Goal: Task Accomplishment & Management: Manage account settings

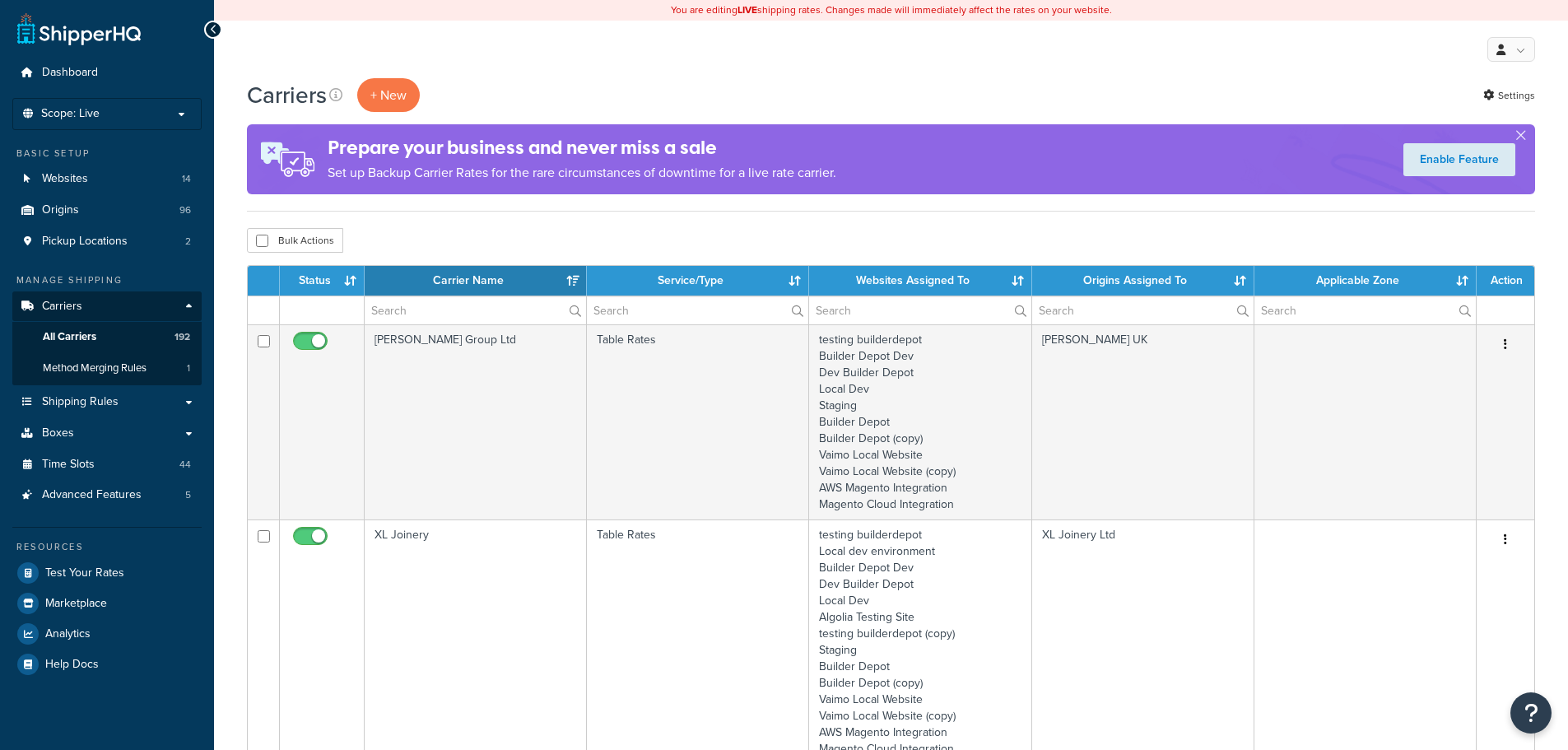
select select "15"
click at [400, 307] on input "text" at bounding box center [475, 310] width 222 height 28
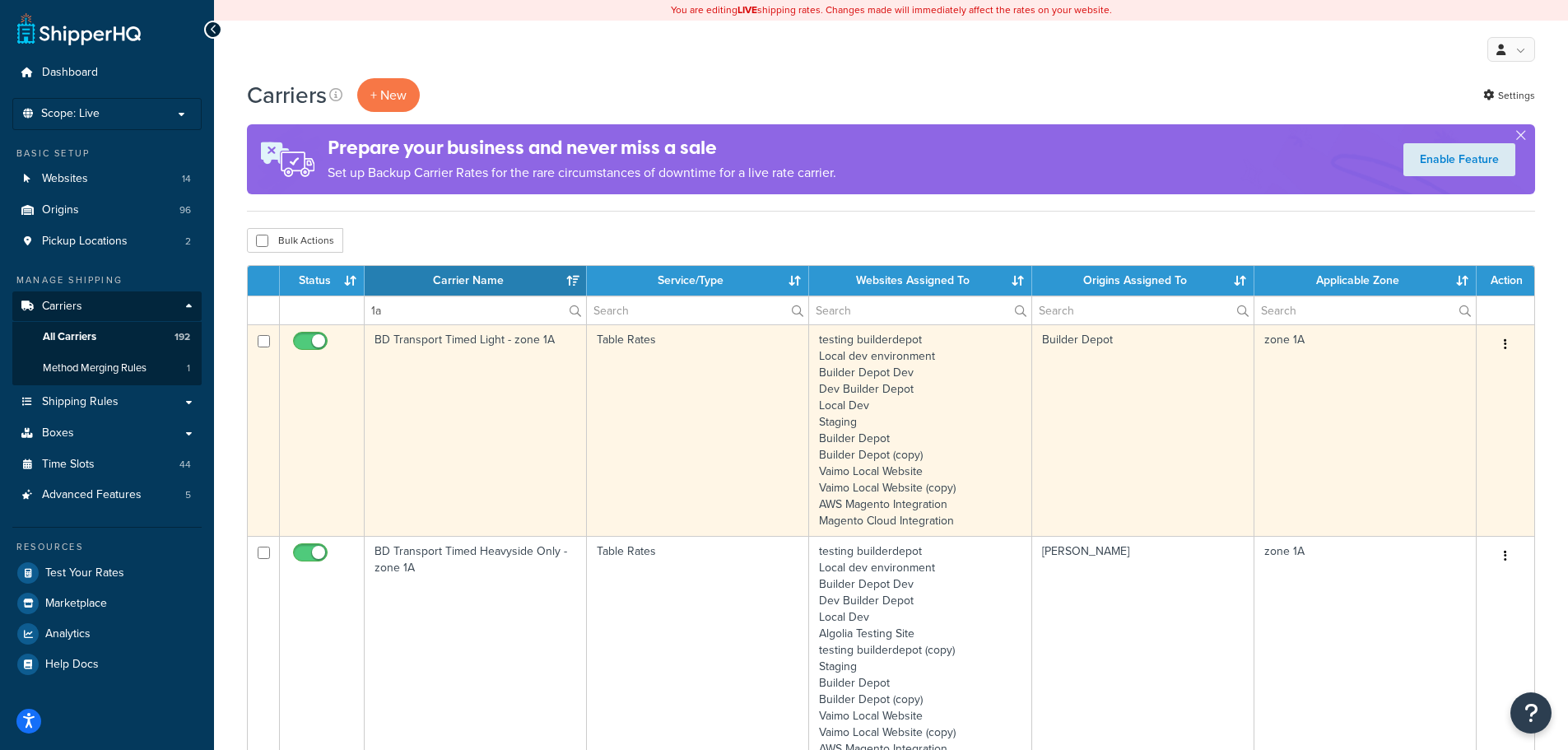
type input "1a"
click at [415, 368] on td "BD Transport Timed Light - zone 1A" at bounding box center [476, 429] width 223 height 212
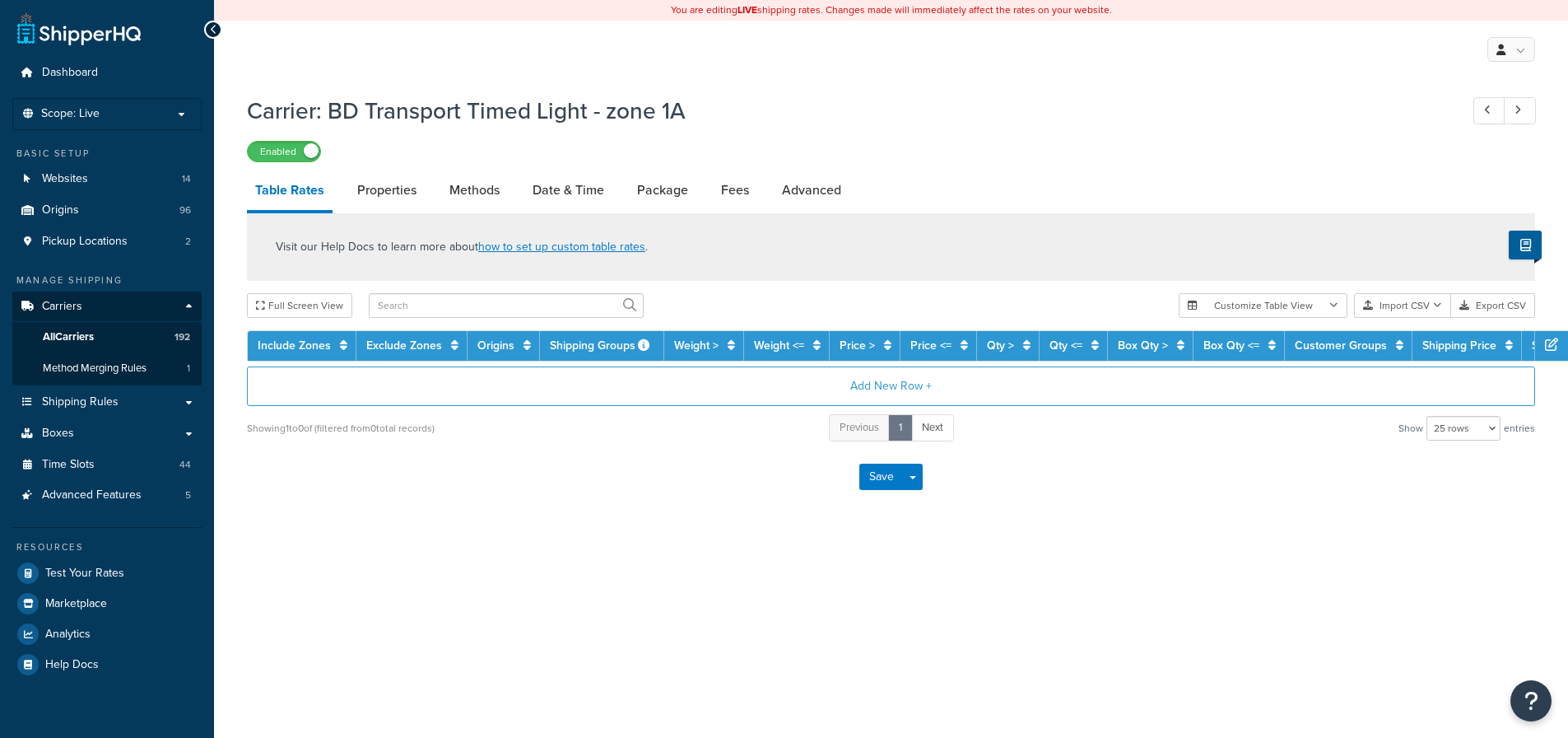
select select "25"
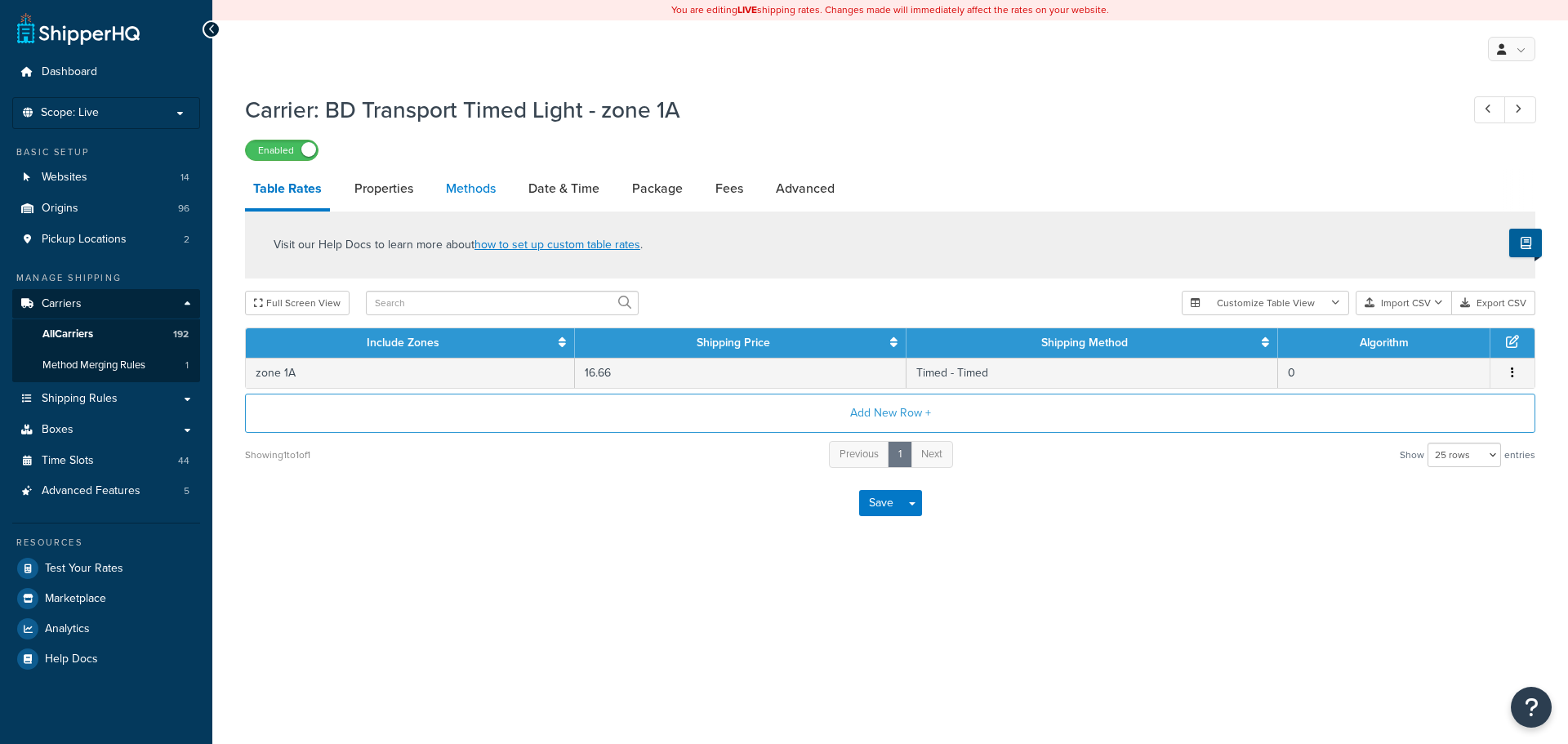
click at [444, 187] on link "Methods" at bounding box center [470, 189] width 66 height 39
select select "25"
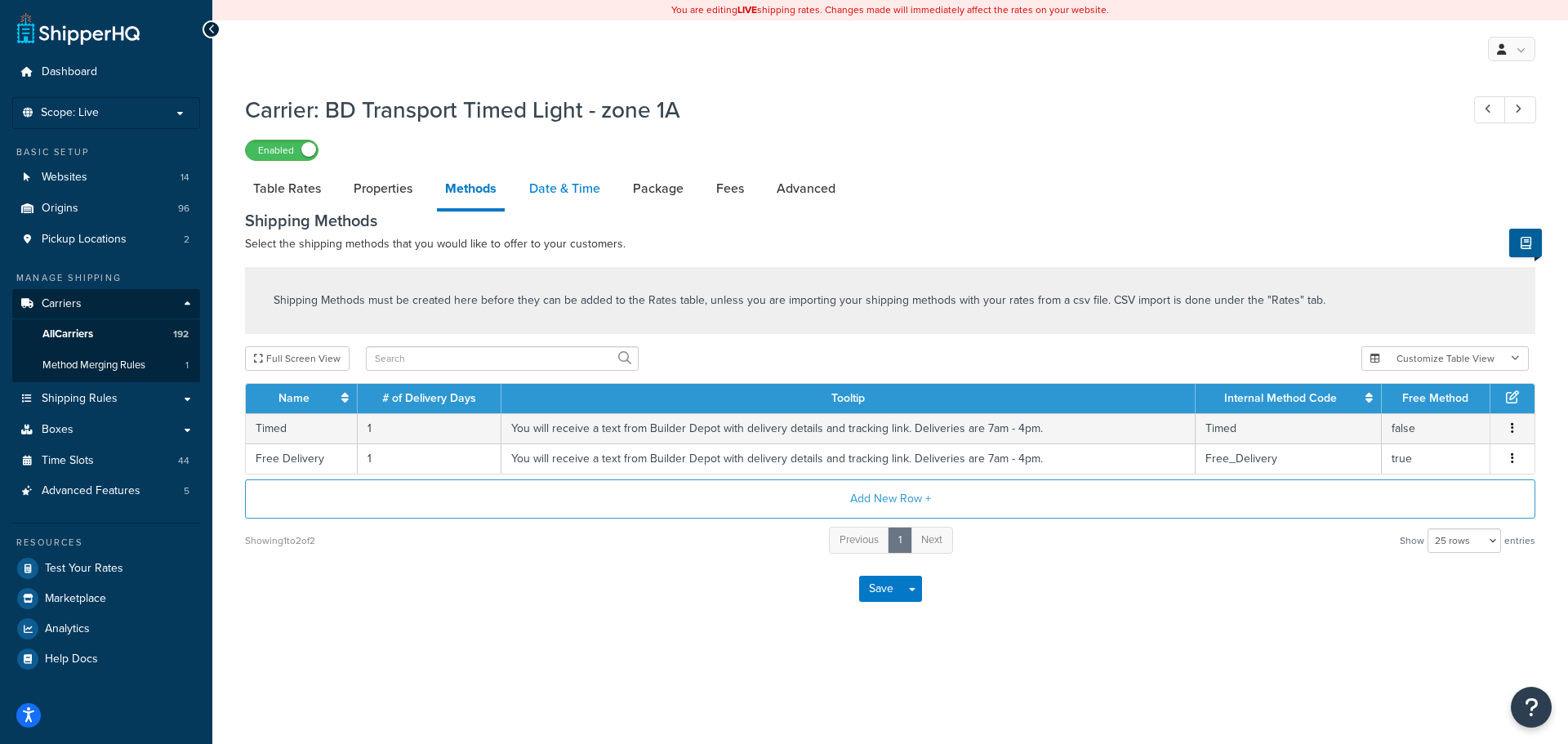
click at [547, 195] on link "Date & Time" at bounding box center [564, 189] width 88 height 39
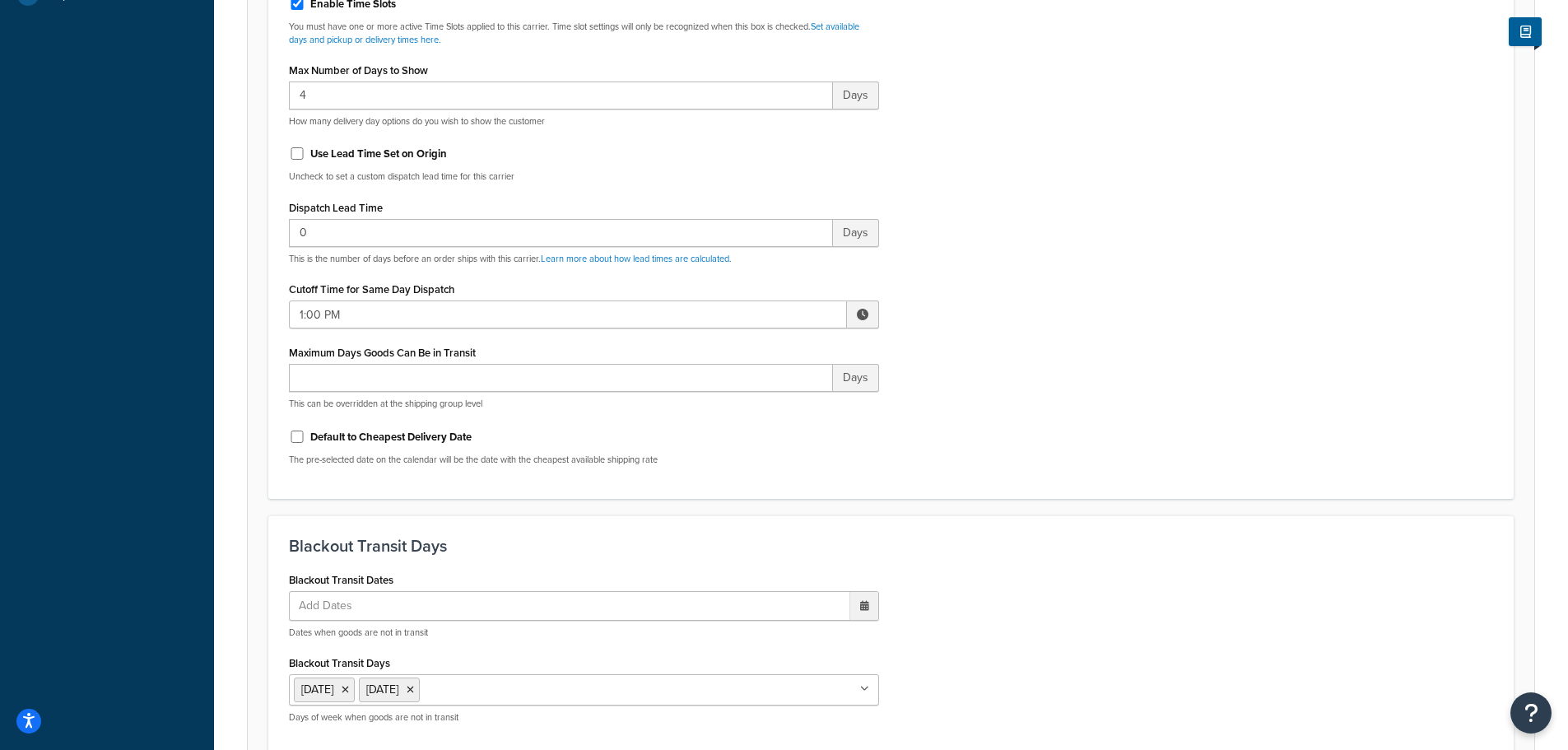
scroll to position [905, 0]
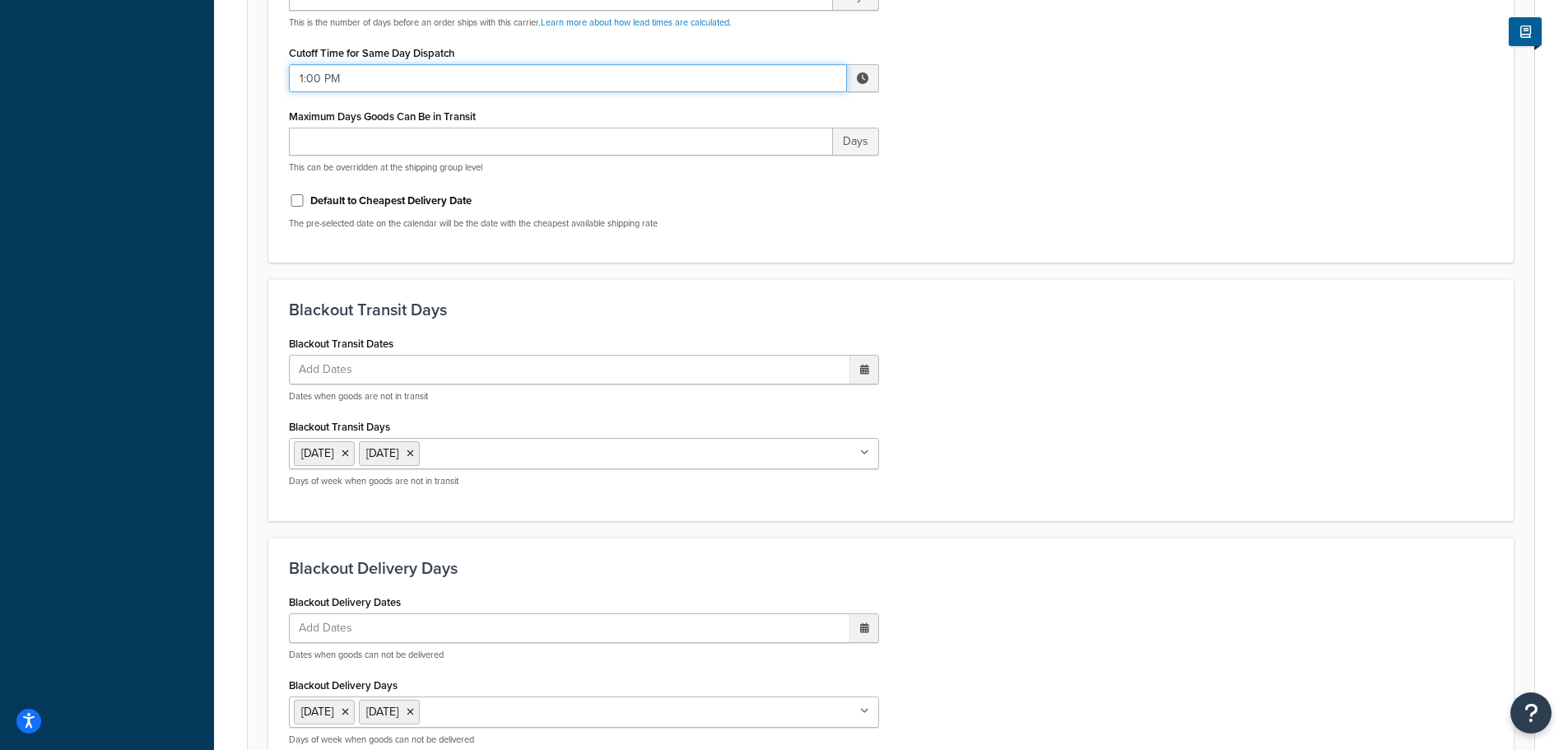
click at [317, 73] on input "1:00 PM" at bounding box center [567, 78] width 558 height 28
click at [747, 113] on span "▲" at bounding box center [742, 115] width 33 height 33
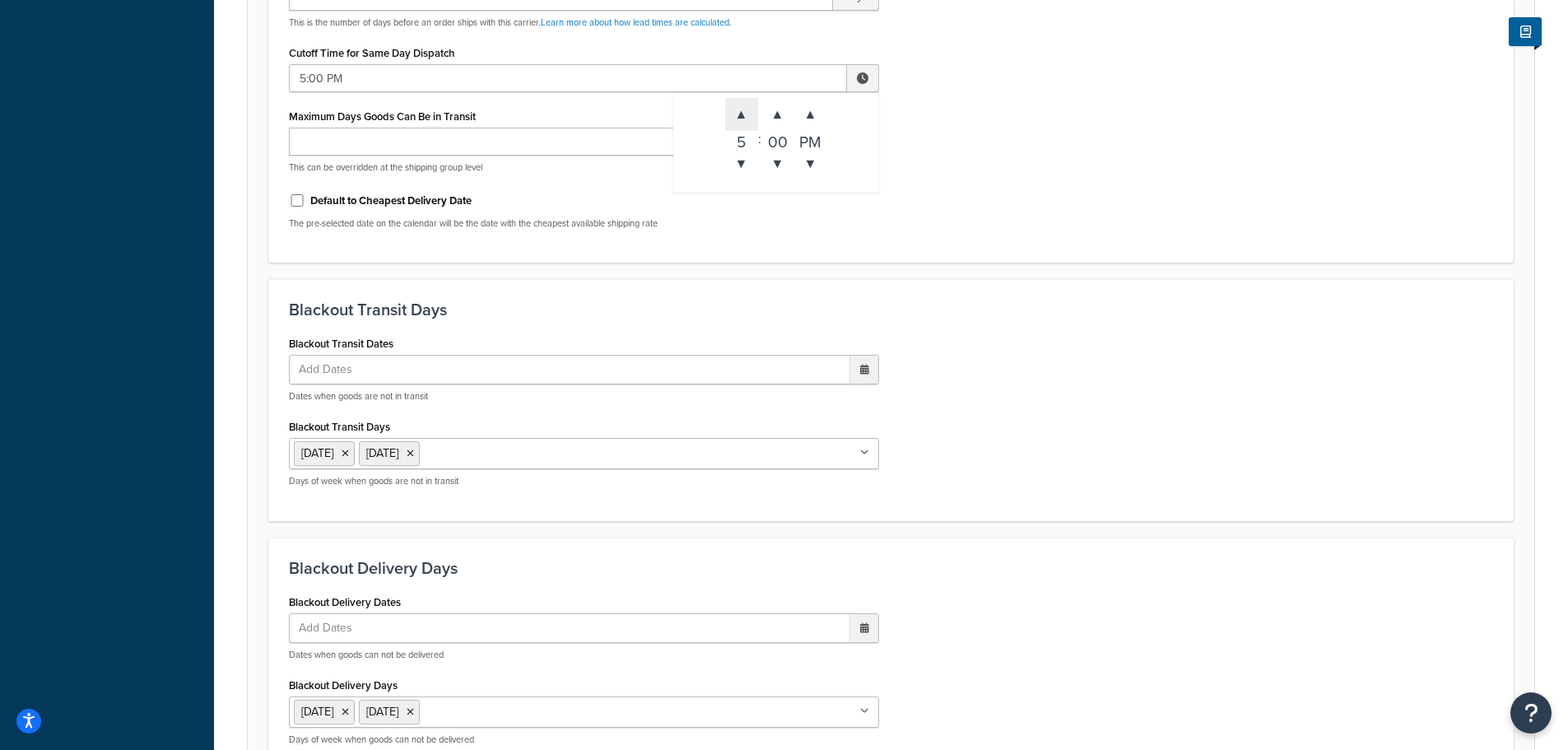
click at [747, 113] on span "▲" at bounding box center [742, 115] width 33 height 33
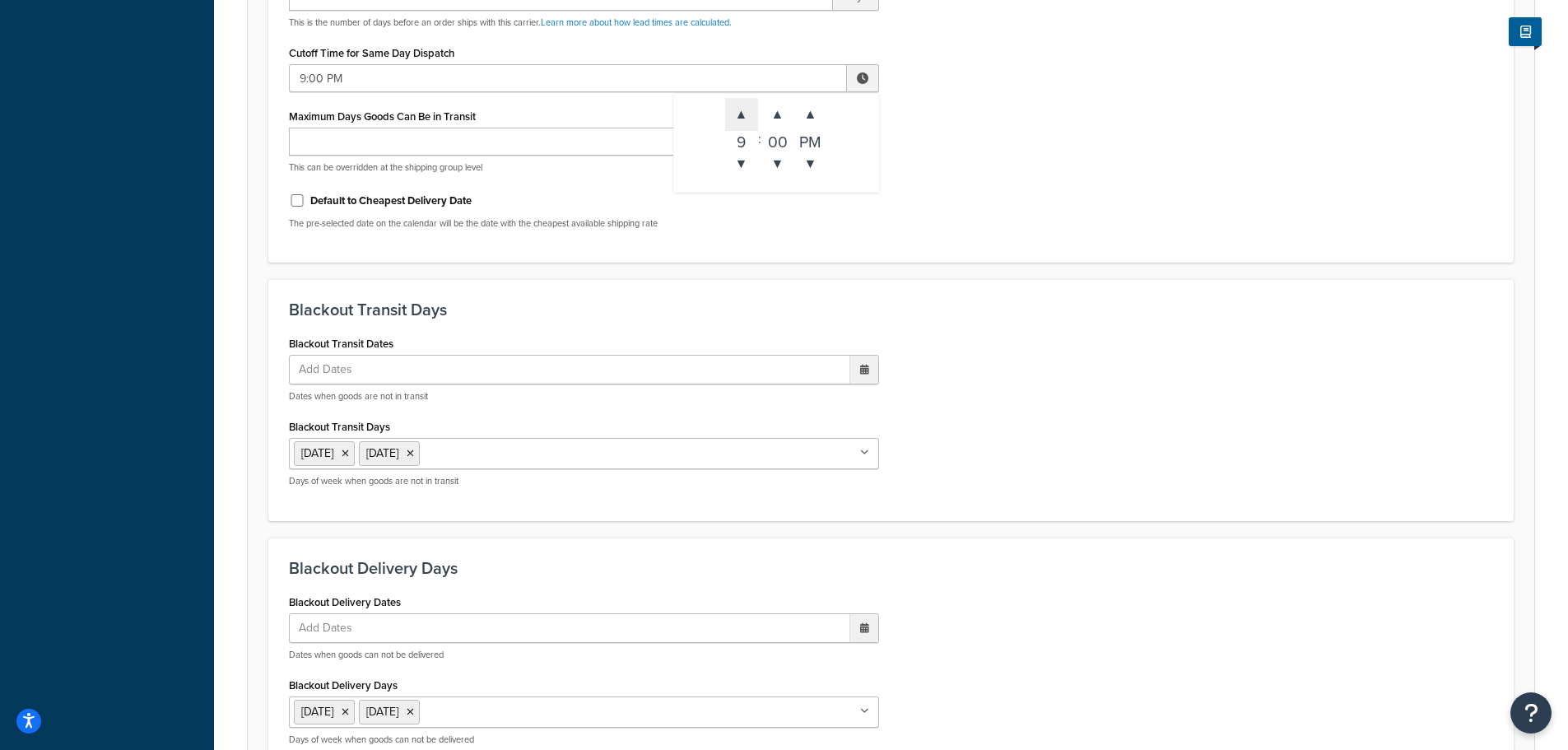
type input "10:00 PM"
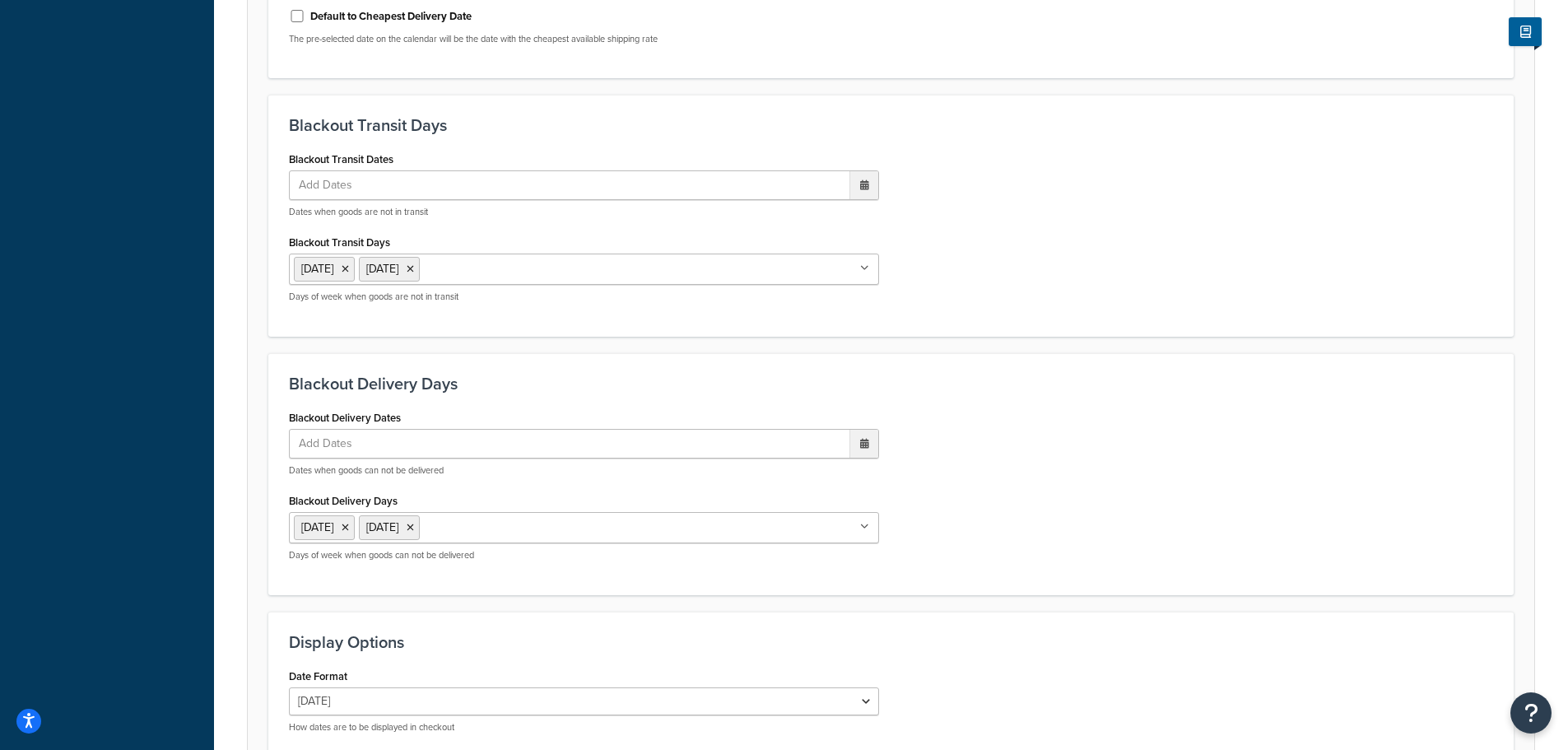
scroll to position [1258, 0]
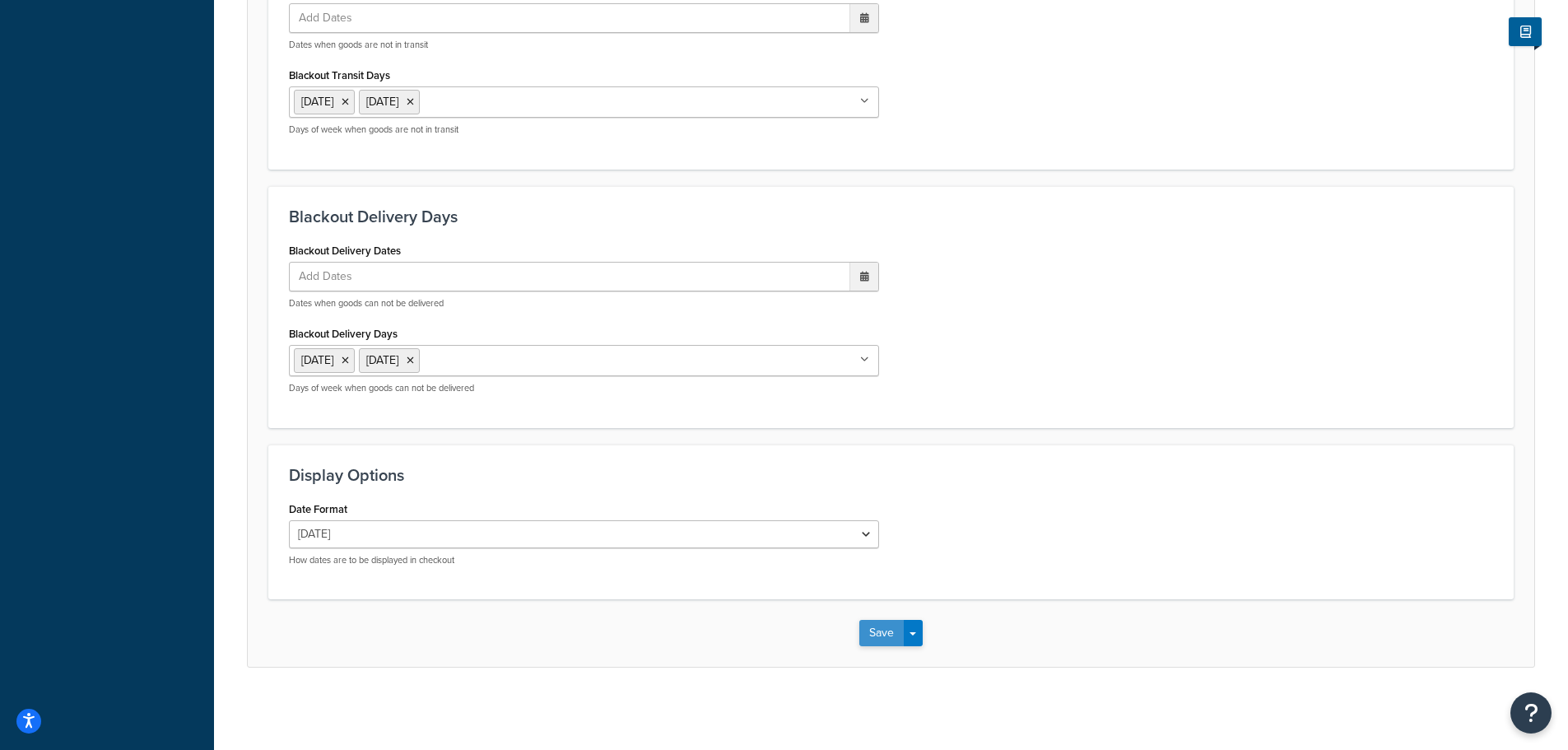
click at [876, 634] on button "Save" at bounding box center [881, 633] width 45 height 26
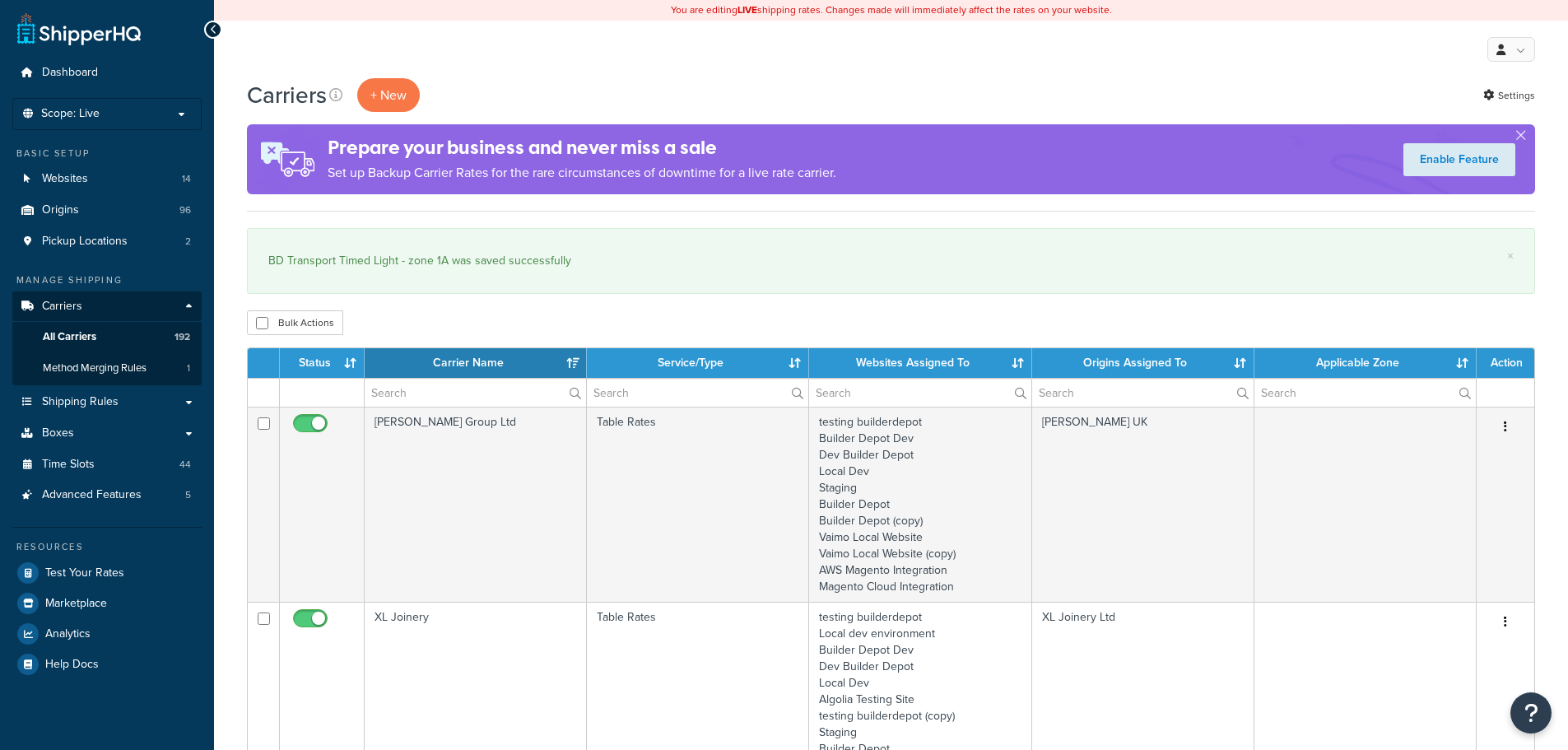
select select "15"
click at [431, 396] on input "text" at bounding box center [475, 392] width 222 height 28
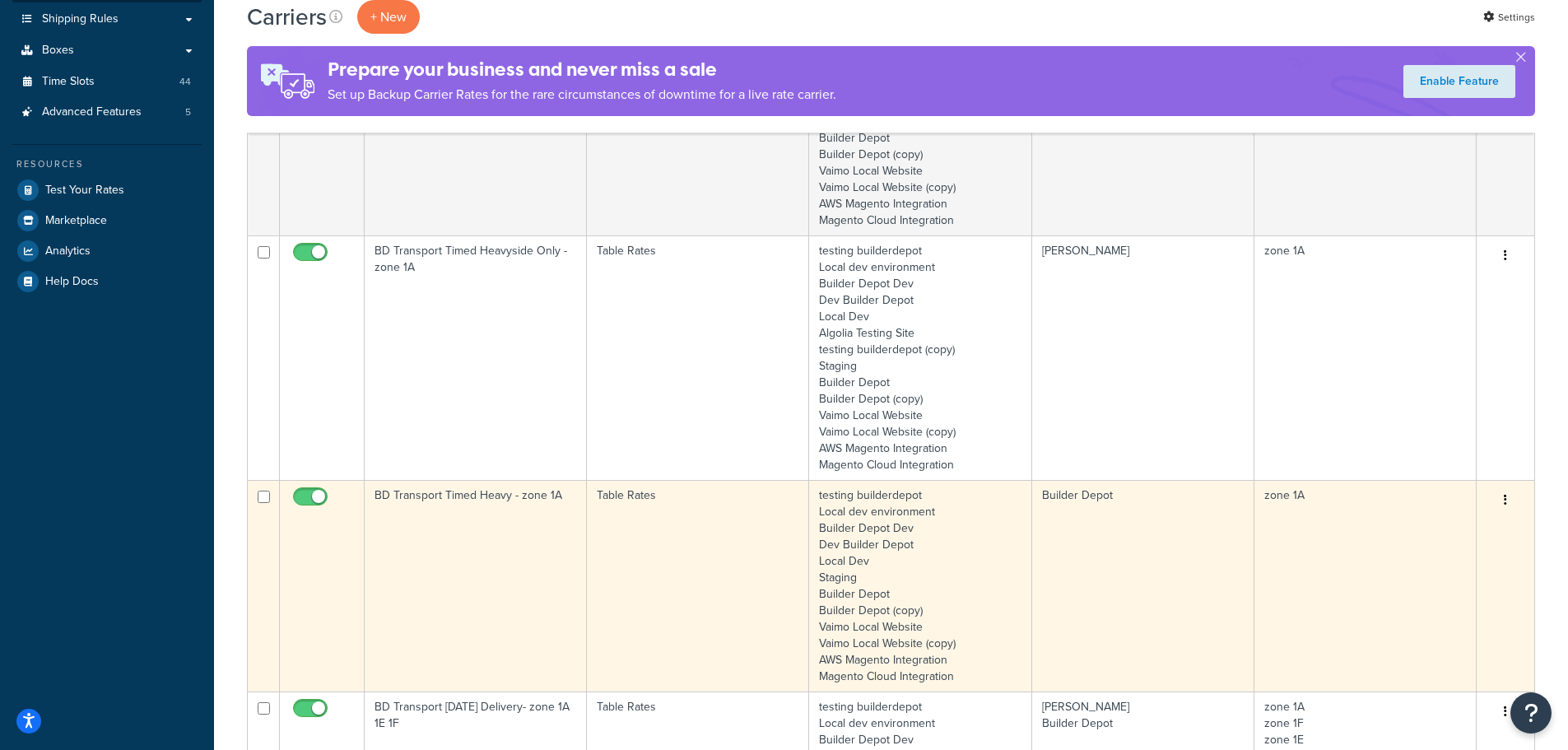
scroll to position [494, 0]
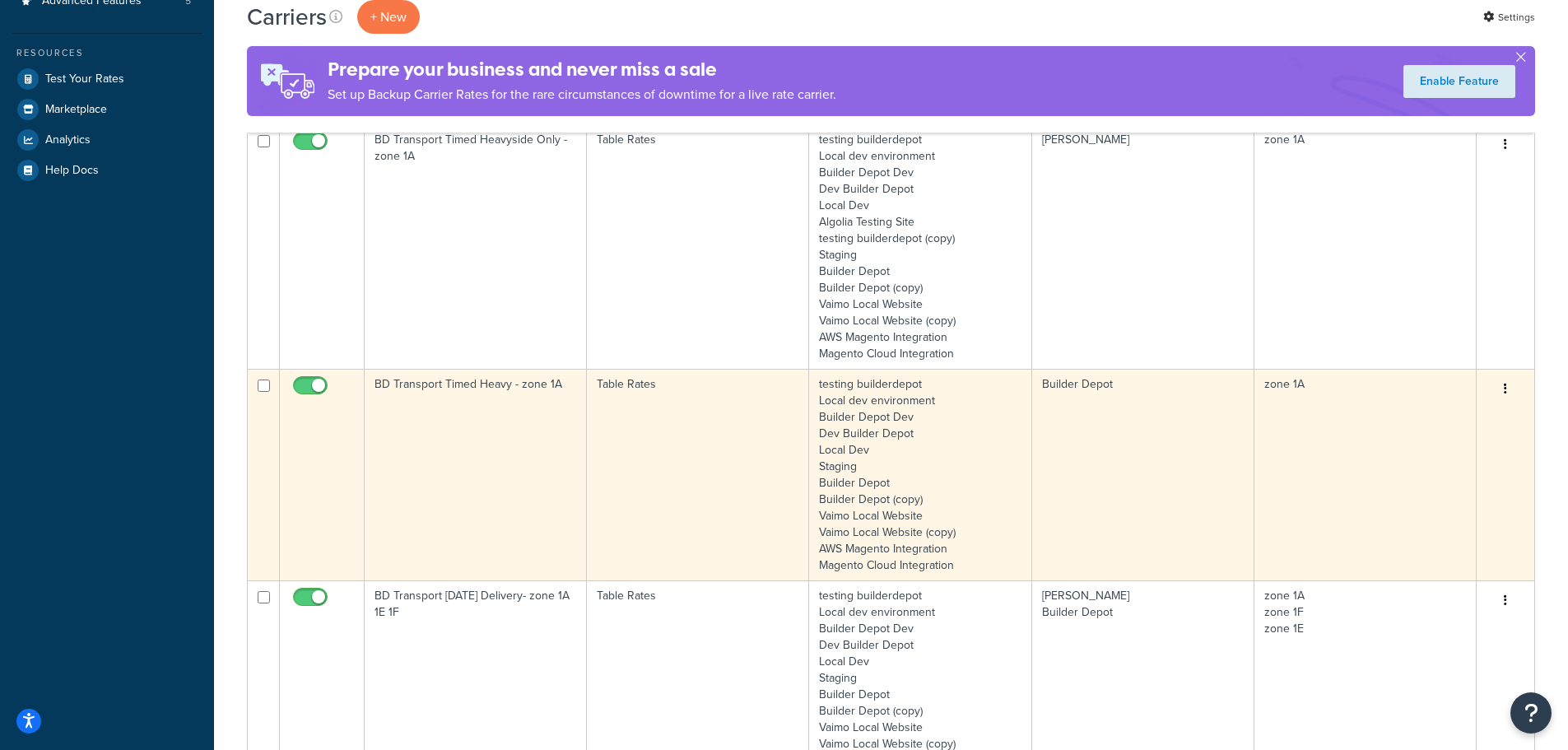
type input "1a"
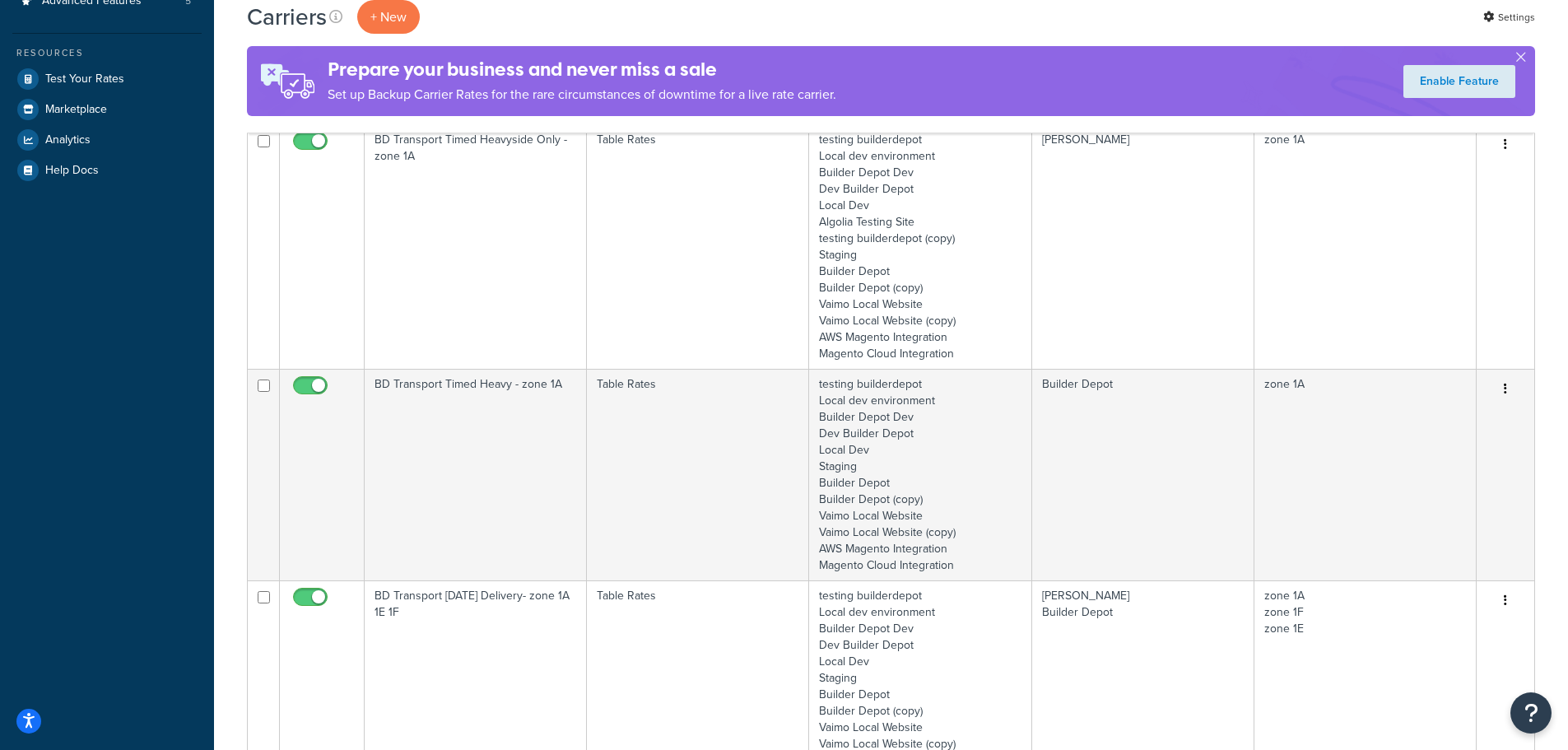
click at [424, 484] on td "BD Transport Timed Heavy - zone 1A" at bounding box center [476, 474] width 223 height 212
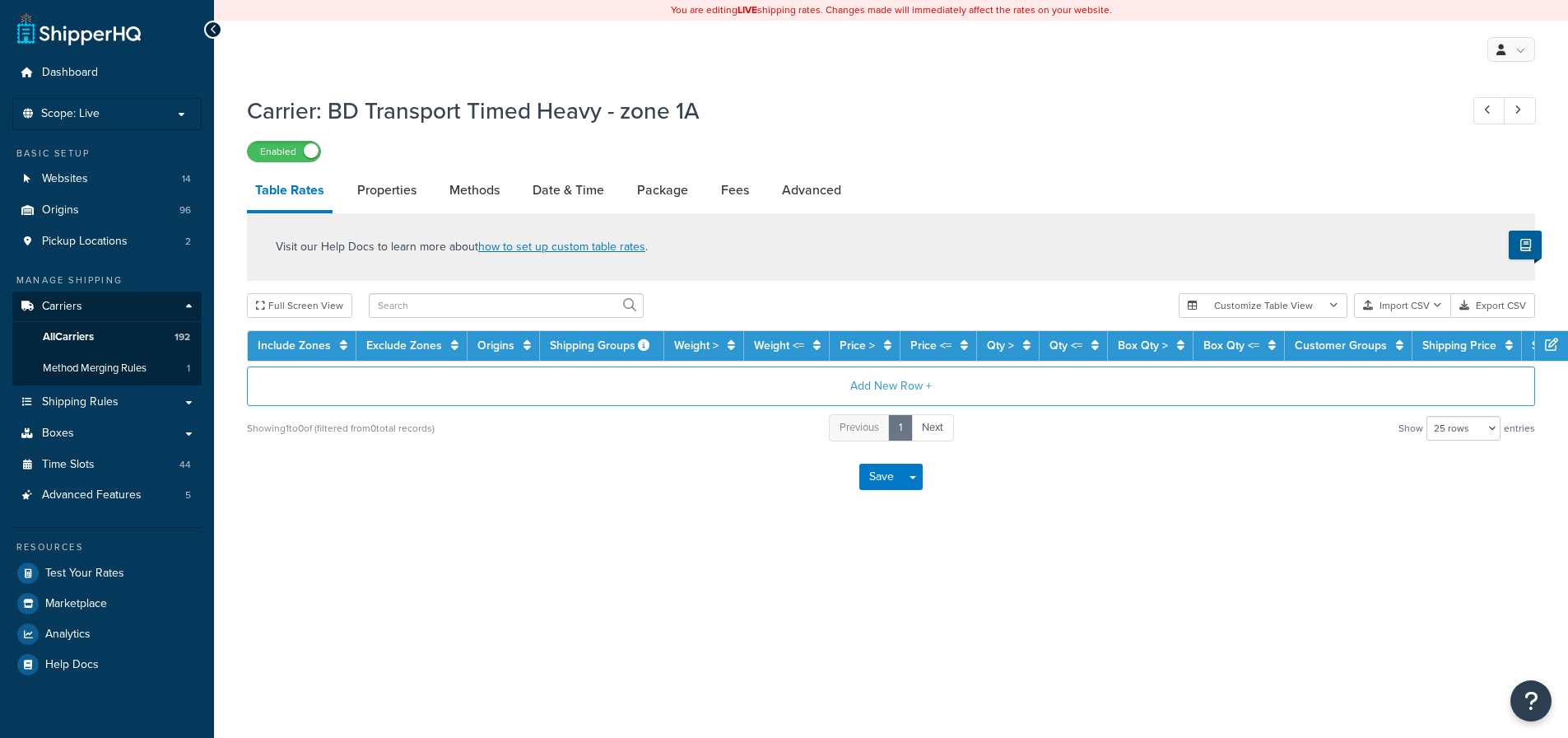
select select "25"
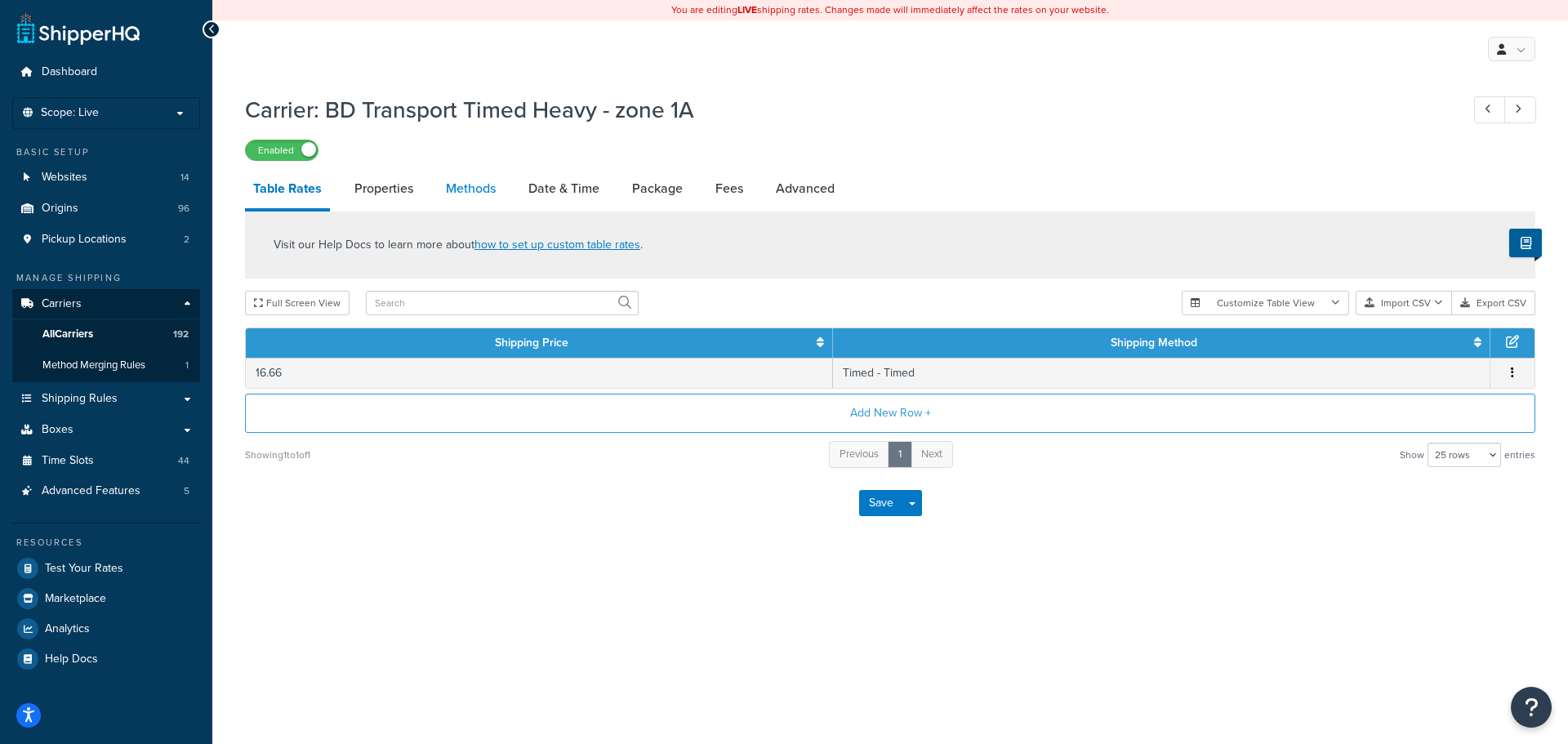
click at [483, 192] on link "Methods" at bounding box center [470, 189] width 66 height 39
select select "25"
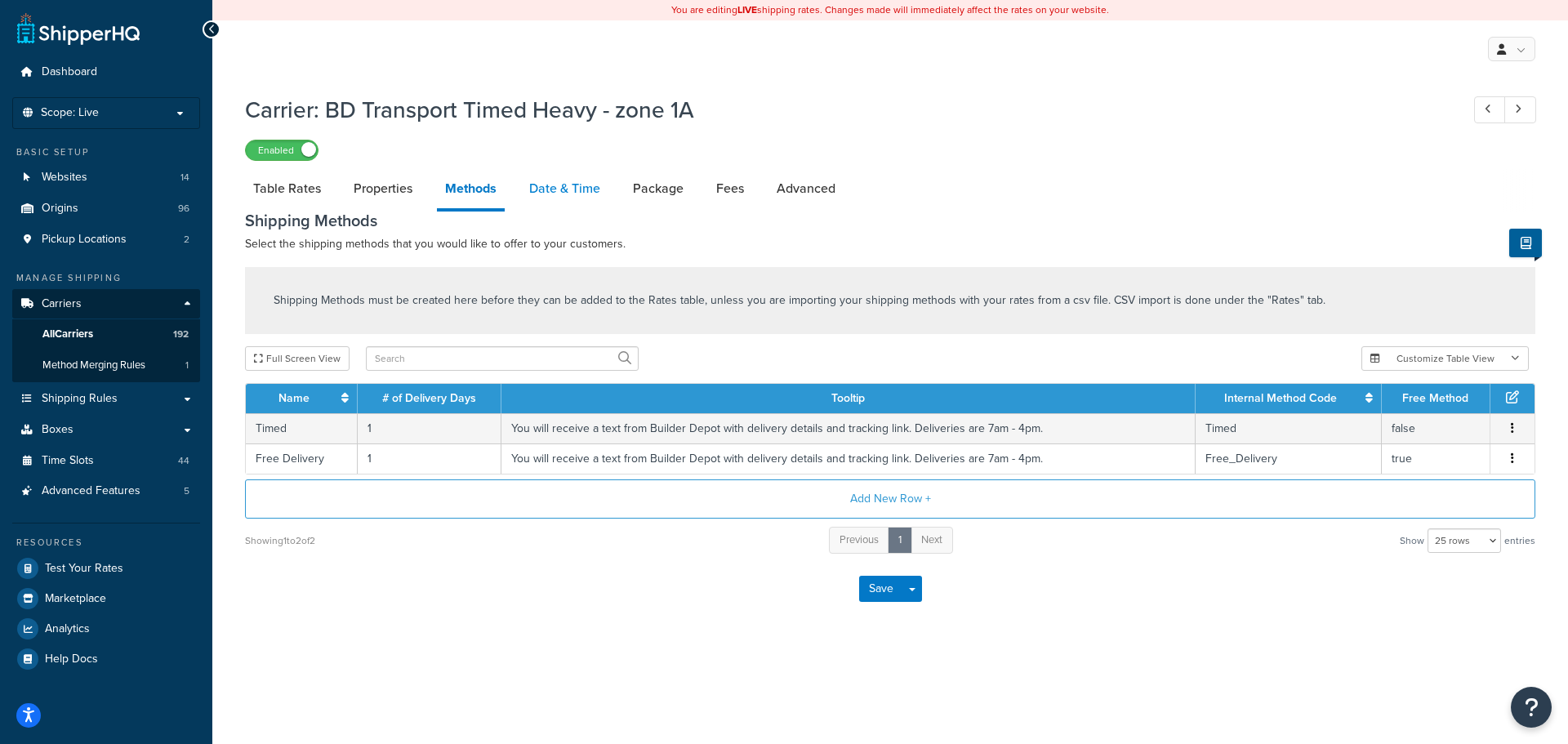
click at [574, 188] on link "Date & Time" at bounding box center [564, 189] width 88 height 39
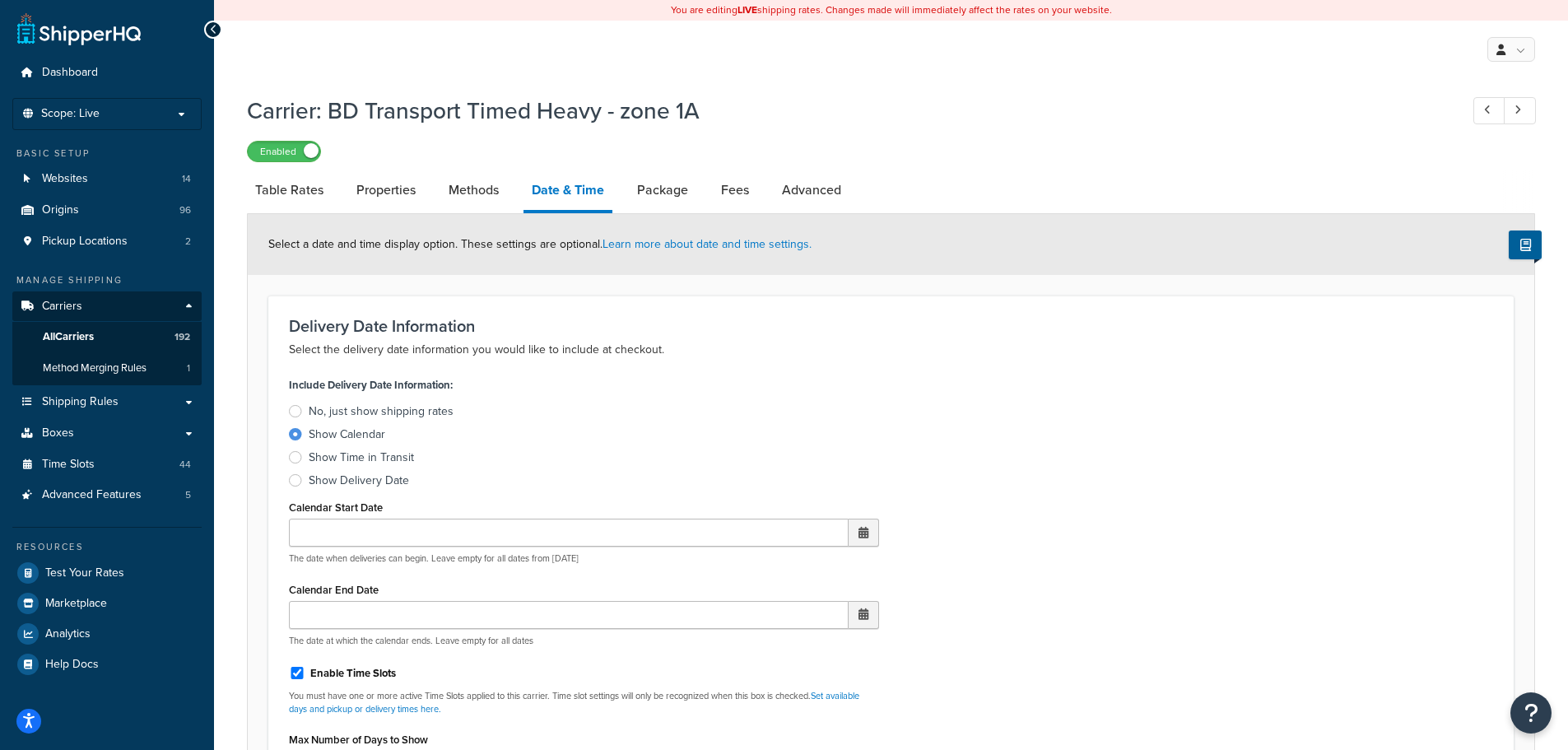
scroll to position [576, 0]
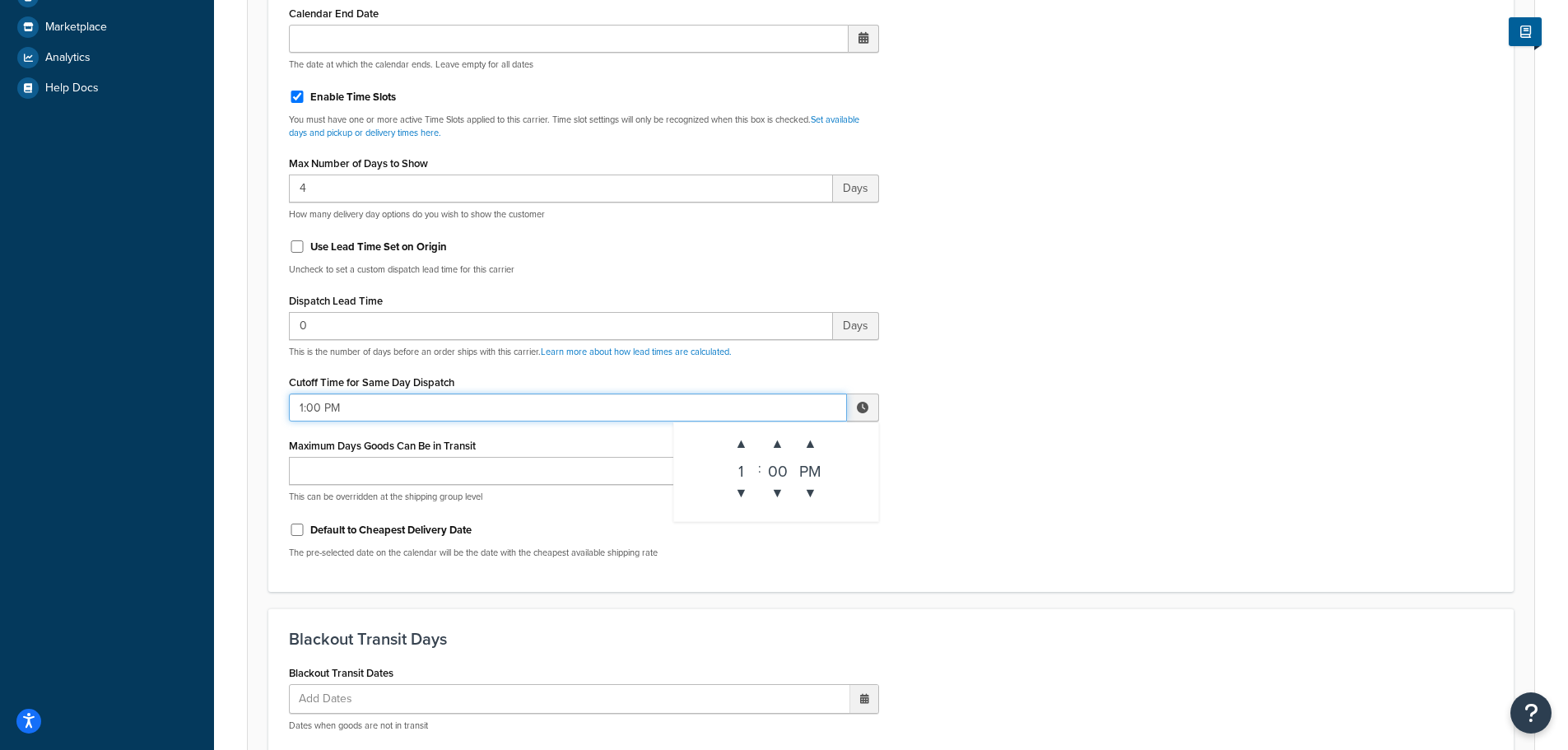
click at [334, 401] on input "1:00 PM" at bounding box center [567, 407] width 558 height 28
click at [747, 446] on span "▲" at bounding box center [742, 443] width 33 height 33
click at [747, 447] on span "▲" at bounding box center [742, 443] width 33 height 33
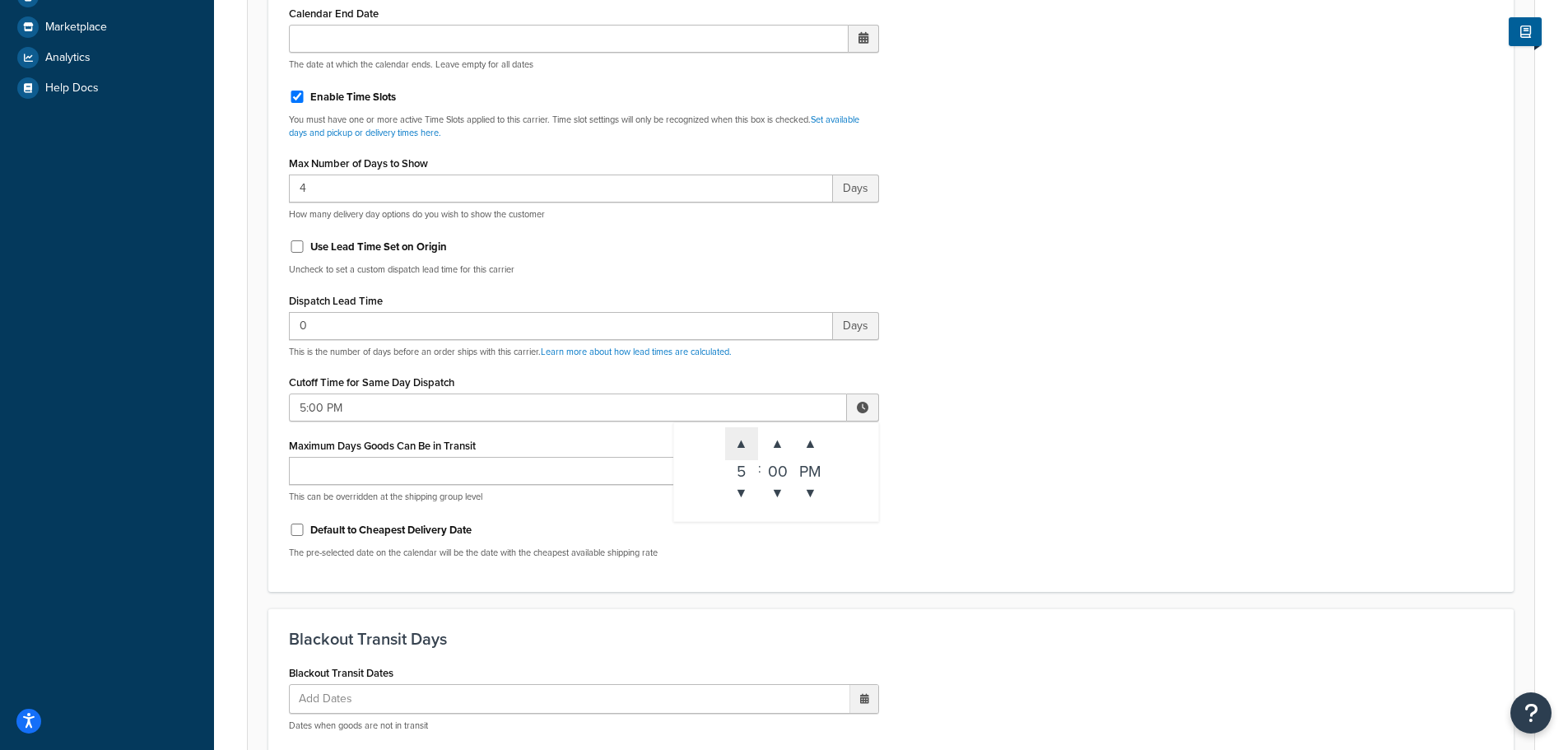
click at [747, 447] on span "▲" at bounding box center [742, 443] width 33 height 33
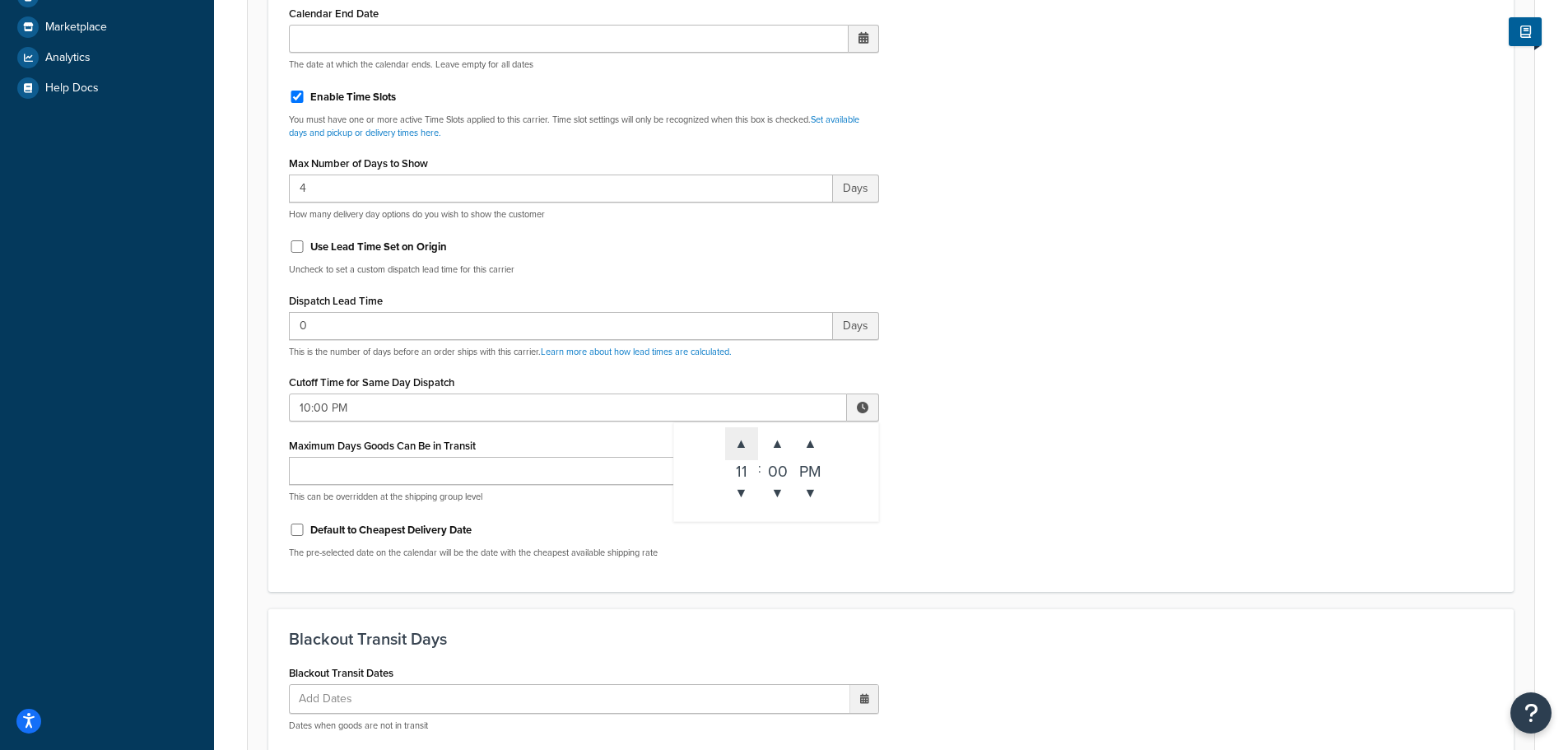
click at [747, 447] on span "▲" at bounding box center [742, 443] width 33 height 33
click at [732, 519] on div "▲ 11 ▼ : ▲ 00 ▼ ▲ PM ▼" at bounding box center [777, 471] width 206 height 100
click at [1150, 471] on div "Include Delivery Date Information: No, just show shipping rates Show Calendar S…" at bounding box center [890, 184] width 1229 height 775
click at [438, 405] on input "11:00 PM" at bounding box center [567, 407] width 558 height 28
click at [738, 495] on span "▼" at bounding box center [742, 493] width 33 height 33
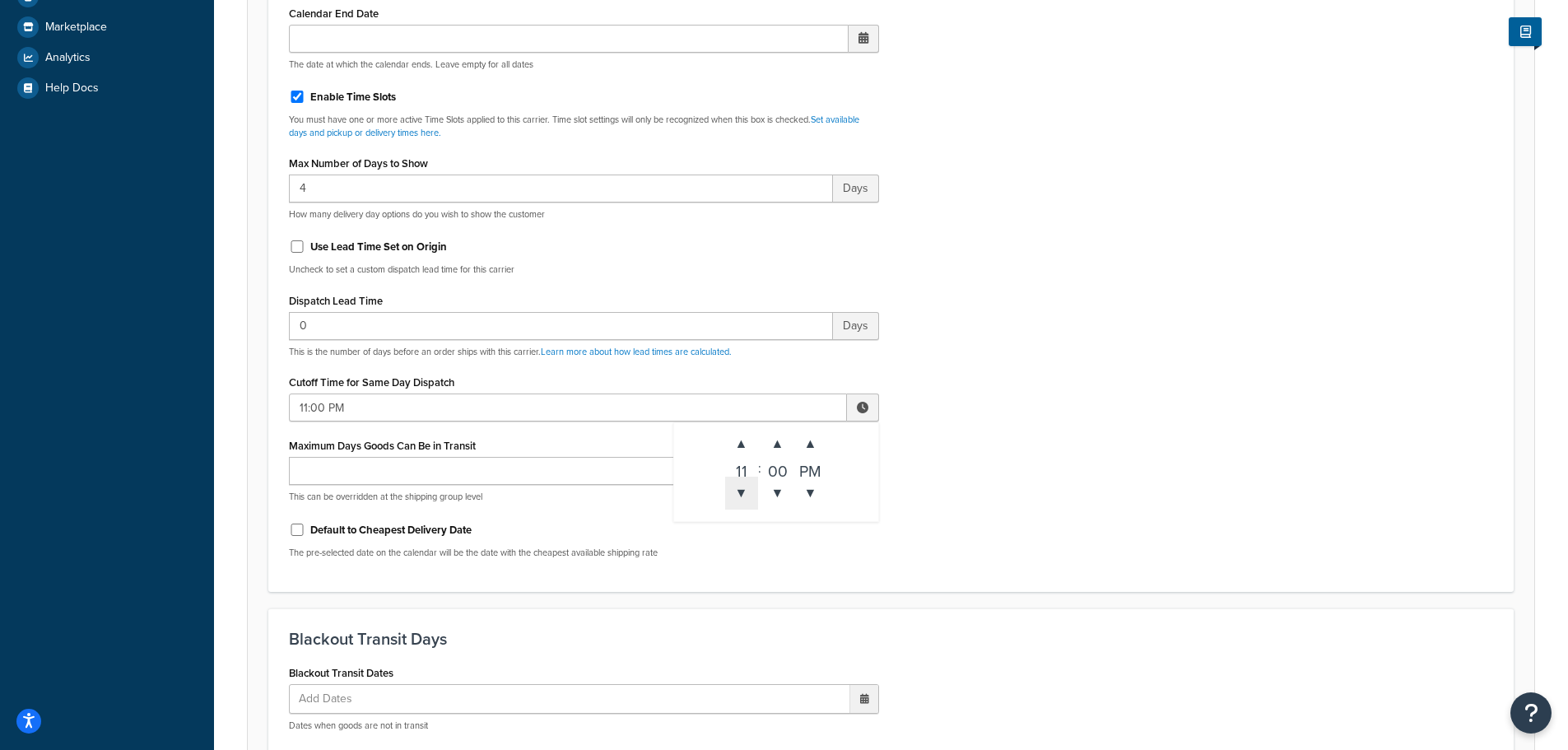
type input "10:00 PM"
click at [1174, 483] on div "Include Delivery Date Information: No, just show shipping rates Show Calendar S…" at bounding box center [890, 184] width 1229 height 775
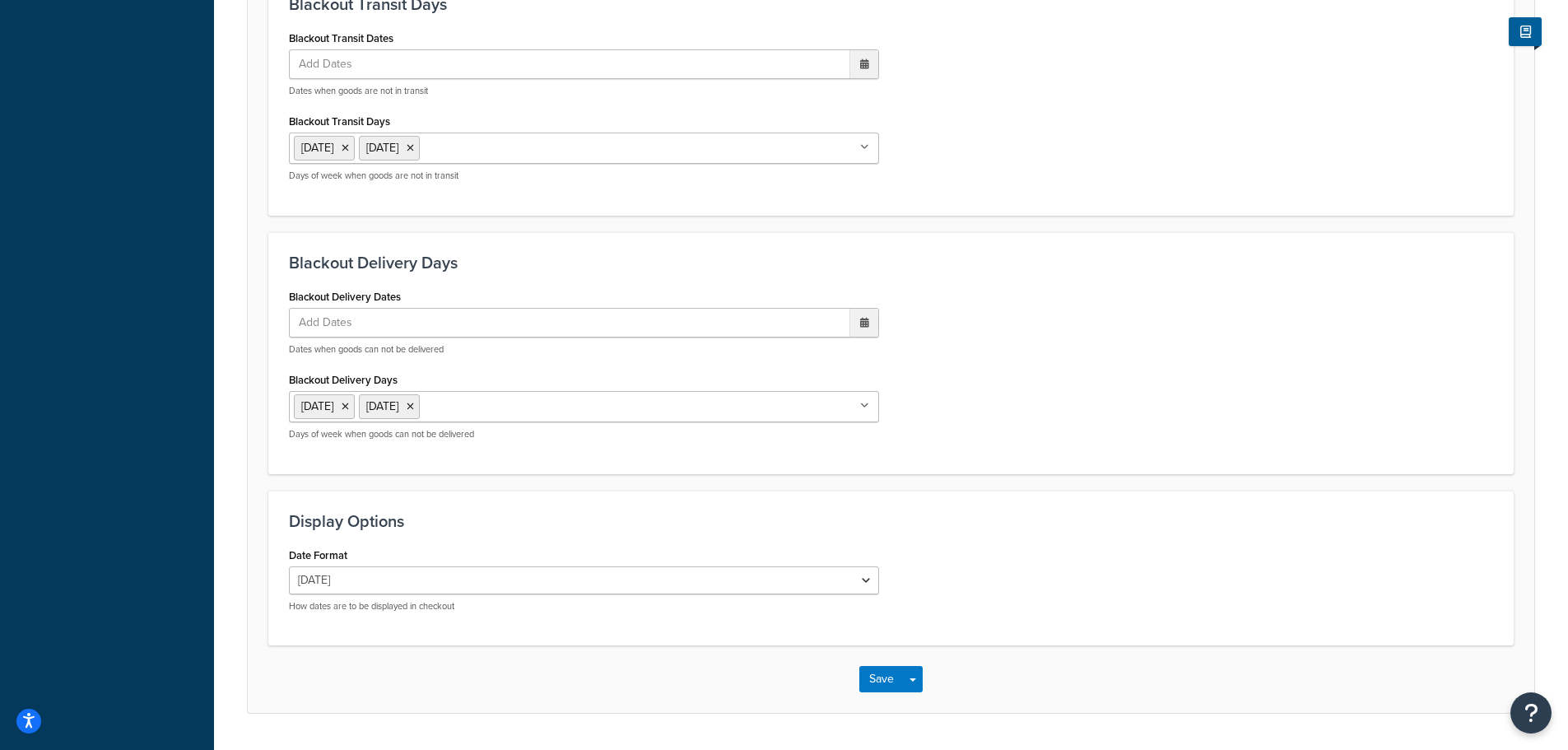
scroll to position [1258, 0]
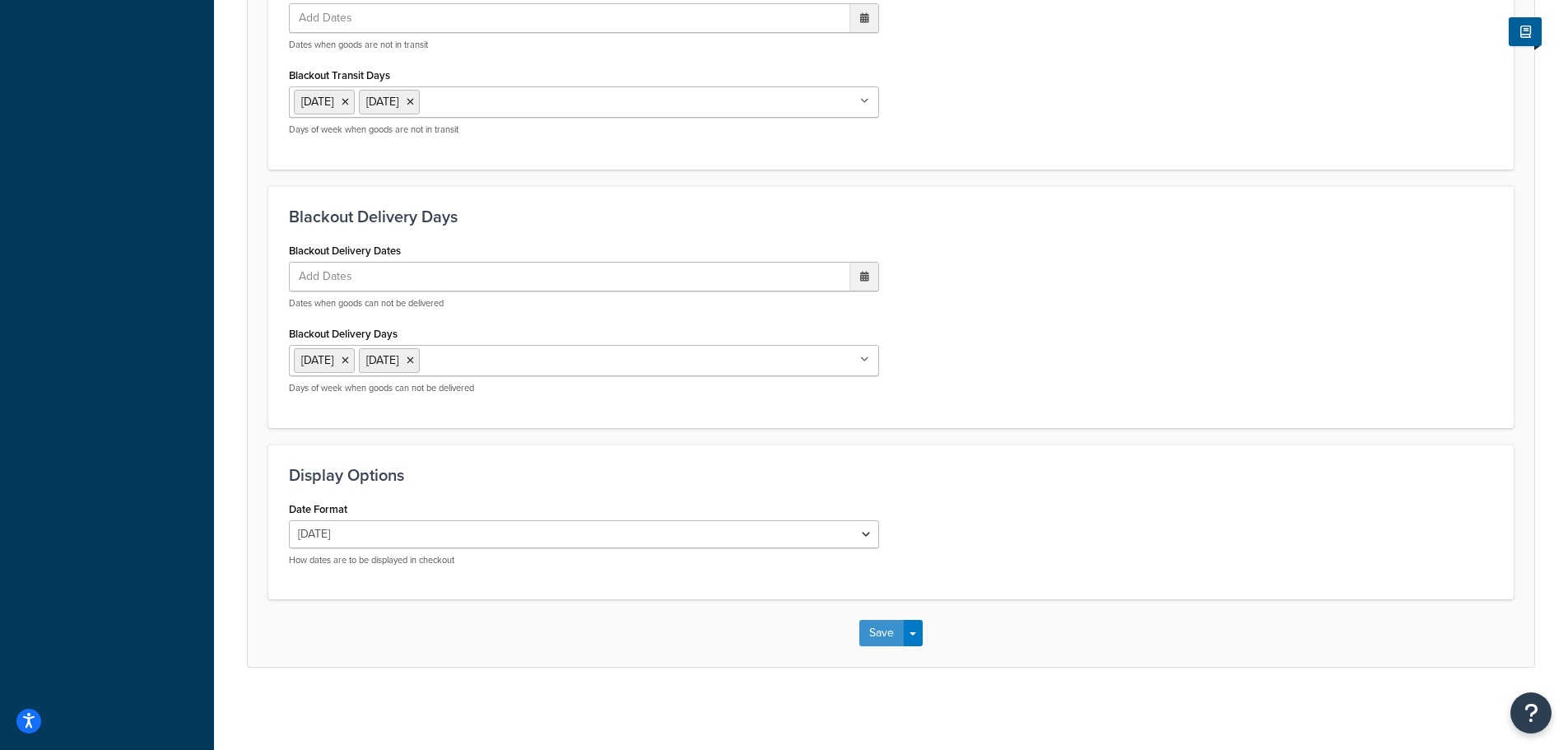
click at [864, 639] on button "Save" at bounding box center [881, 633] width 45 height 26
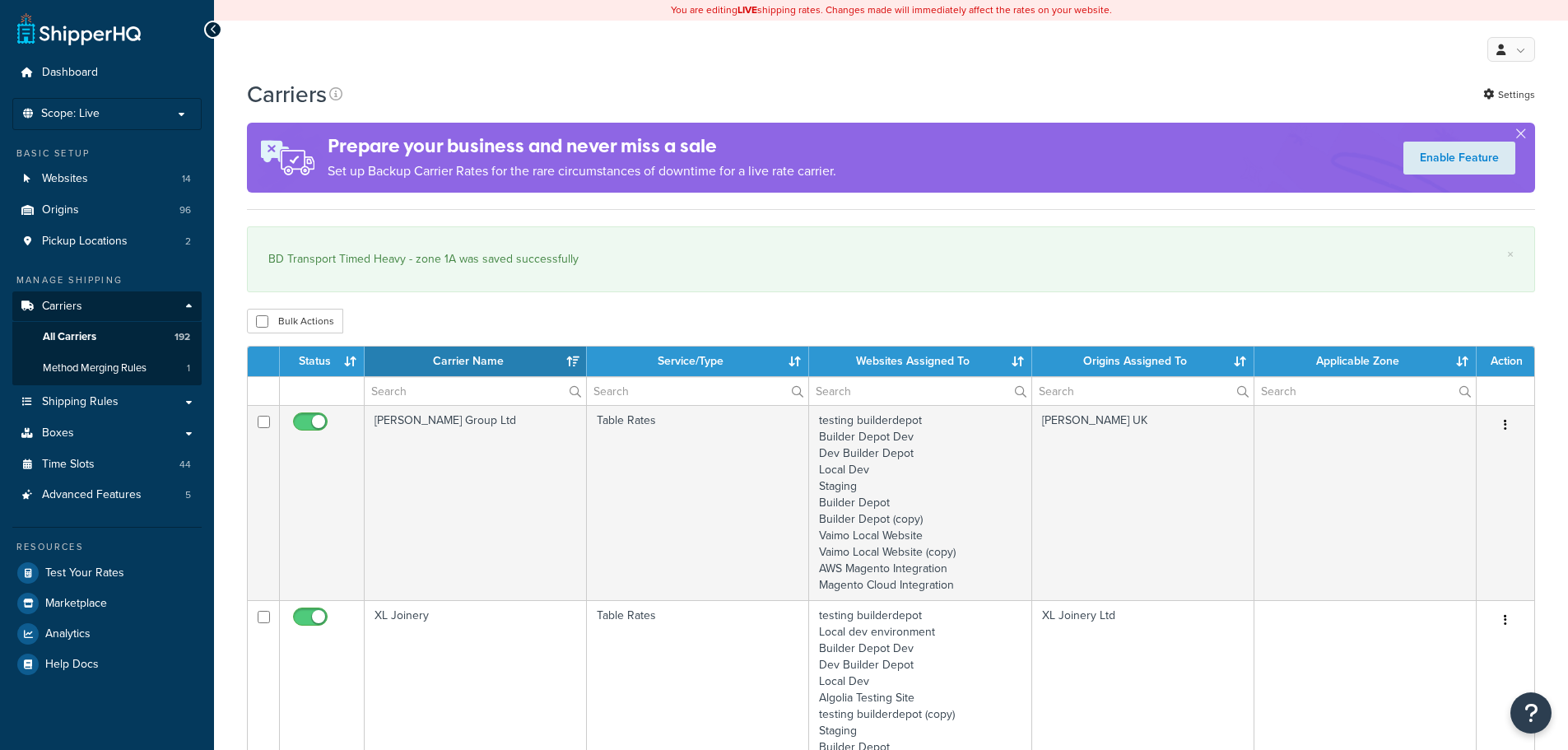
select select "15"
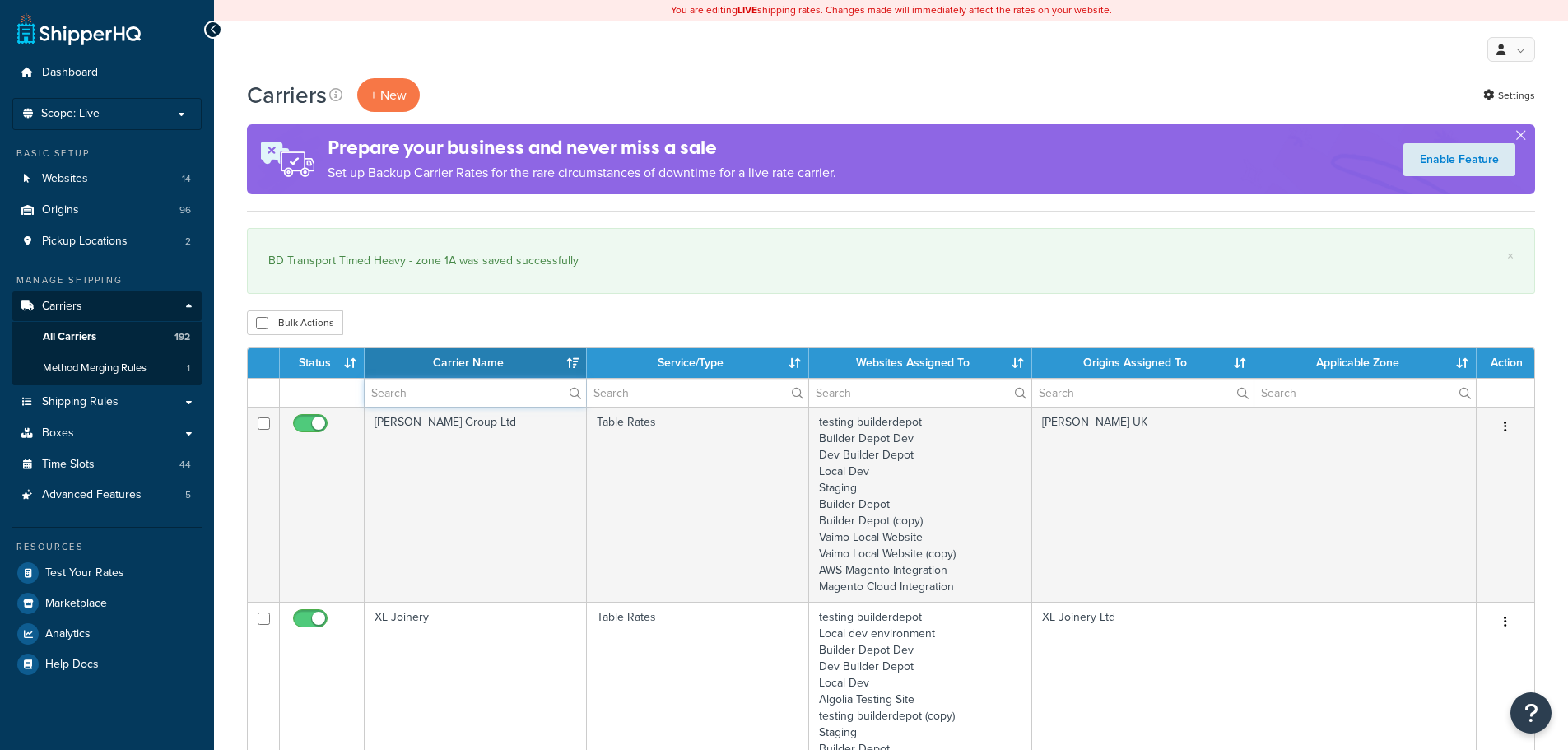
click at [416, 384] on input "text" at bounding box center [475, 392] width 222 height 28
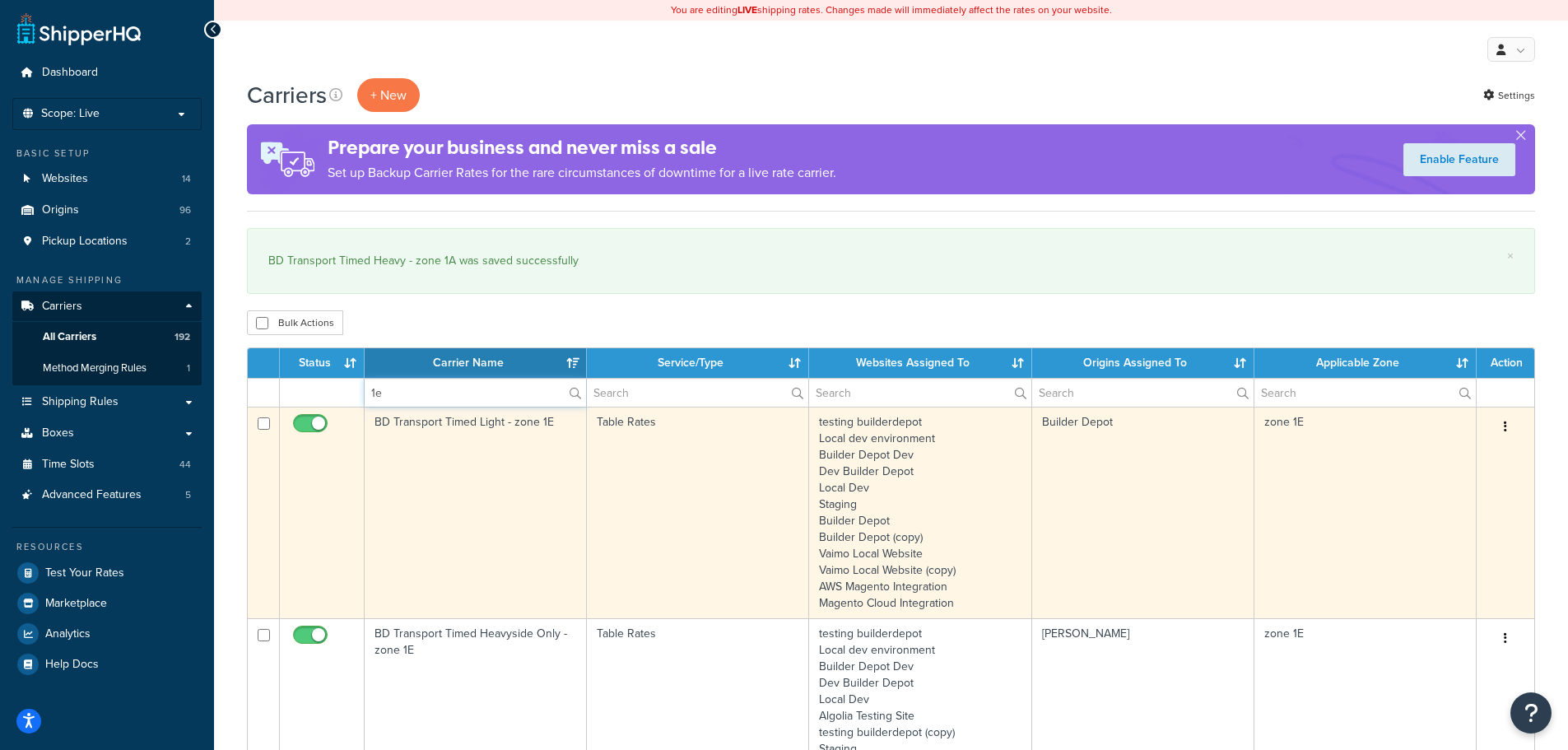
type input "1e"
click at [396, 477] on td "BD Transport Timed Light - zone 1E" at bounding box center [476, 512] width 223 height 212
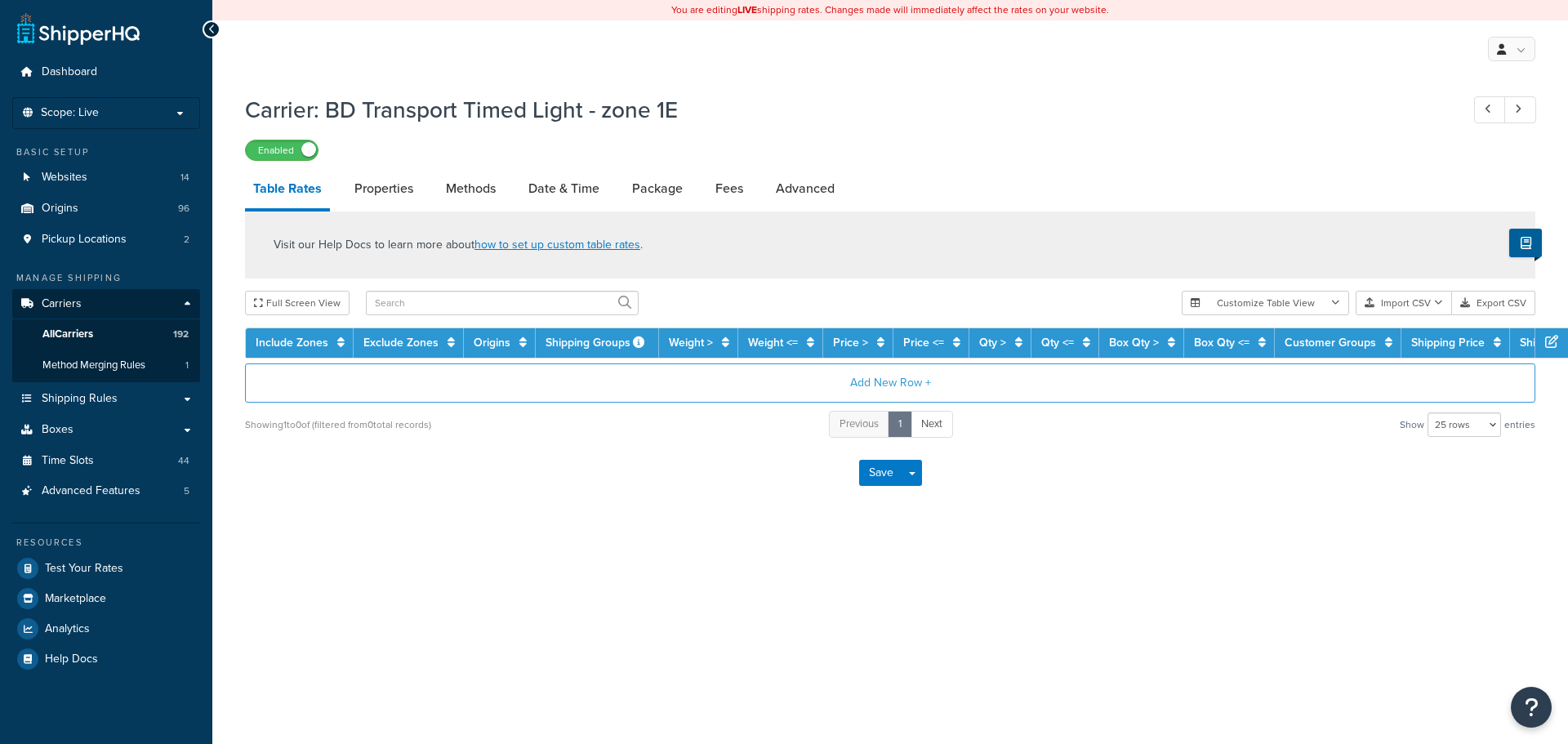
select select "25"
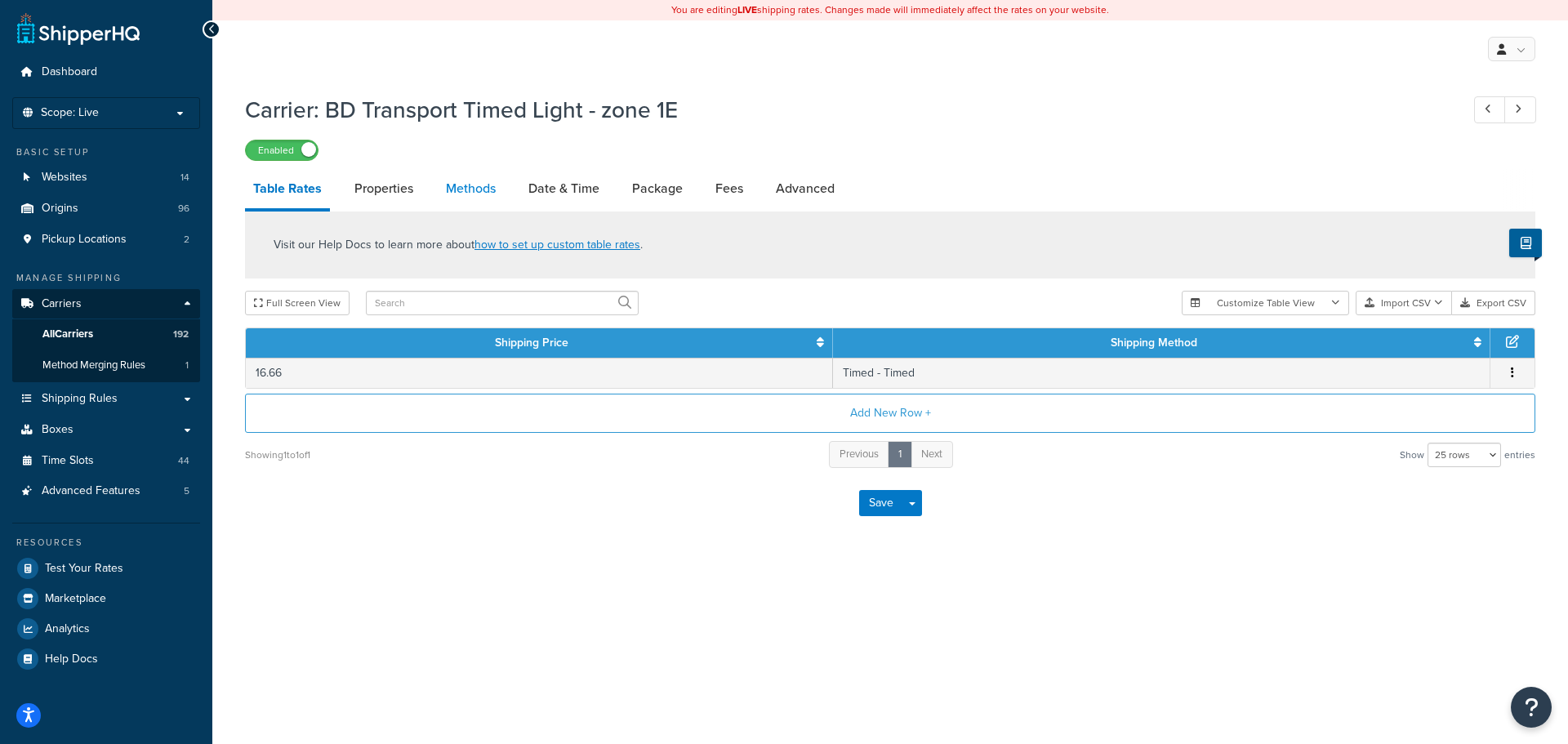
click at [466, 186] on link "Methods" at bounding box center [470, 189] width 66 height 39
select select "25"
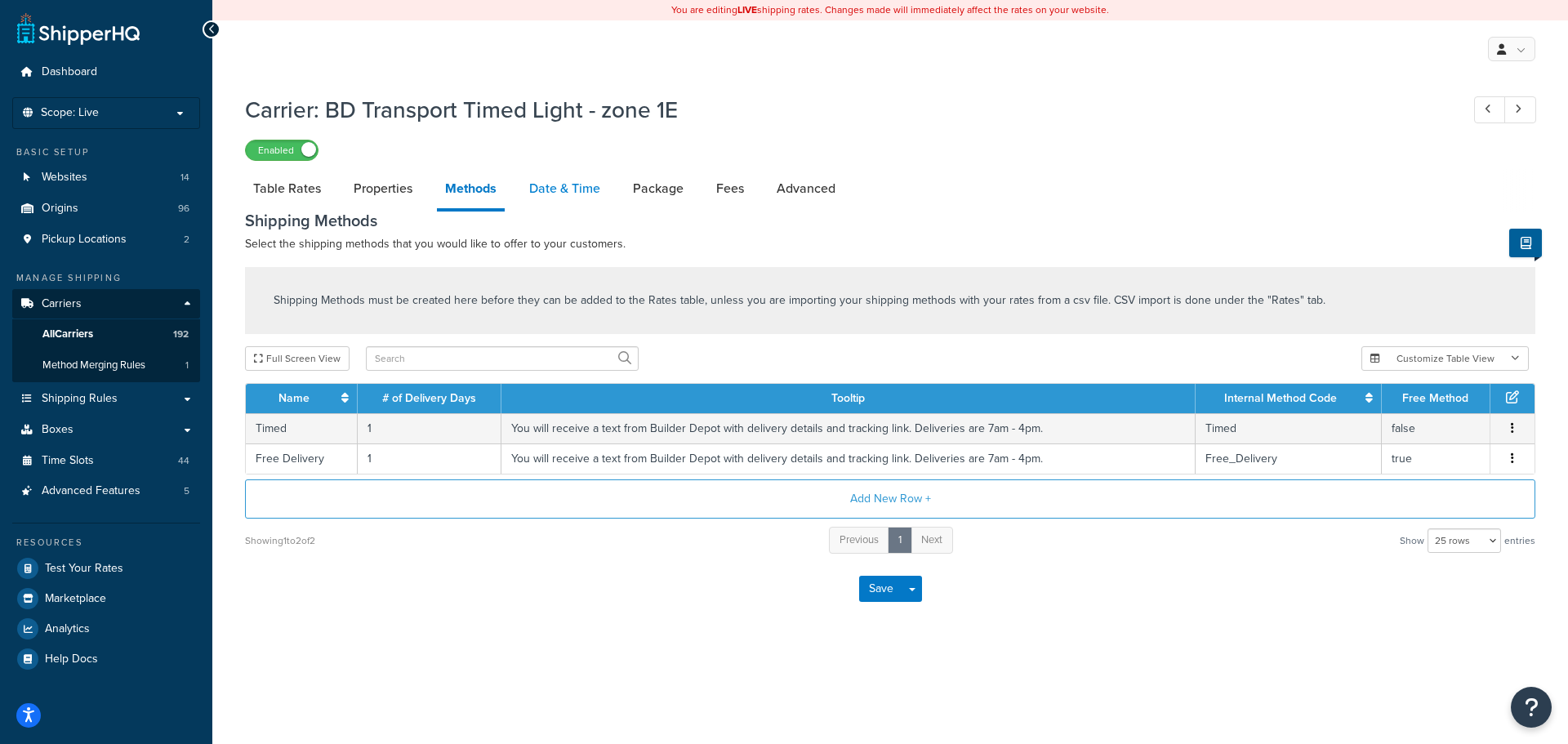
click at [551, 189] on link "Date & Time" at bounding box center [564, 189] width 88 height 39
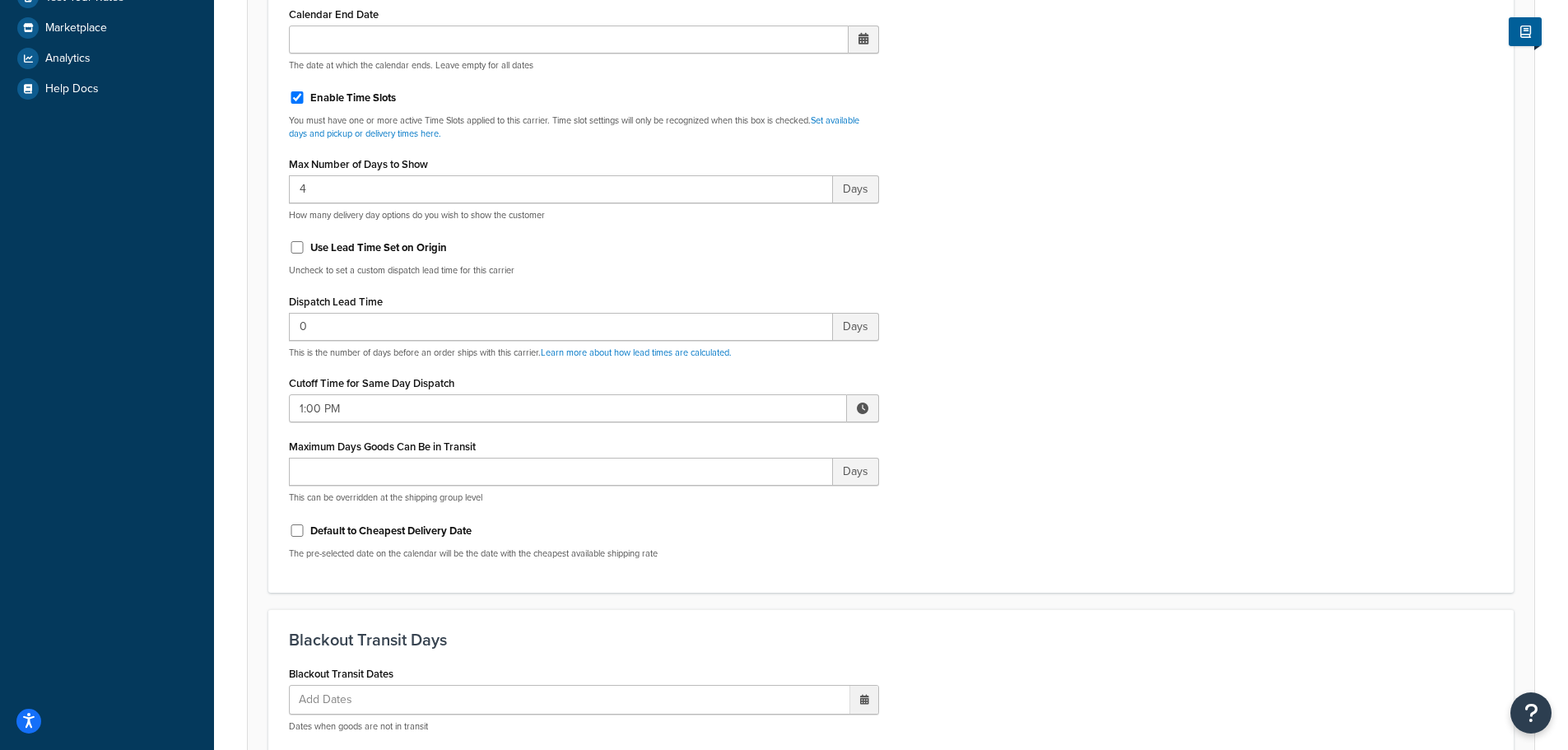
scroll to position [576, 0]
click at [317, 404] on input "1:00 PM" at bounding box center [567, 407] width 558 height 28
click at [738, 439] on span "▲" at bounding box center [742, 443] width 33 height 33
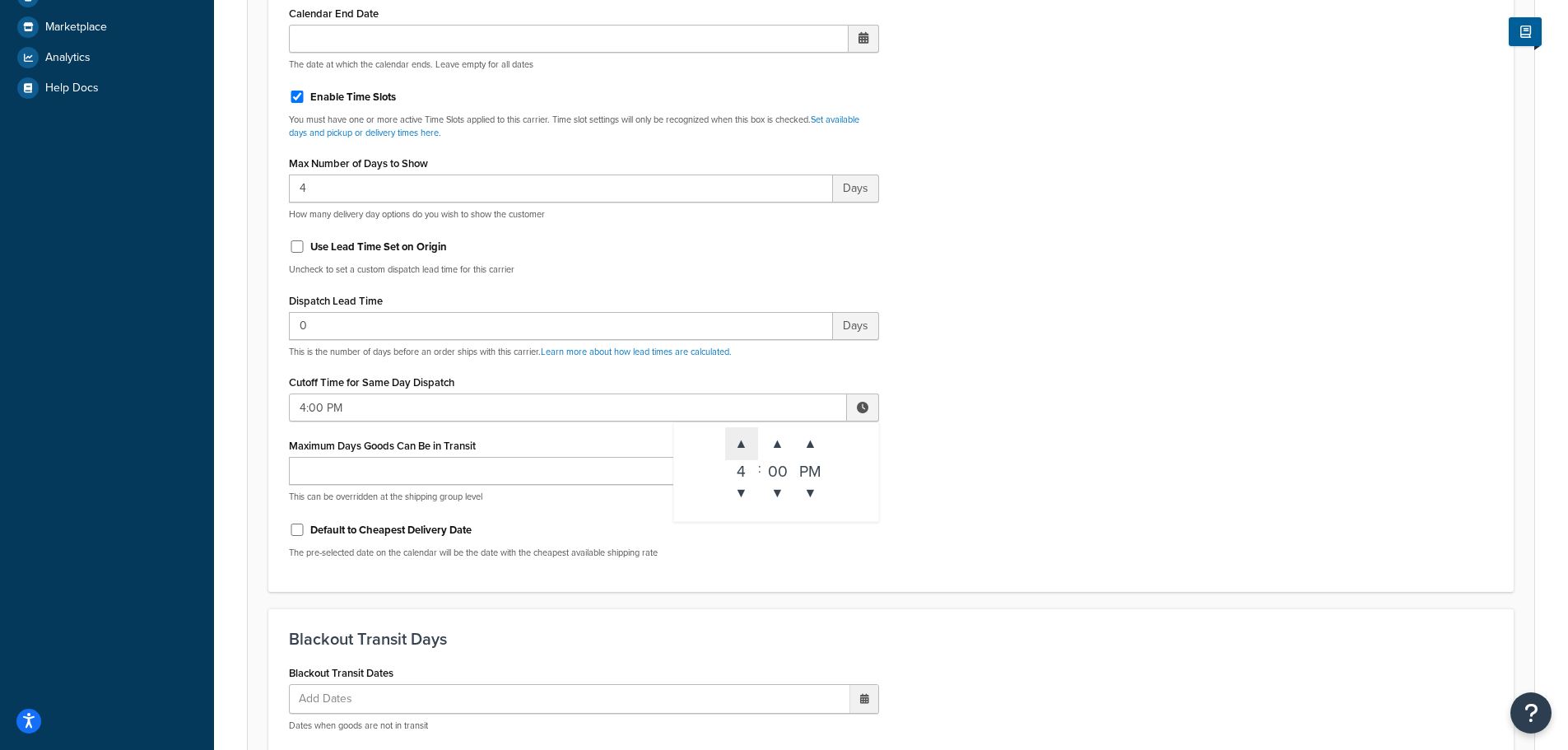
click at [738, 439] on span "▲" at bounding box center [742, 443] width 33 height 33
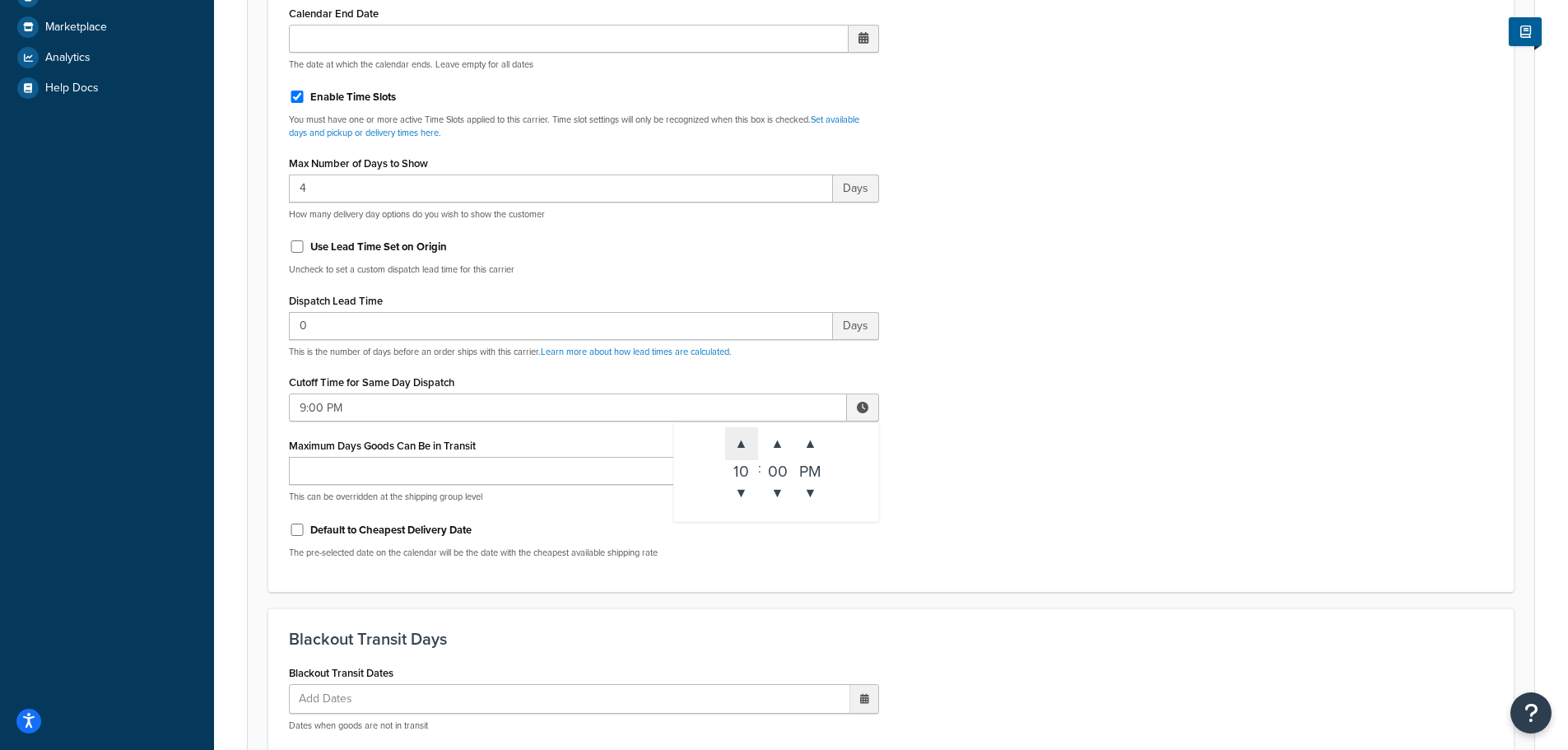
click at [738, 439] on span "▲" at bounding box center [742, 443] width 33 height 33
type input "10:00 PM"
click at [999, 498] on div "Include Delivery Date Information: No, just show shipping rates Show Calendar S…" at bounding box center [890, 184] width 1229 height 775
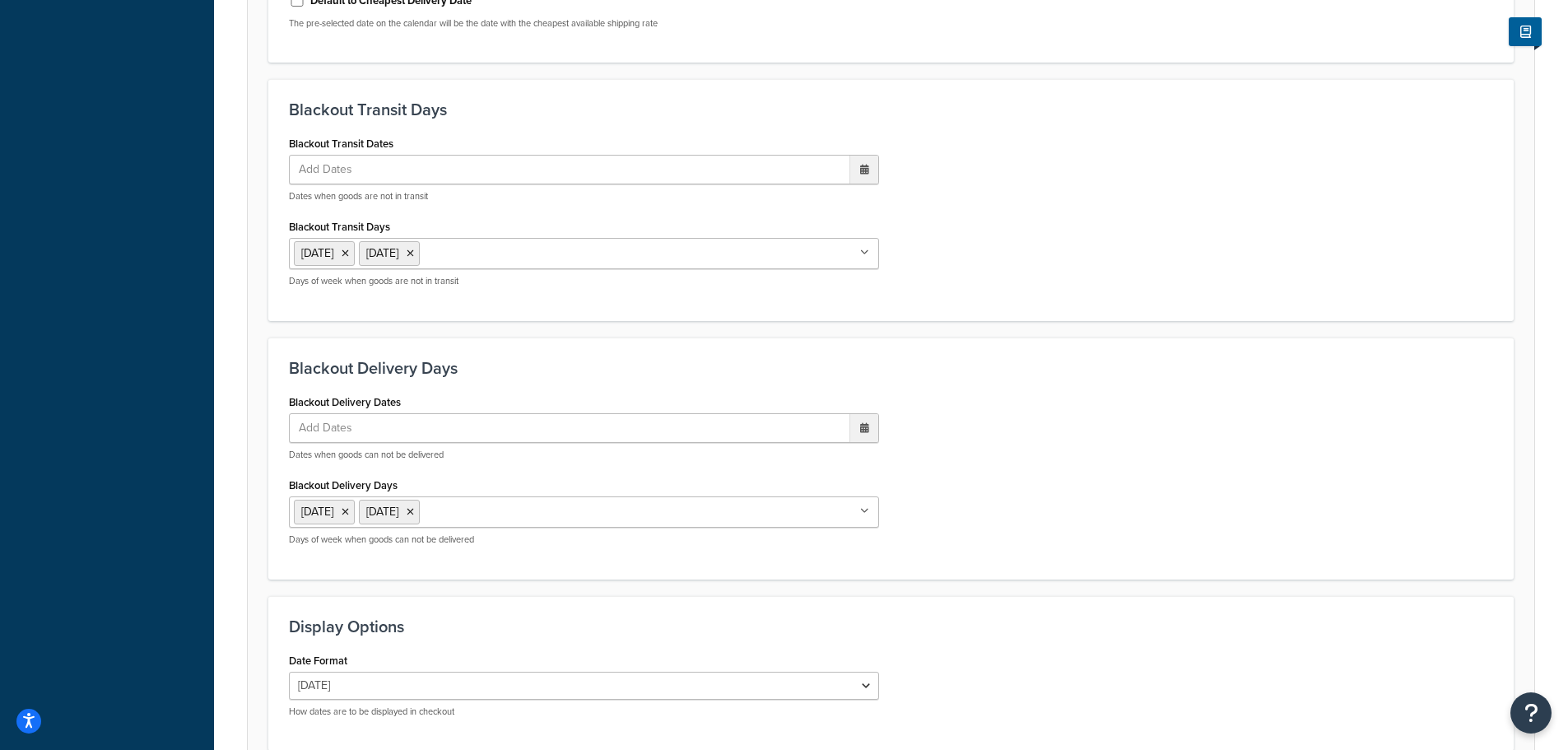
scroll to position [1258, 0]
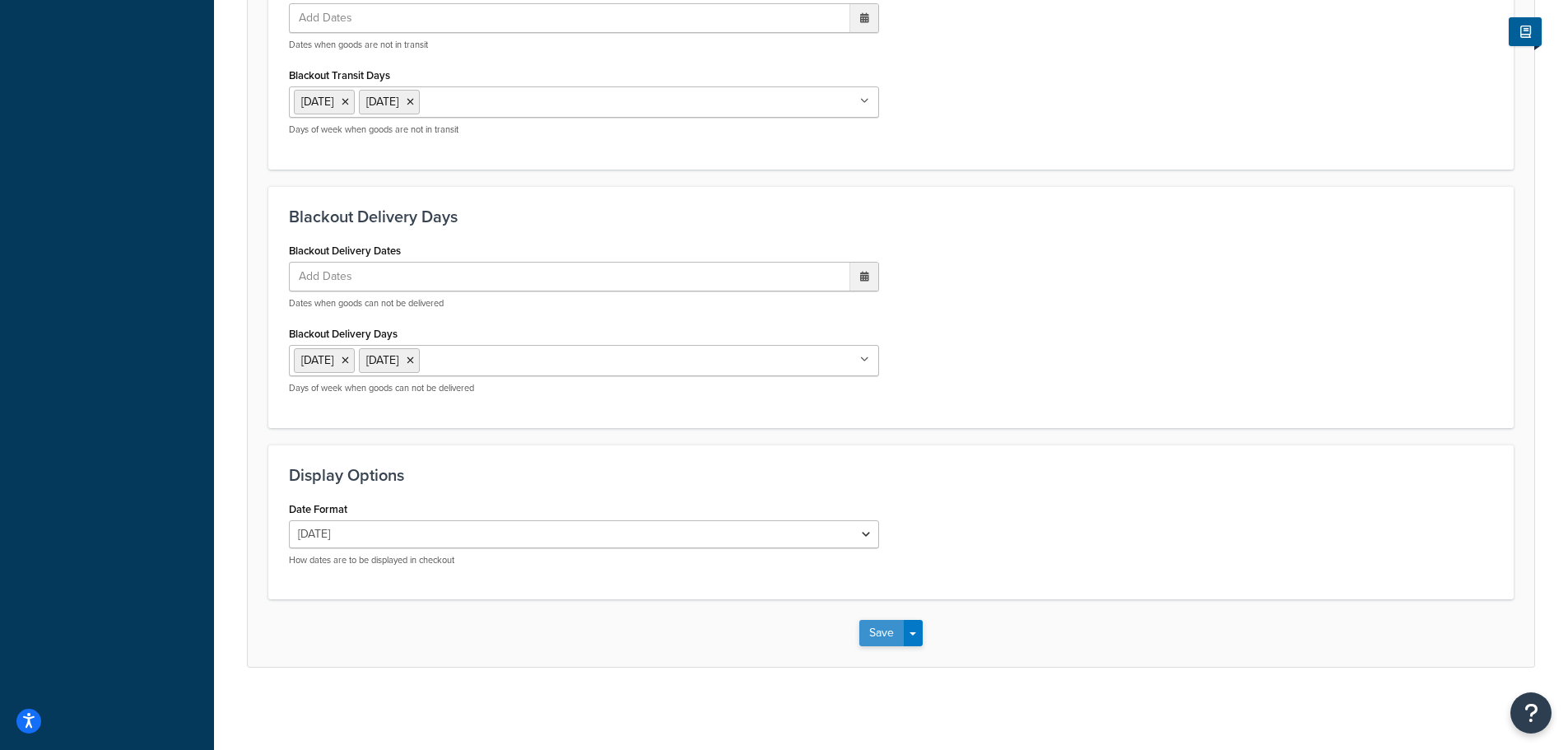
click at [870, 625] on button "Save" at bounding box center [881, 633] width 45 height 26
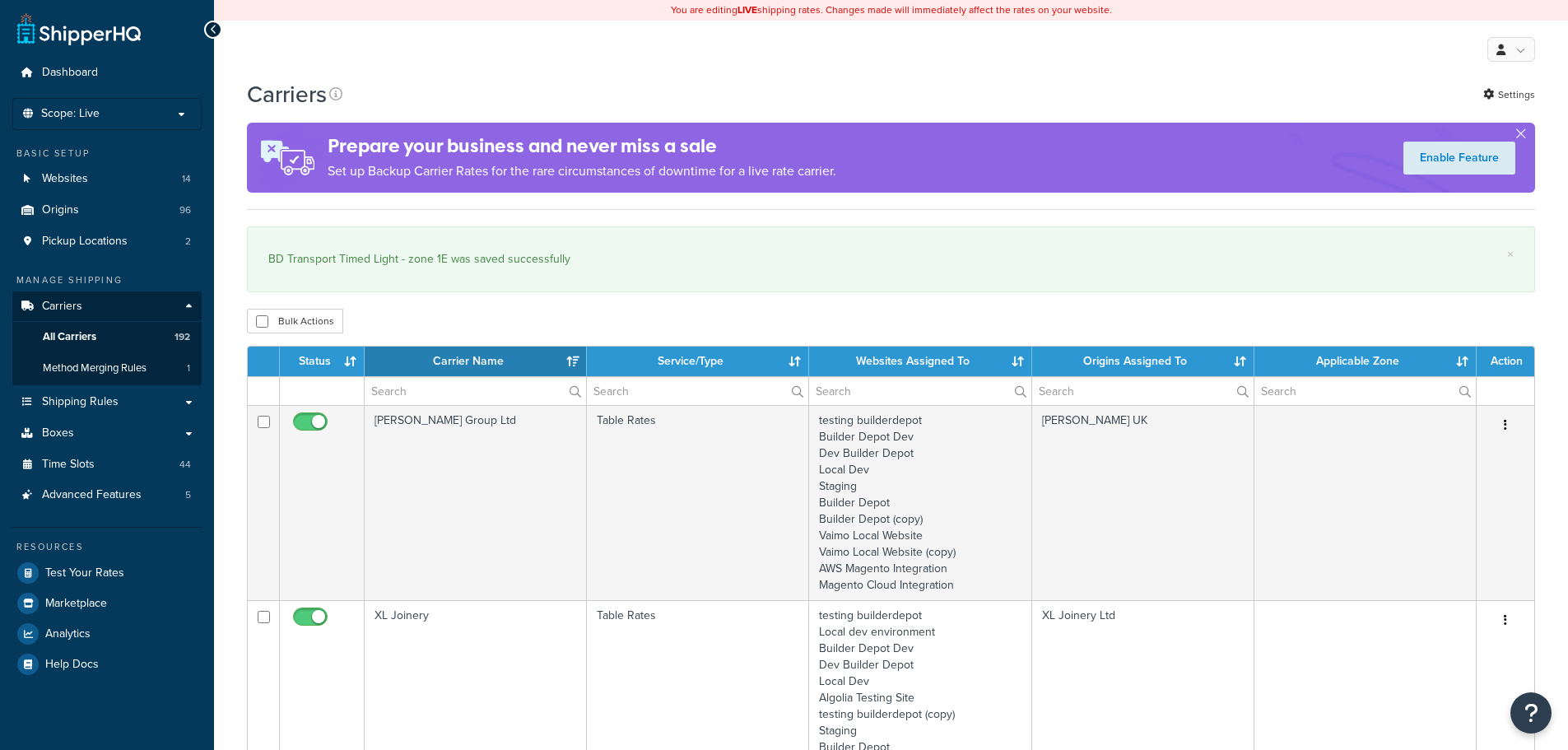
select select "15"
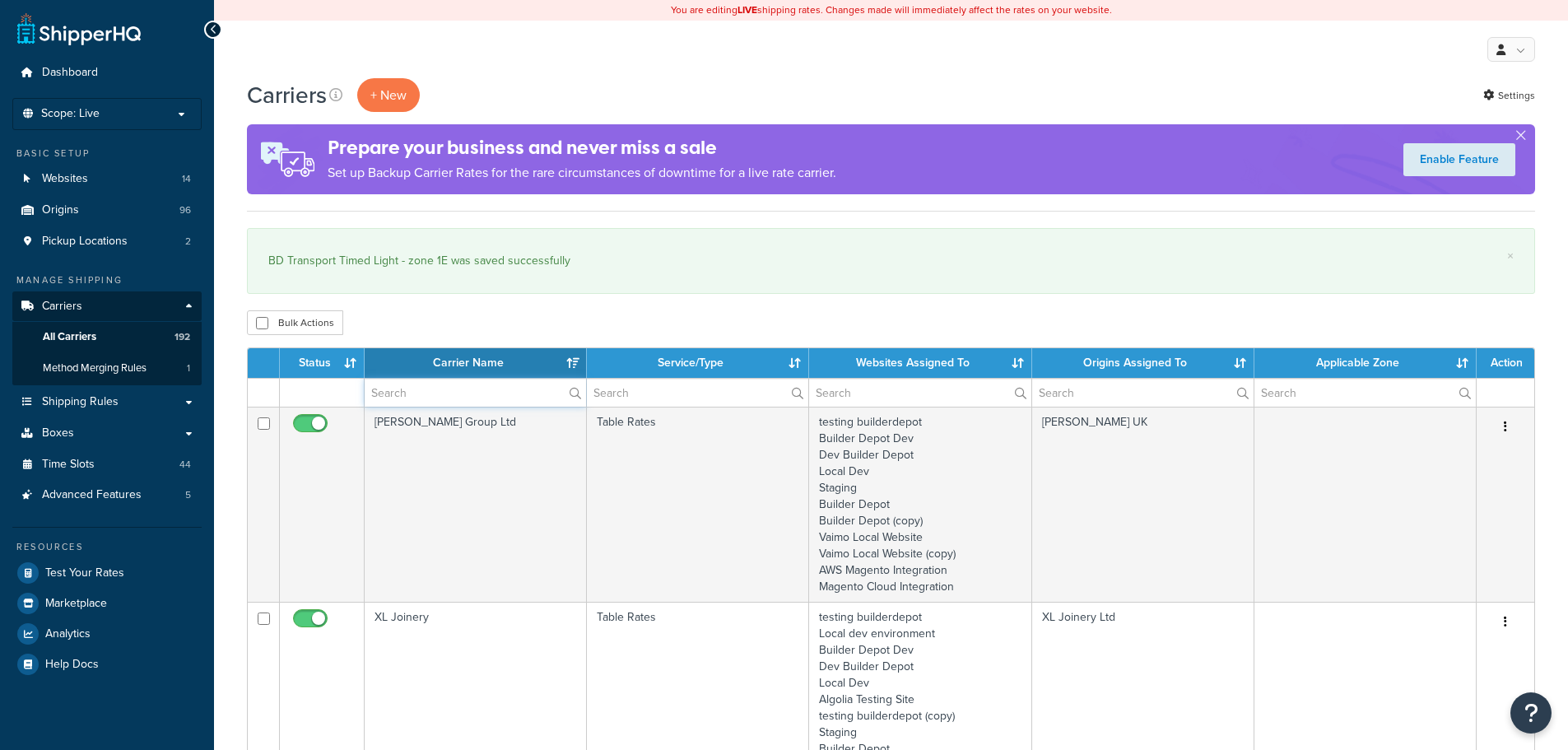
click at [507, 390] on input "text" at bounding box center [475, 392] width 222 height 28
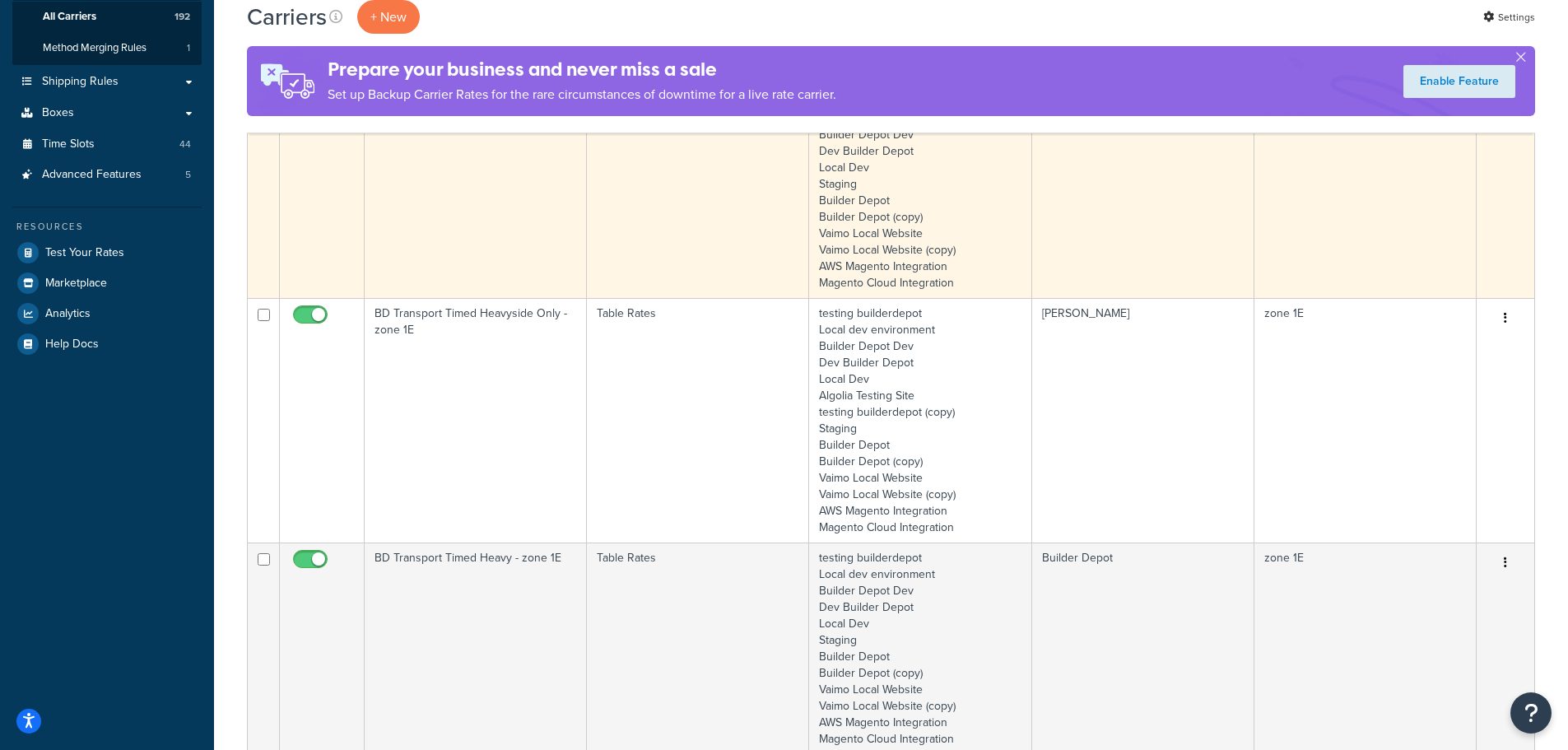
scroll to position [329, 0]
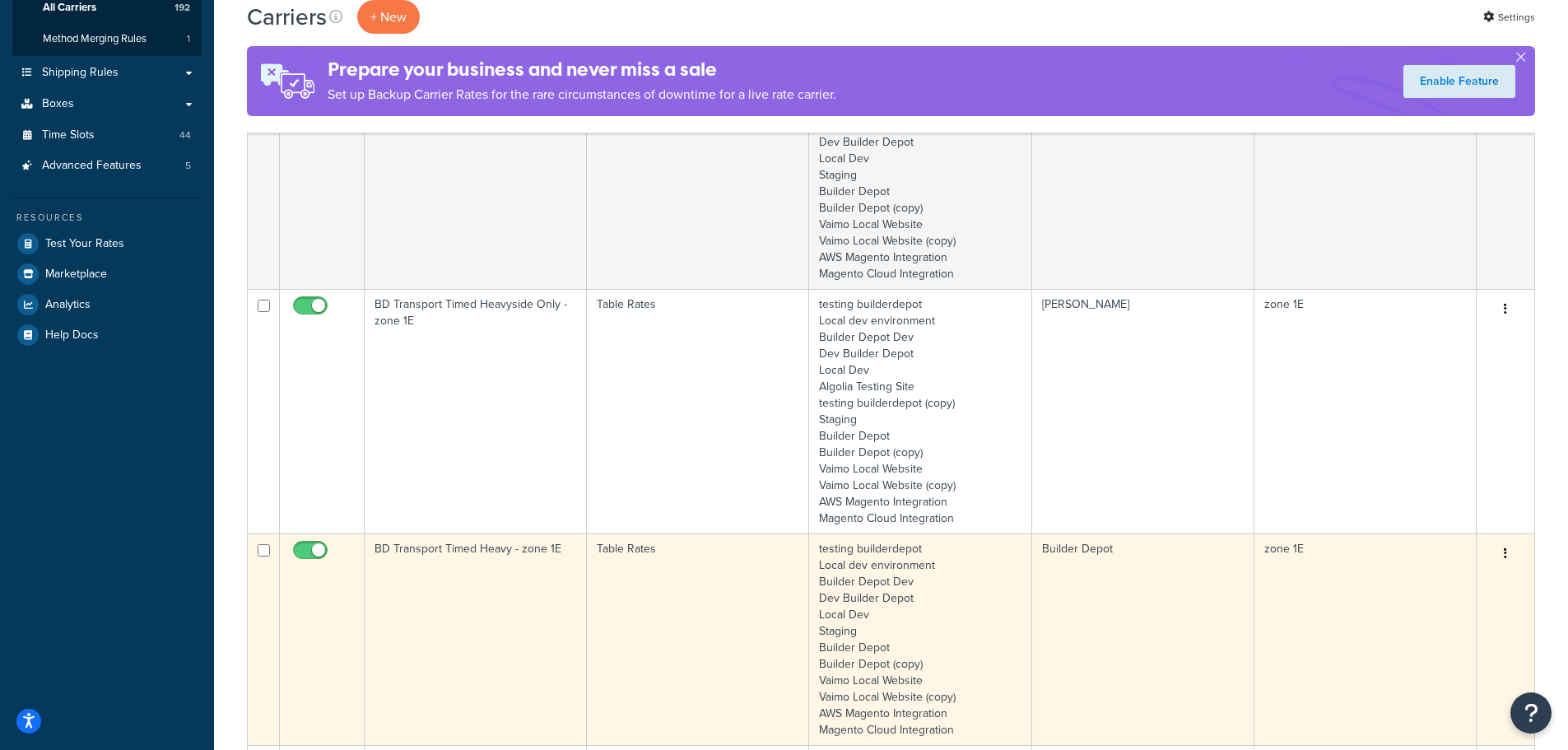
type input "1e"
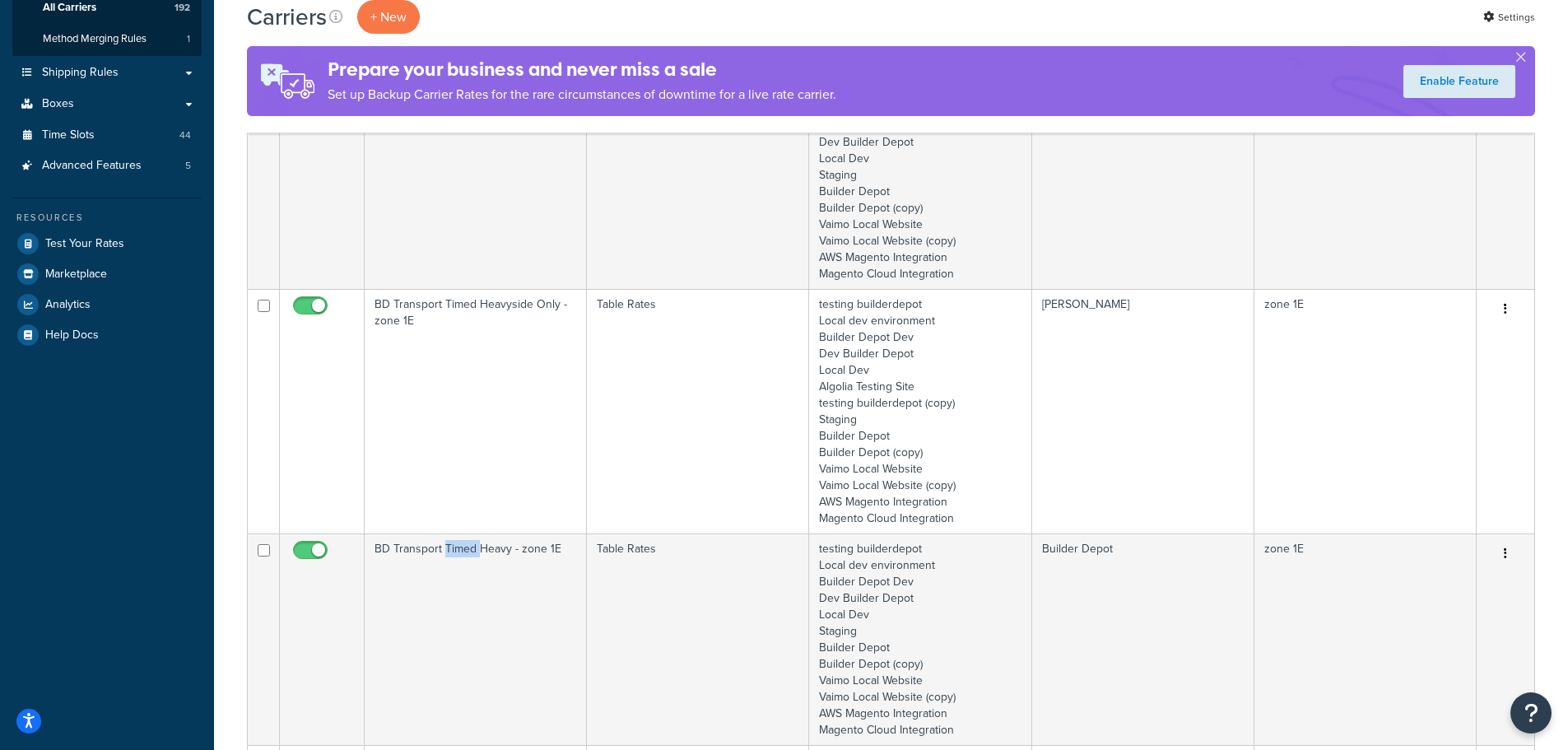
click at [458, 587] on td "BD Transport Timed Heavy - zone 1E" at bounding box center [476, 639] width 223 height 212
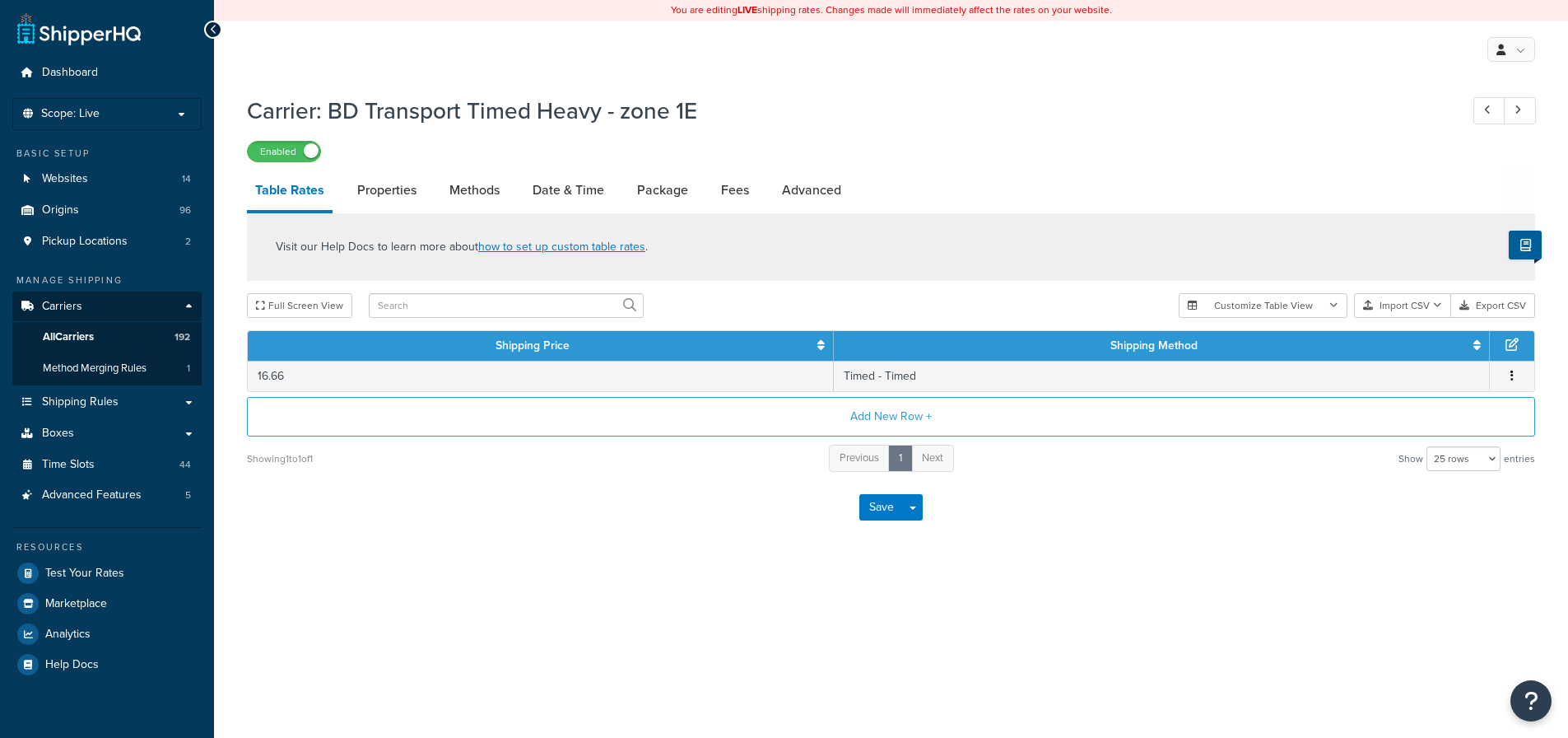
select select "25"
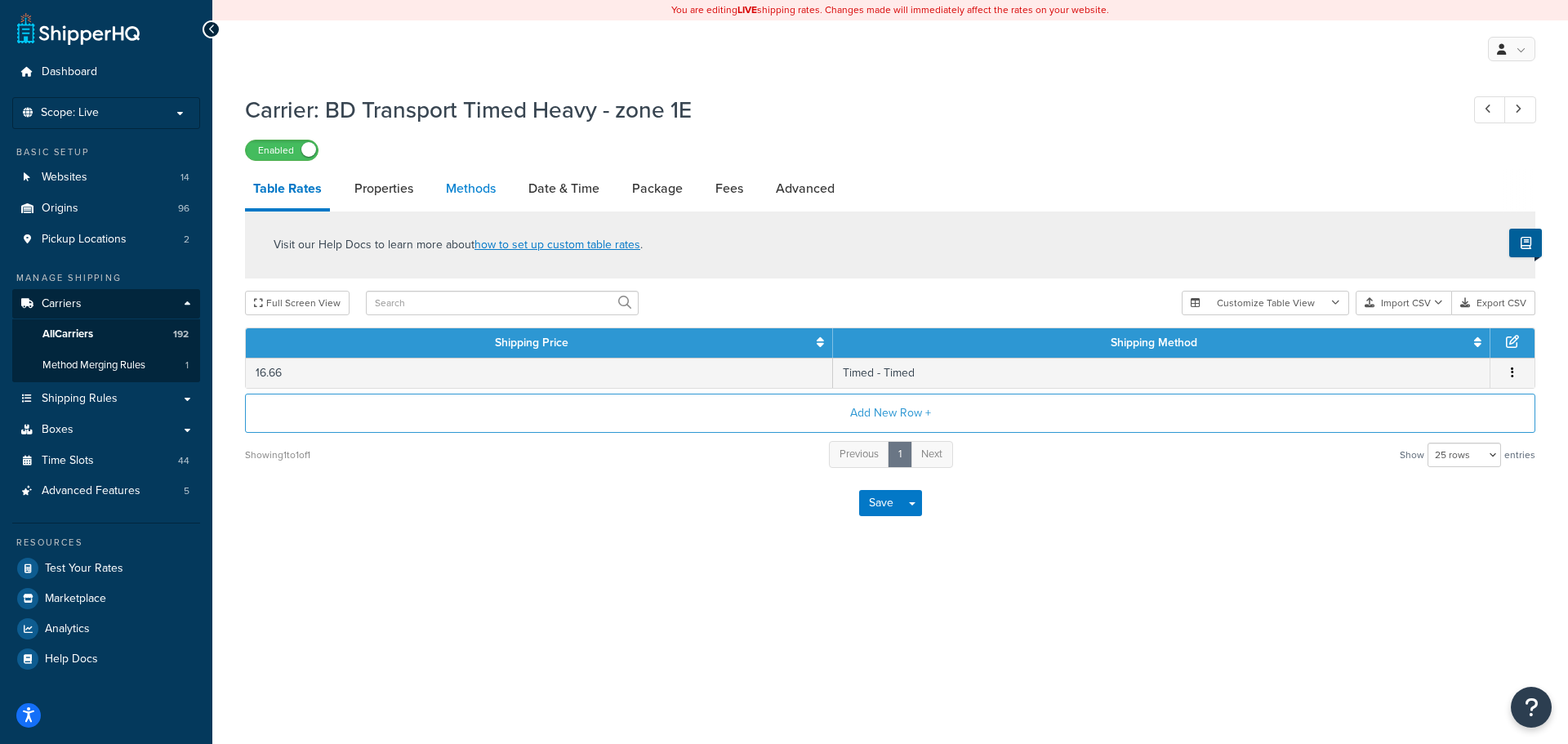
click at [477, 186] on link "Methods" at bounding box center [470, 189] width 66 height 39
select select "25"
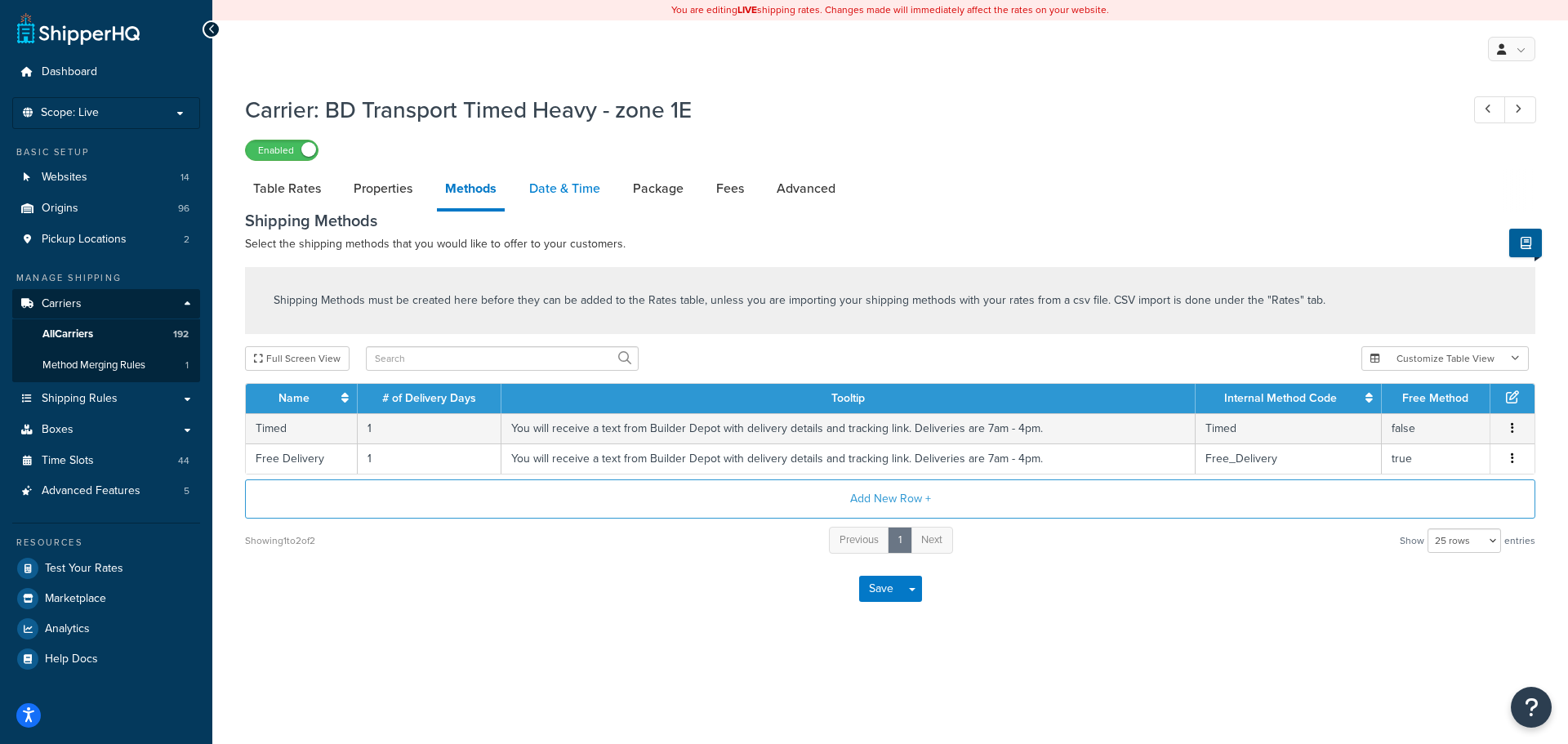
click at [559, 195] on link "Date & Time" at bounding box center [564, 189] width 88 height 39
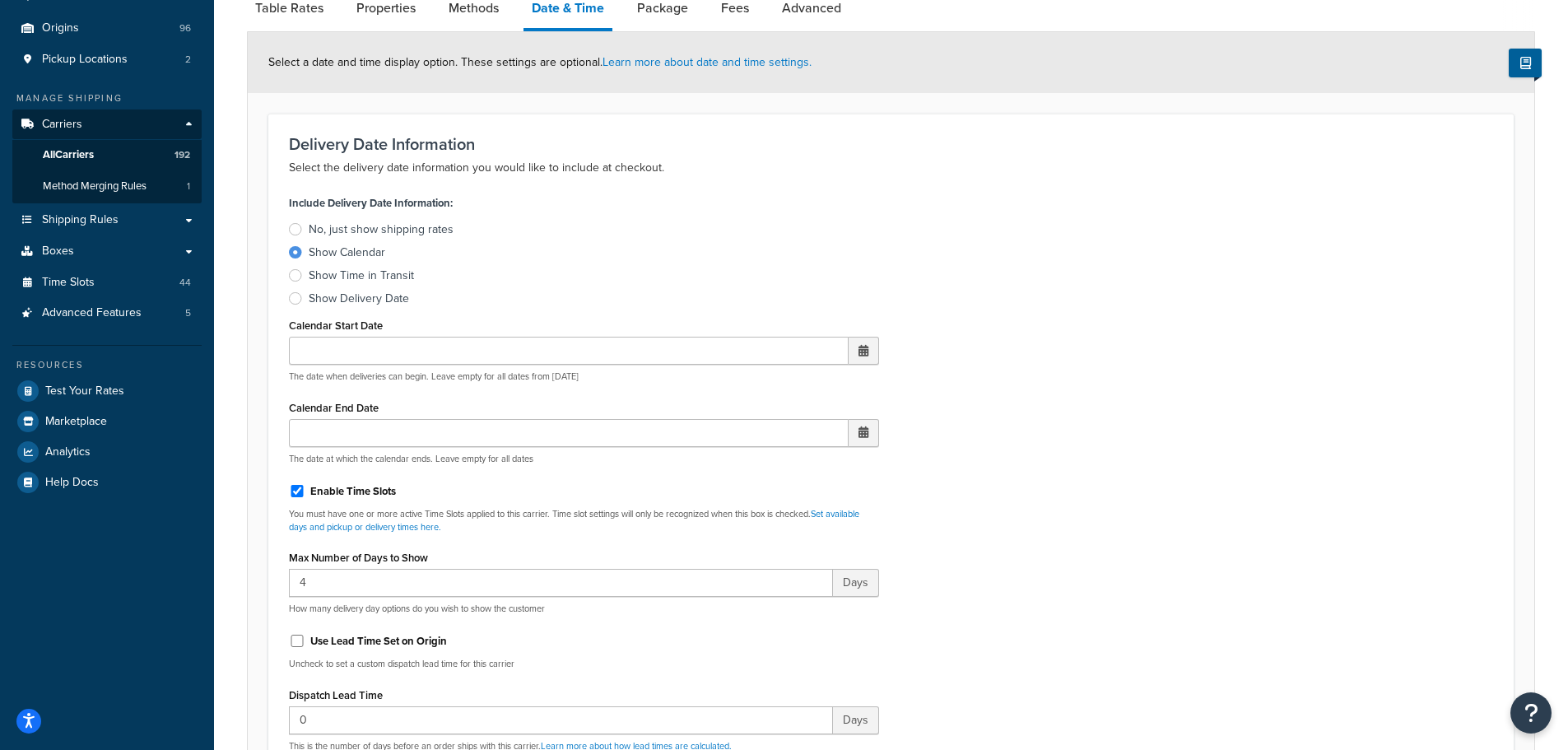
scroll to position [576, 0]
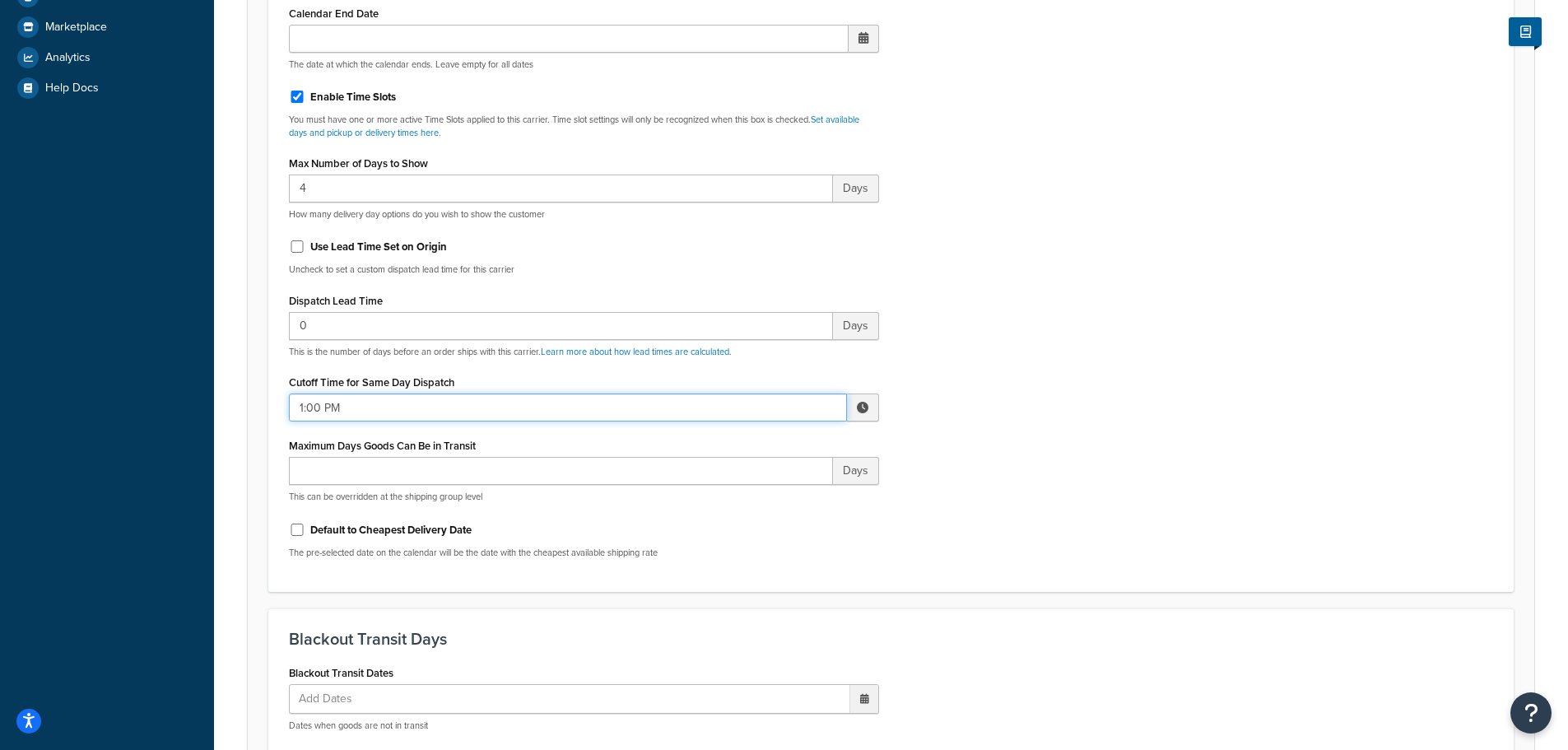
click at [340, 400] on input "1:00 PM" at bounding box center [567, 407] width 558 height 28
click at [738, 451] on span "▲" at bounding box center [742, 443] width 33 height 33
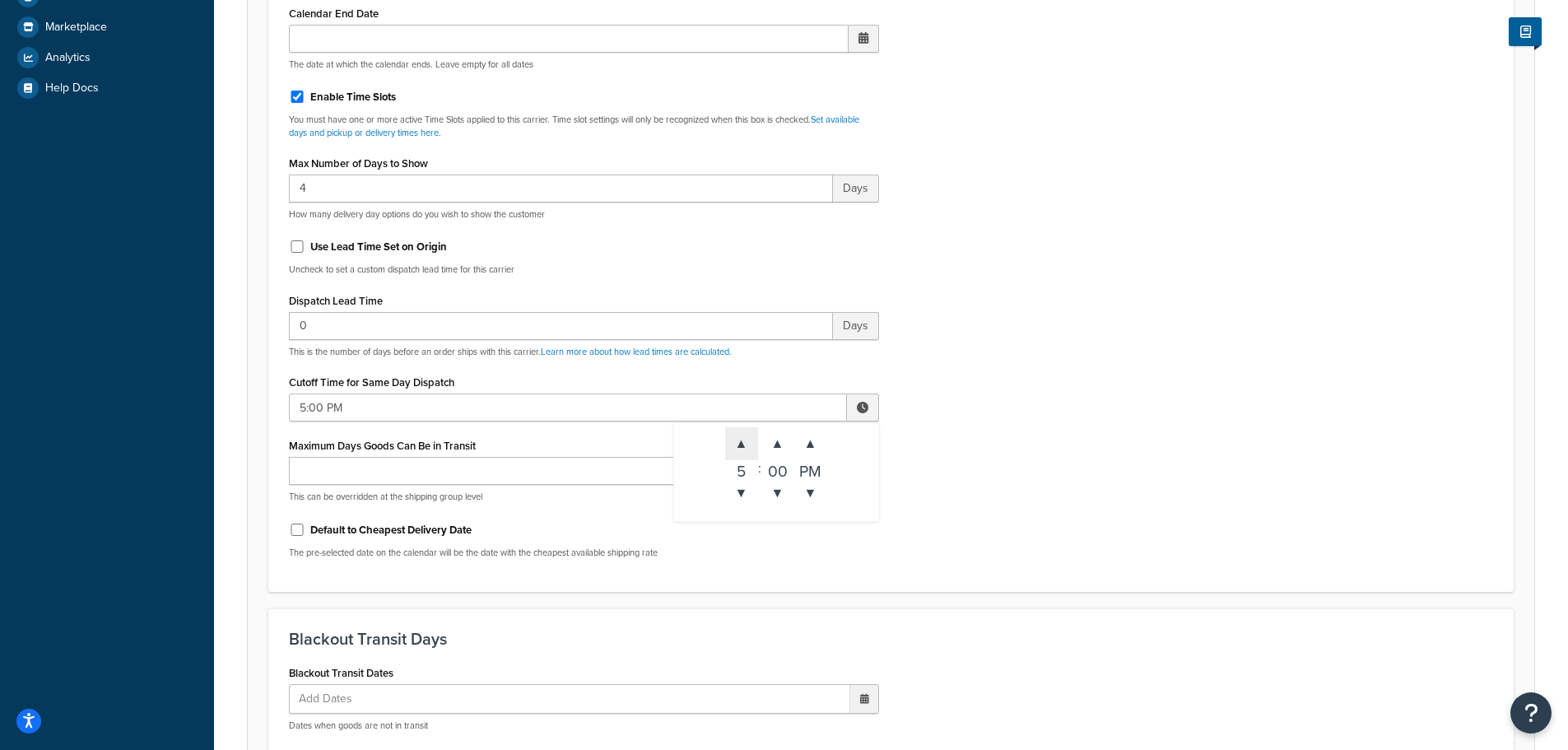
click at [738, 451] on span "▲" at bounding box center [742, 443] width 33 height 33
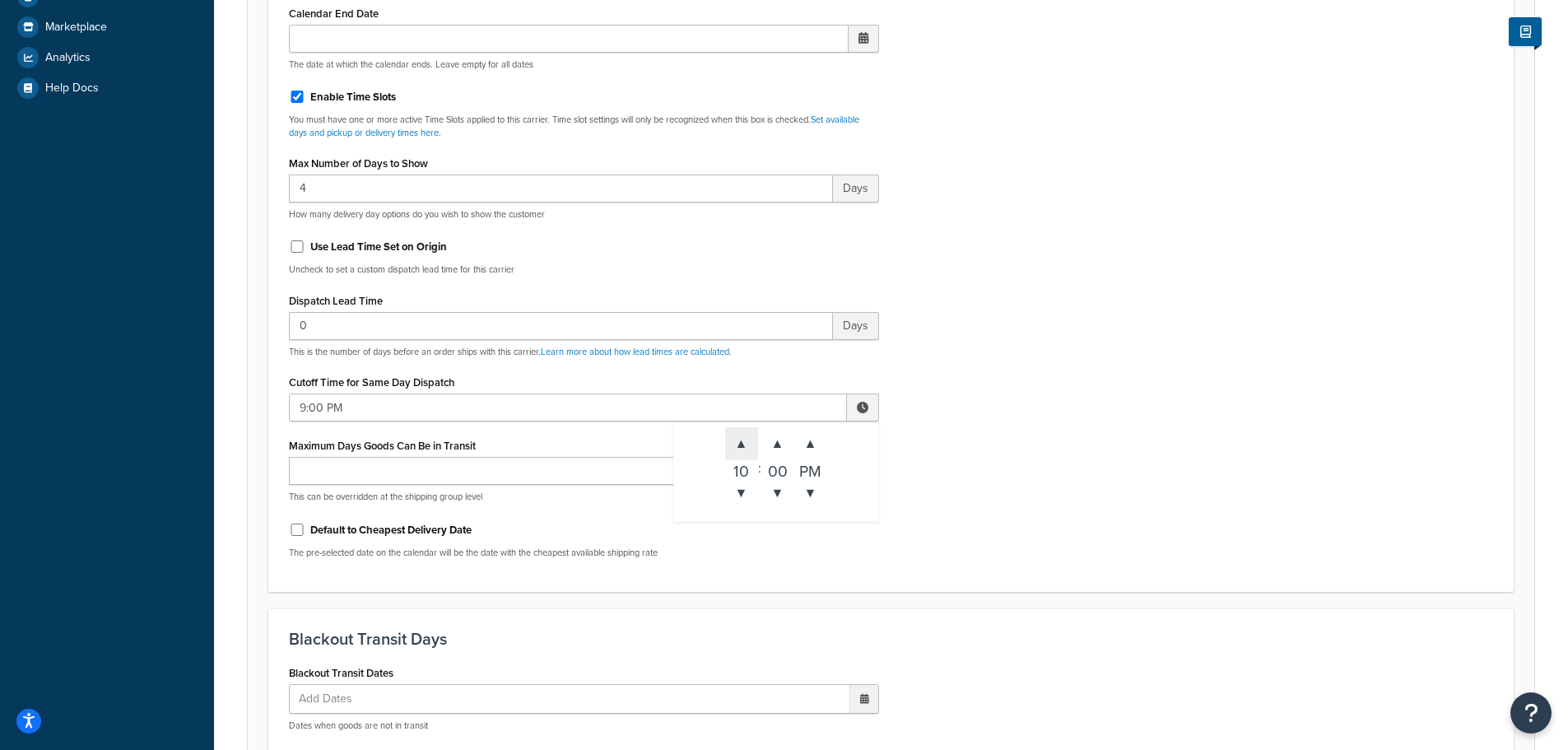
type input "10:00 PM"
click at [1100, 491] on div "Include Delivery Date Information: No, just show shipping rates Show Calendar S…" at bounding box center [890, 184] width 1229 height 775
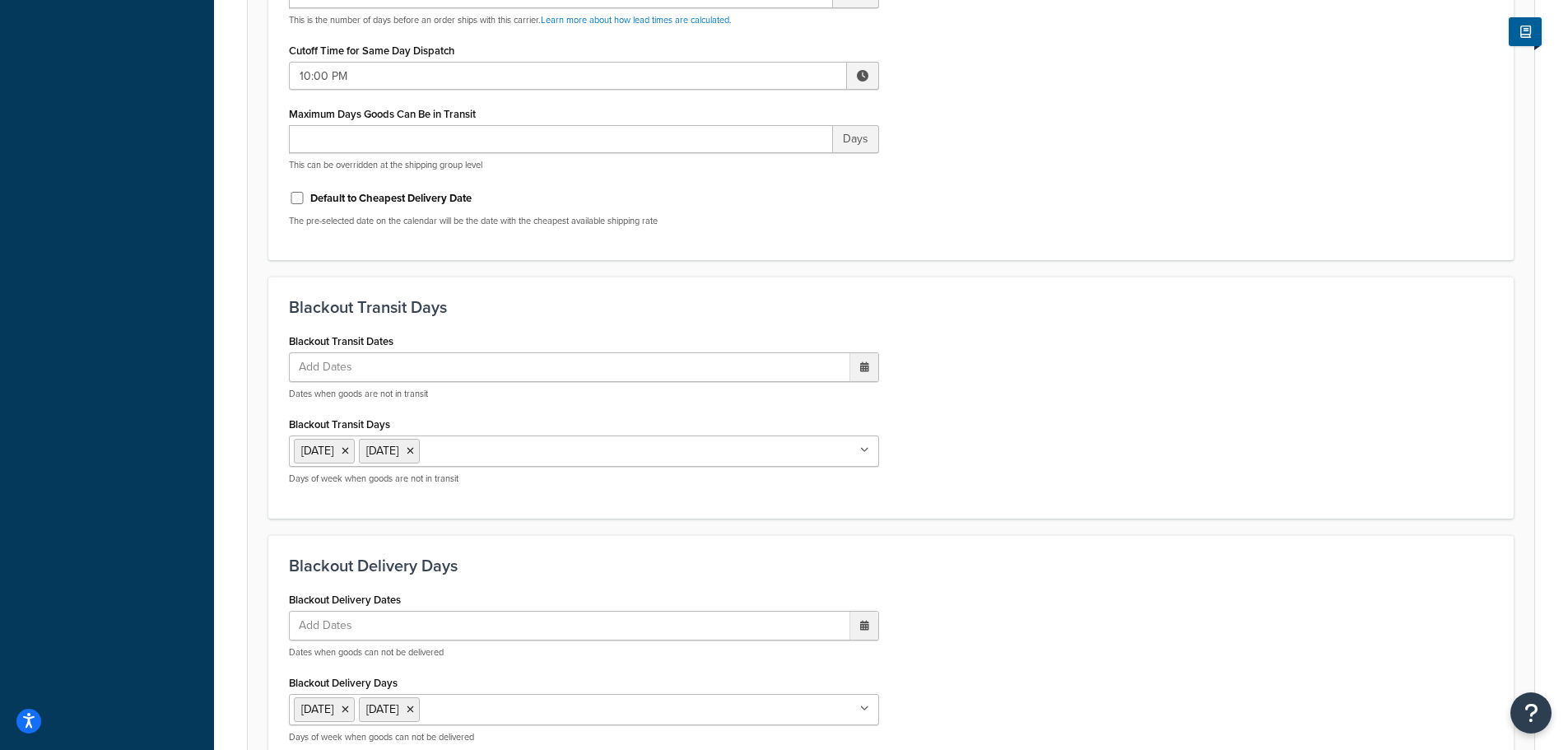
scroll to position [1258, 0]
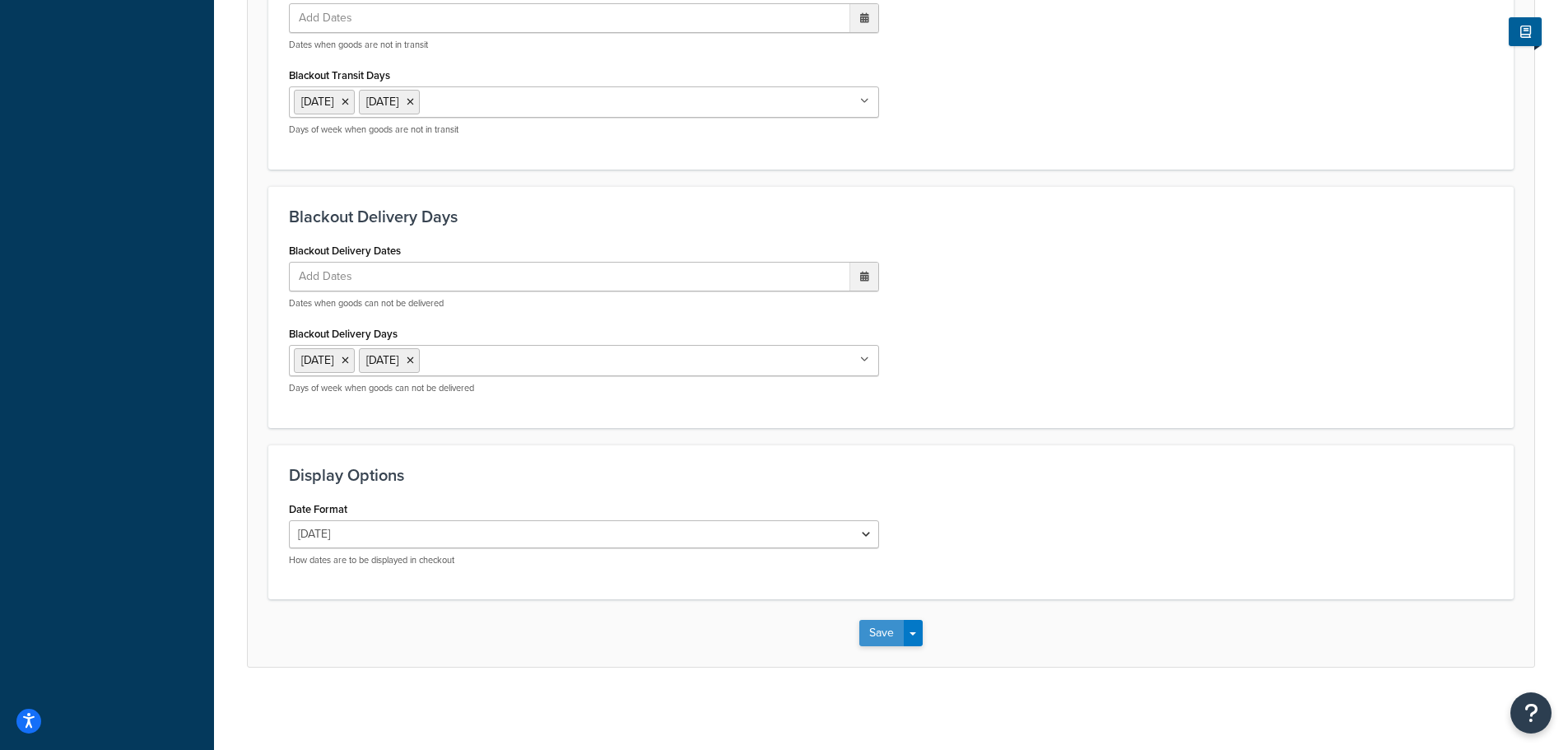
click at [886, 634] on button "Save" at bounding box center [881, 633] width 45 height 26
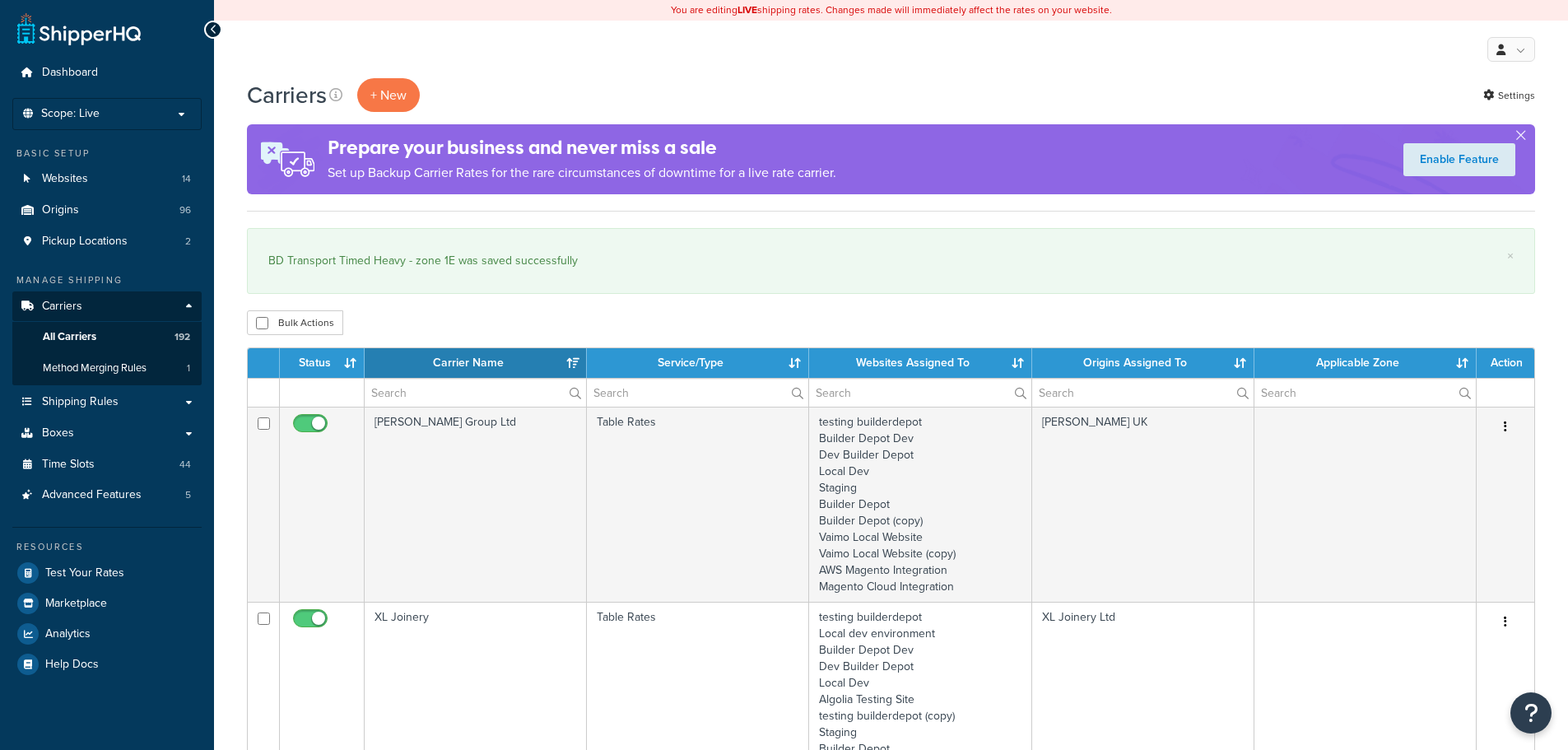
select select "15"
click at [468, 387] on input "text" at bounding box center [475, 392] width 222 height 28
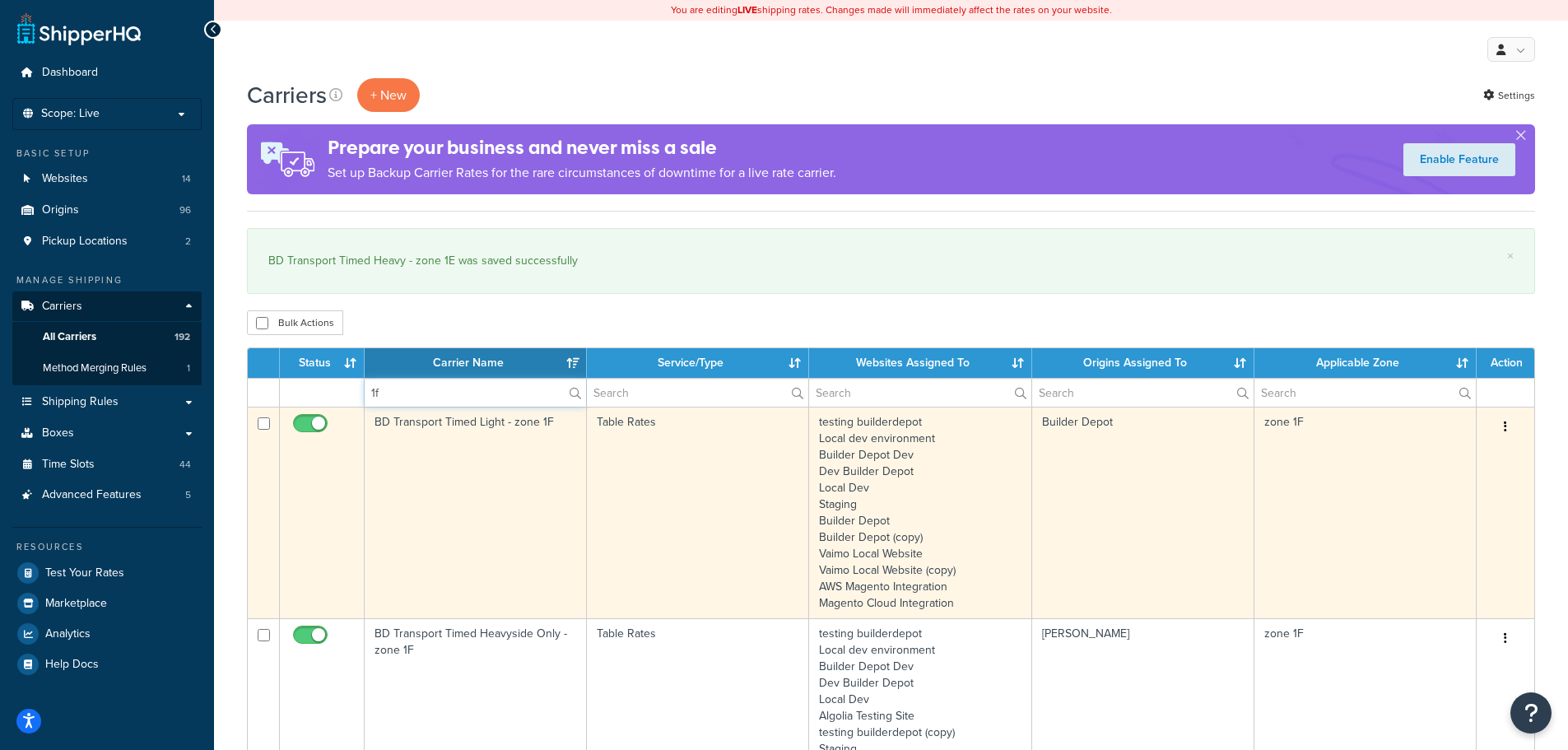
type input "1f"
click at [419, 471] on td "BD Transport Timed Light - zone 1F" at bounding box center [476, 512] width 223 height 212
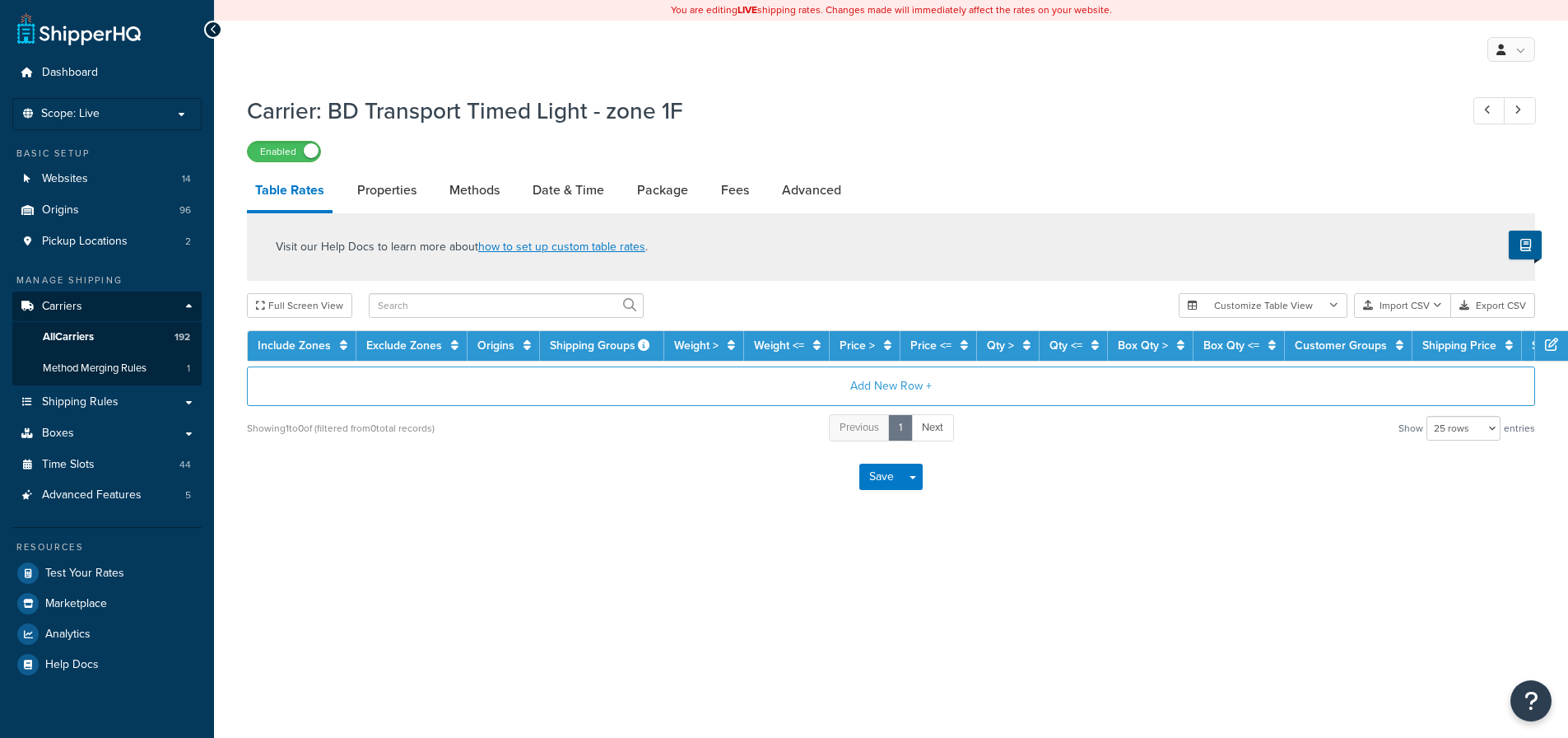
select select "25"
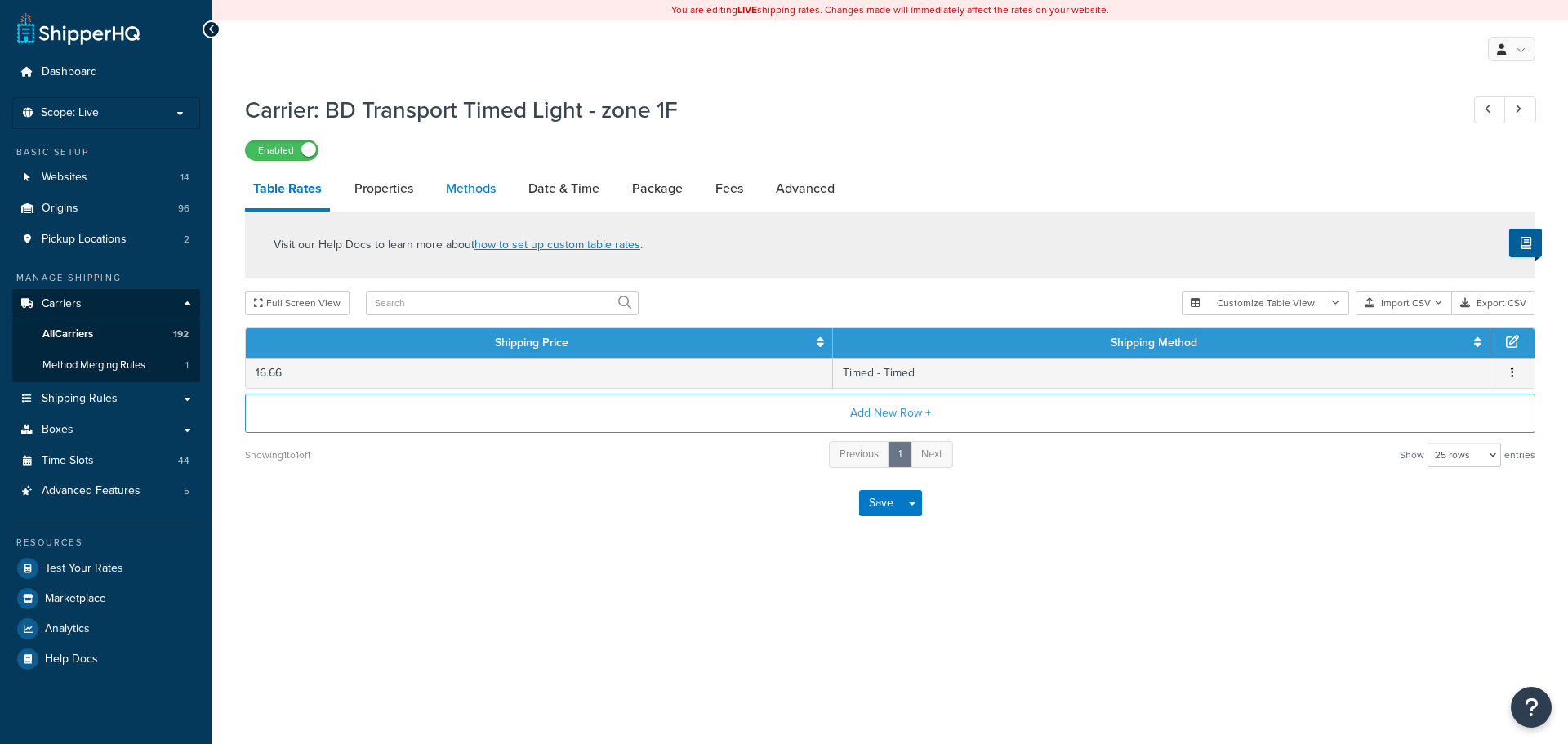
click at [471, 196] on link "Methods" at bounding box center [470, 189] width 66 height 39
select select "25"
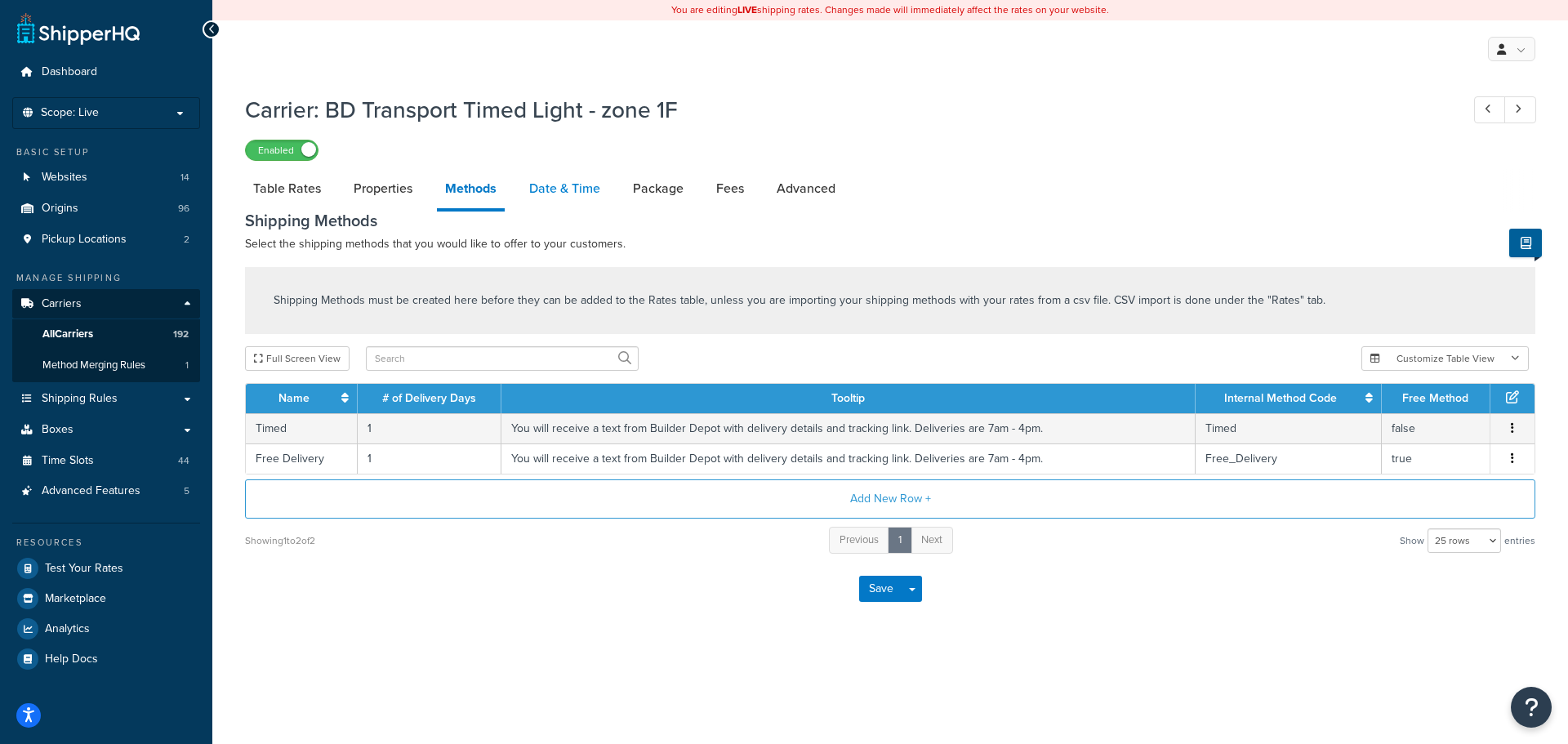
click at [567, 195] on link "Date & Time" at bounding box center [564, 189] width 88 height 39
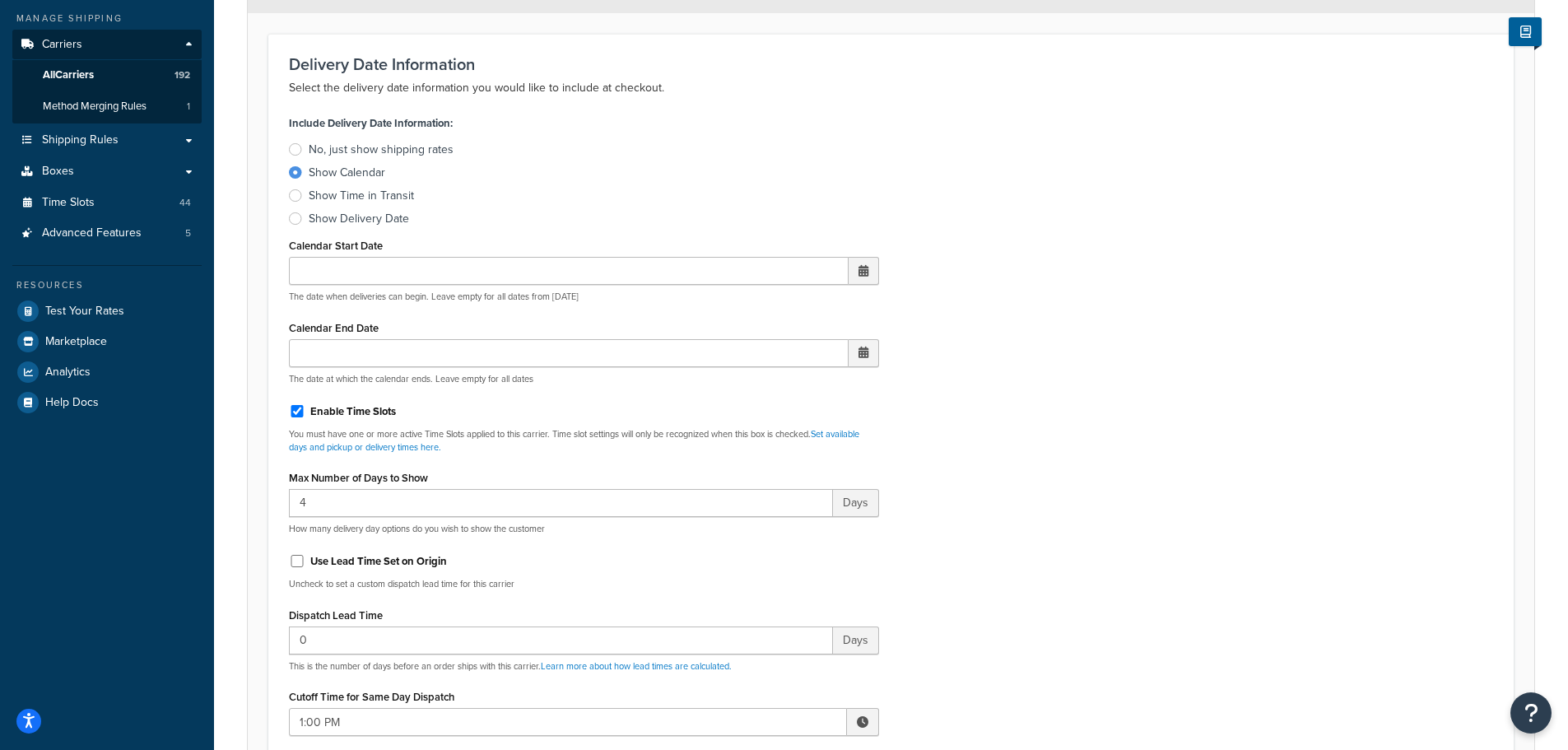
scroll to position [576, 0]
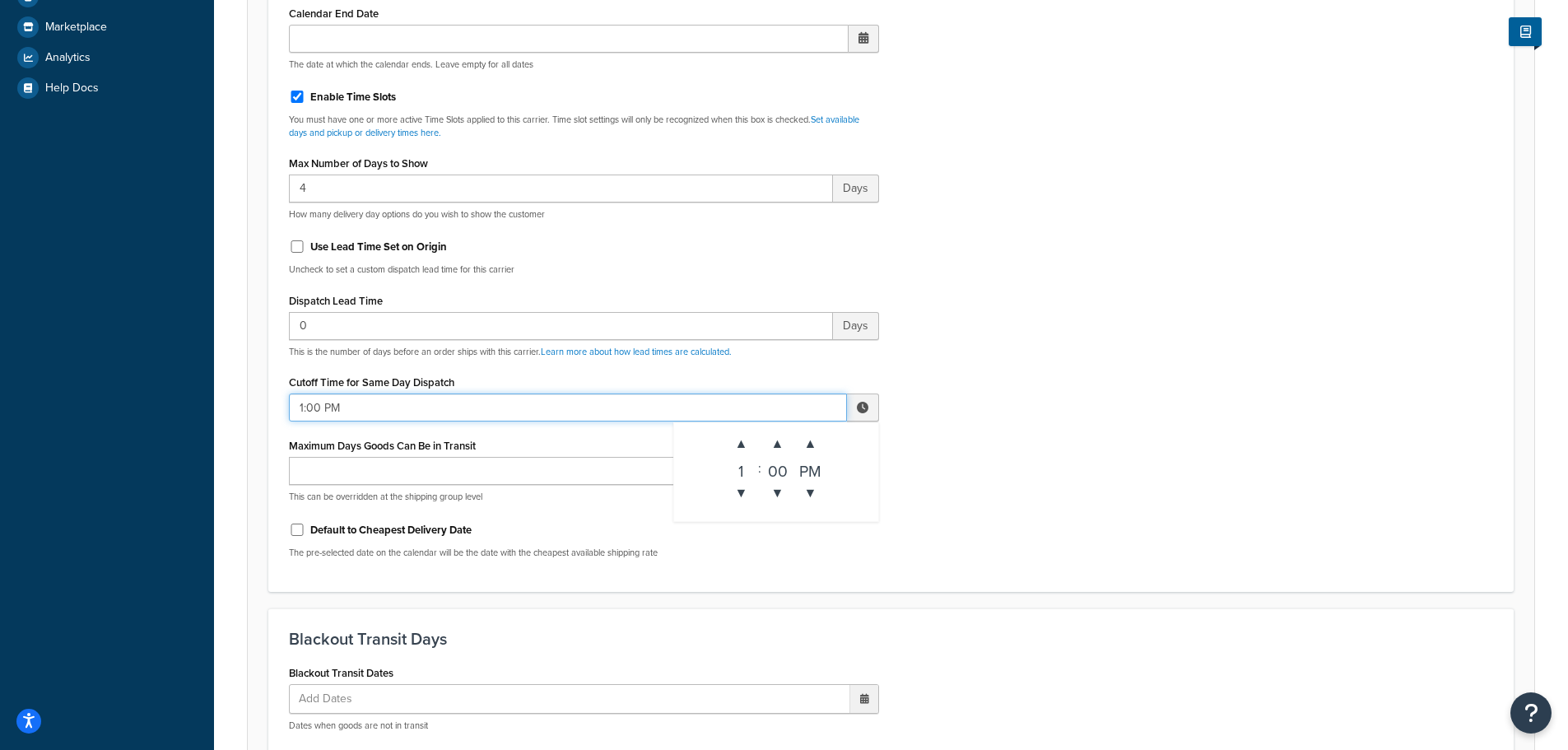
click at [368, 416] on input "1:00 PM" at bounding box center [567, 407] width 558 height 28
click at [737, 438] on span "▲" at bounding box center [742, 443] width 33 height 33
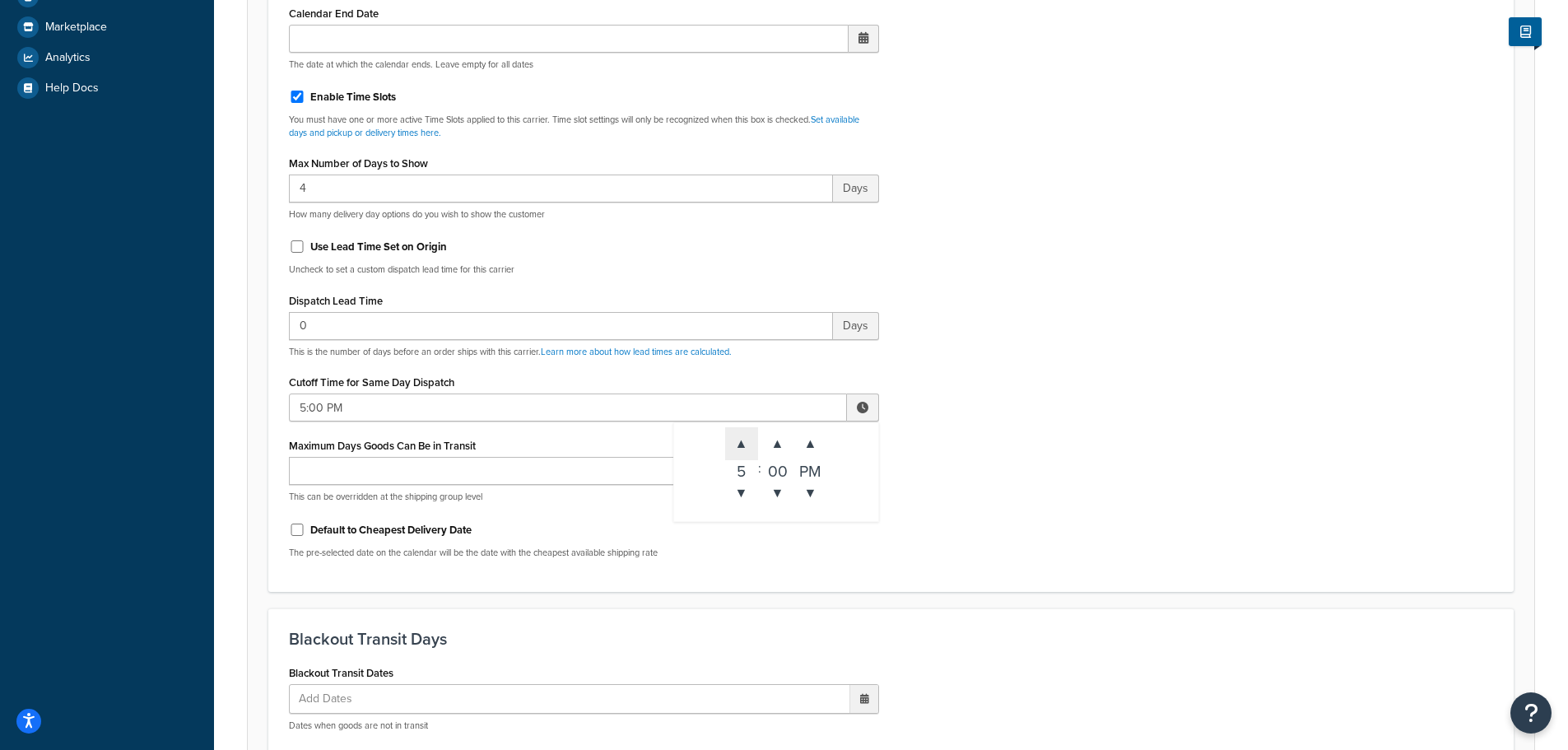
click at [737, 438] on span "▲" at bounding box center [742, 443] width 33 height 33
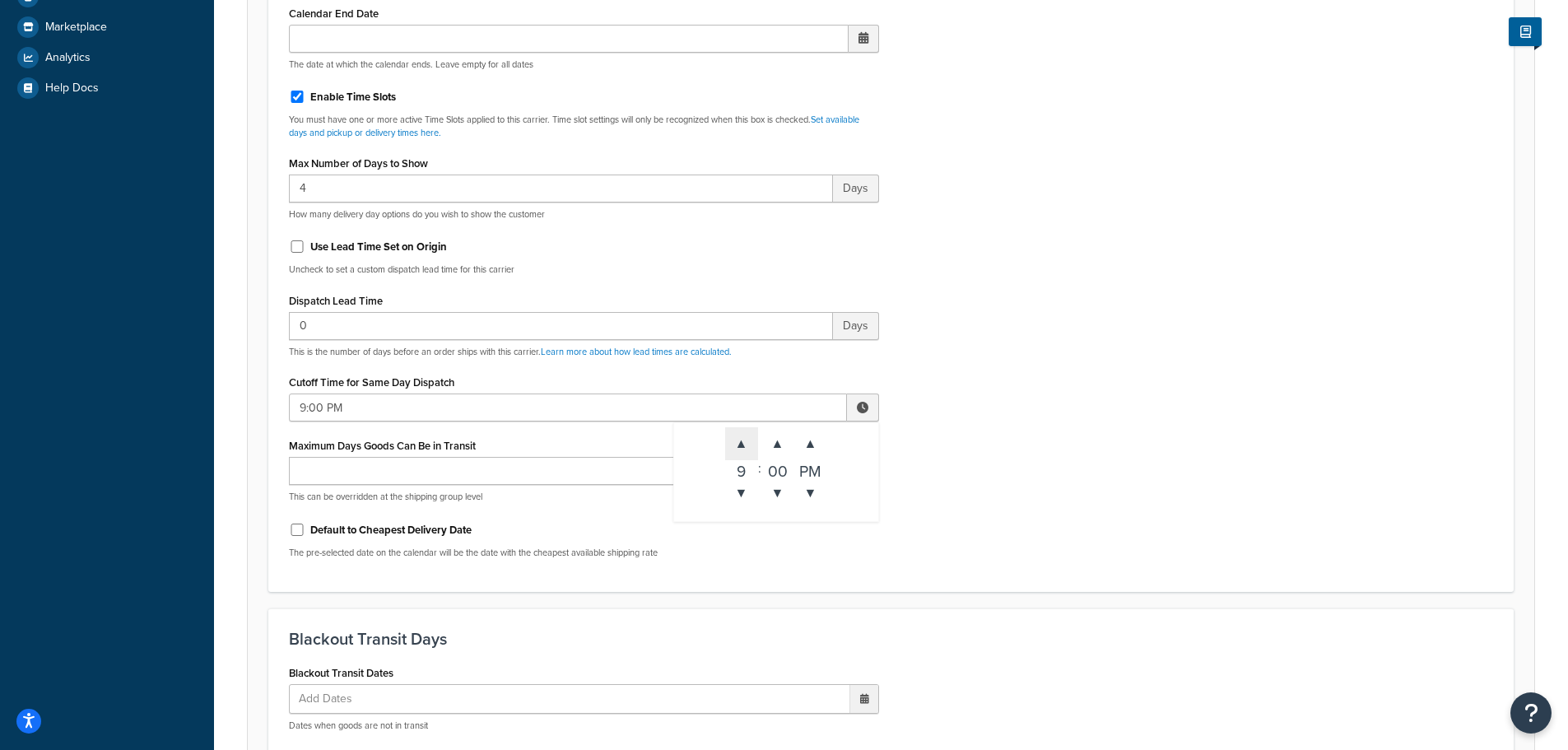
type input "10:00 PM"
click at [1062, 469] on div "Include Delivery Date Information: No, just show shipping rates Show Calendar S…" at bounding box center [890, 184] width 1229 height 775
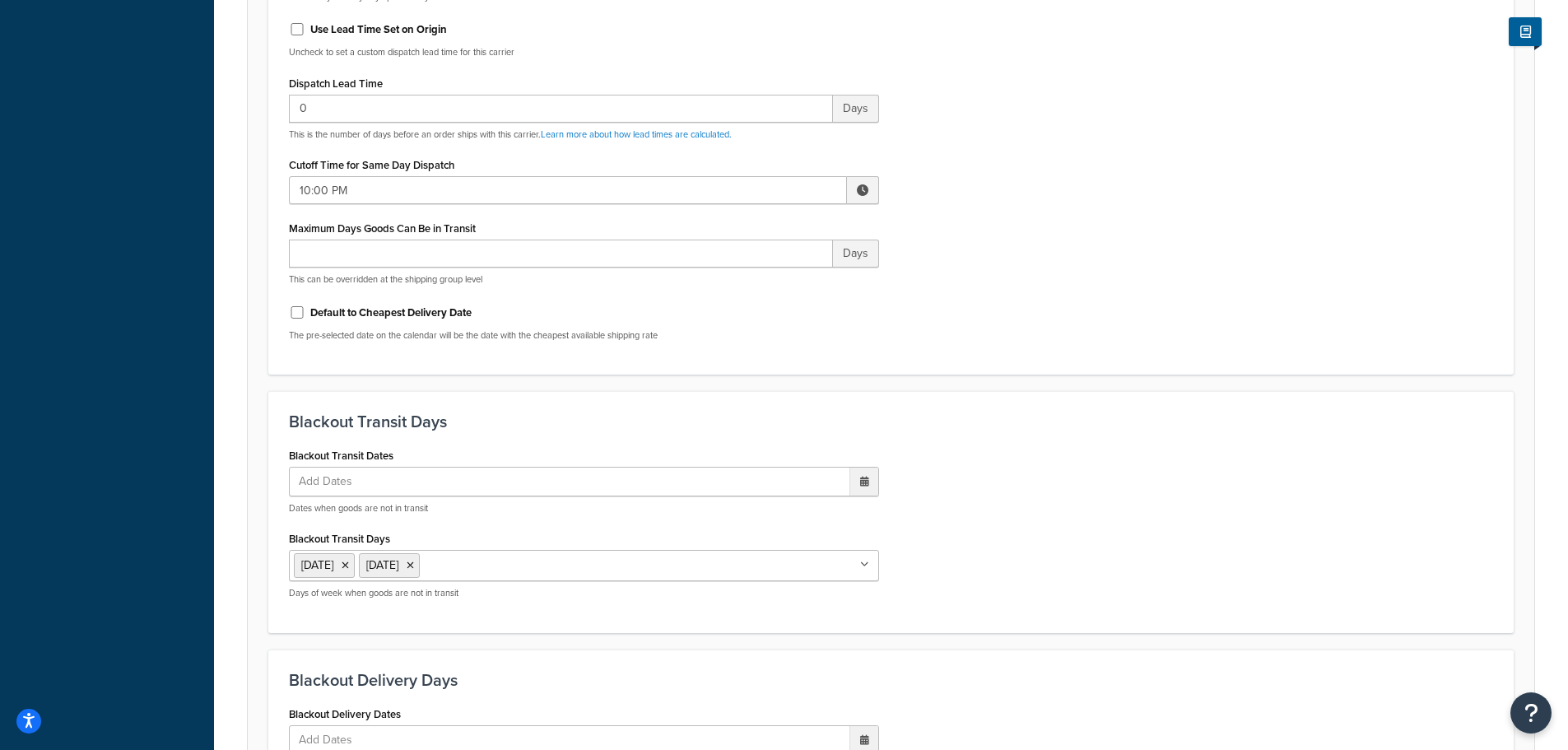
scroll to position [1235, 0]
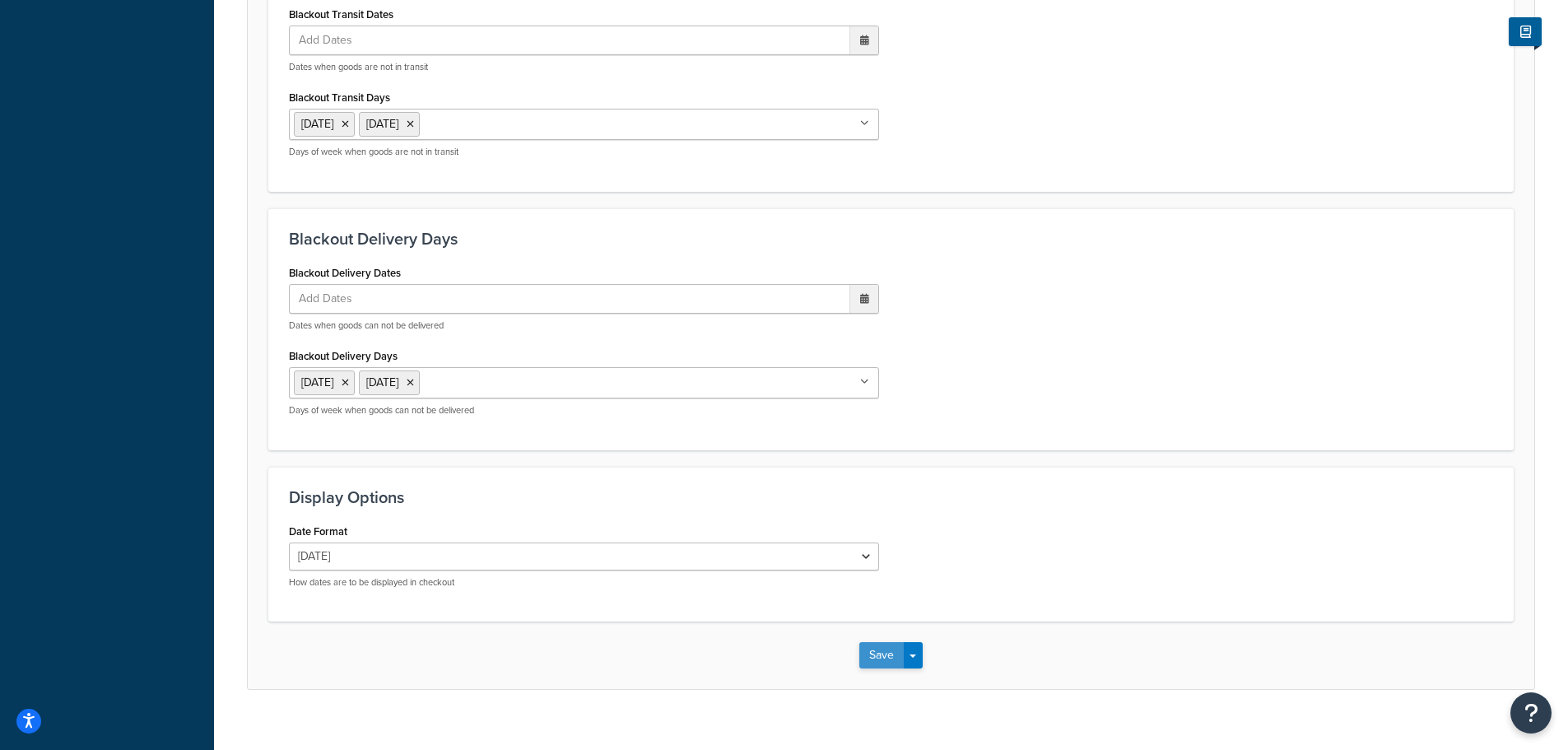
click at [866, 657] on button "Save" at bounding box center [881, 655] width 45 height 26
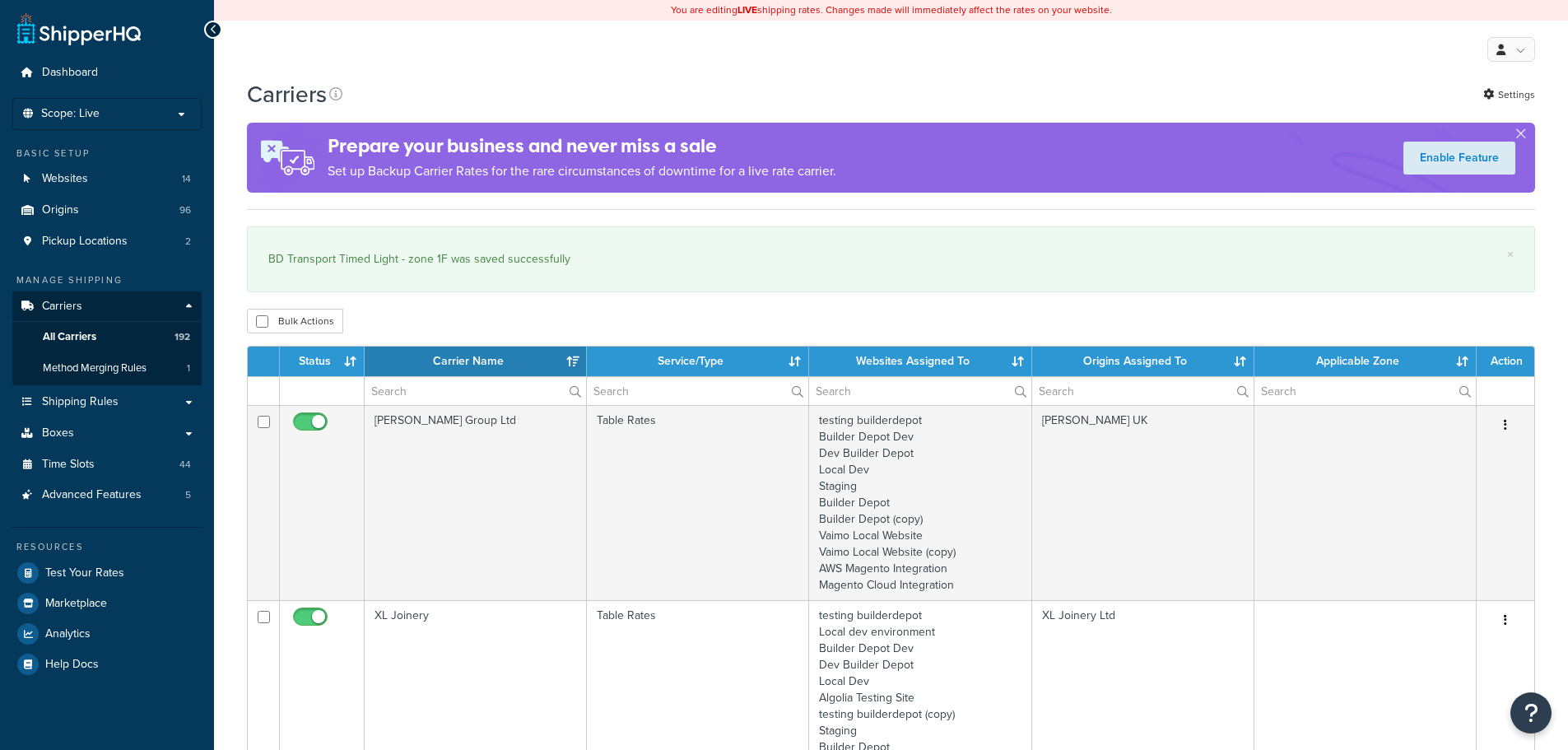
select select "15"
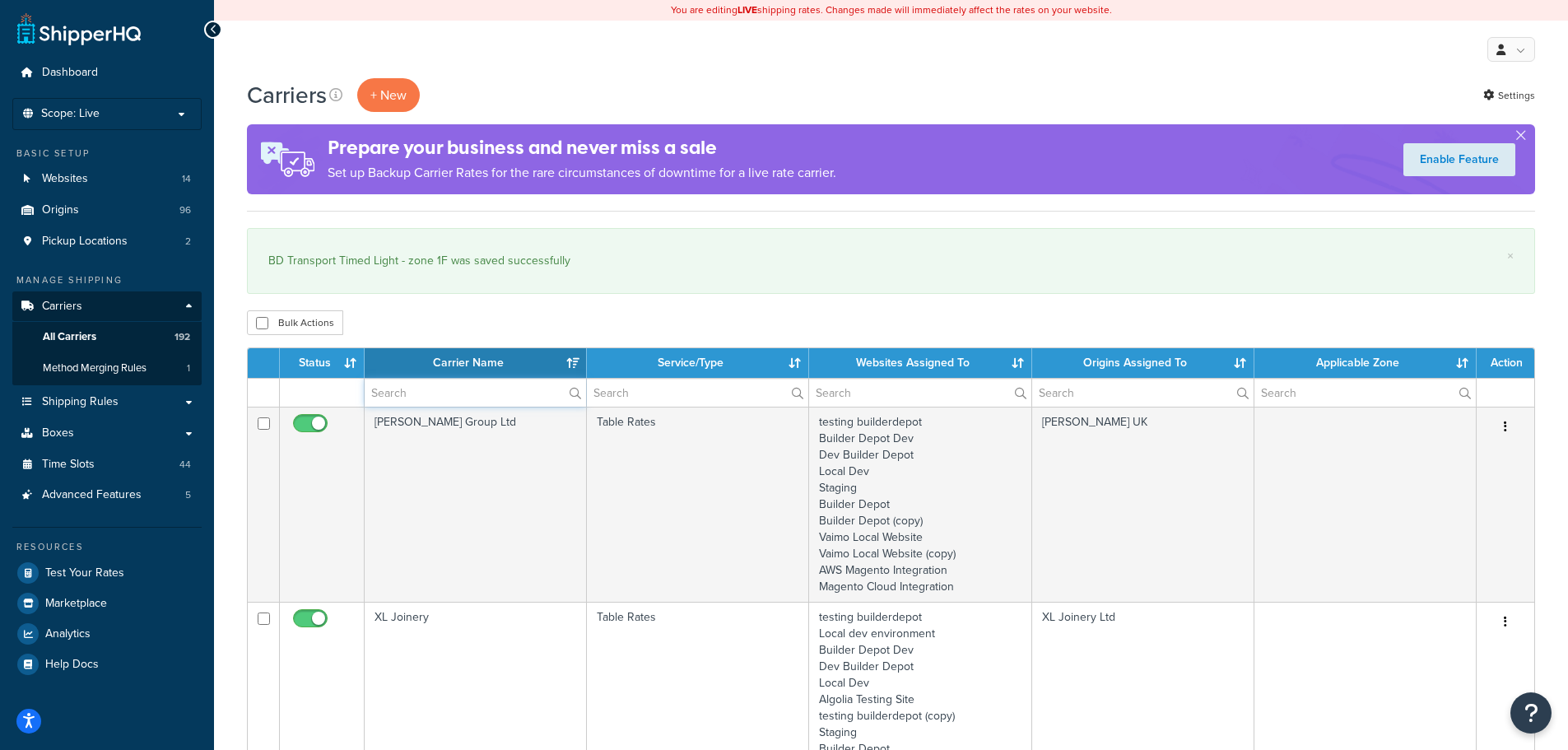
click at [424, 386] on input "text" at bounding box center [475, 392] width 222 height 28
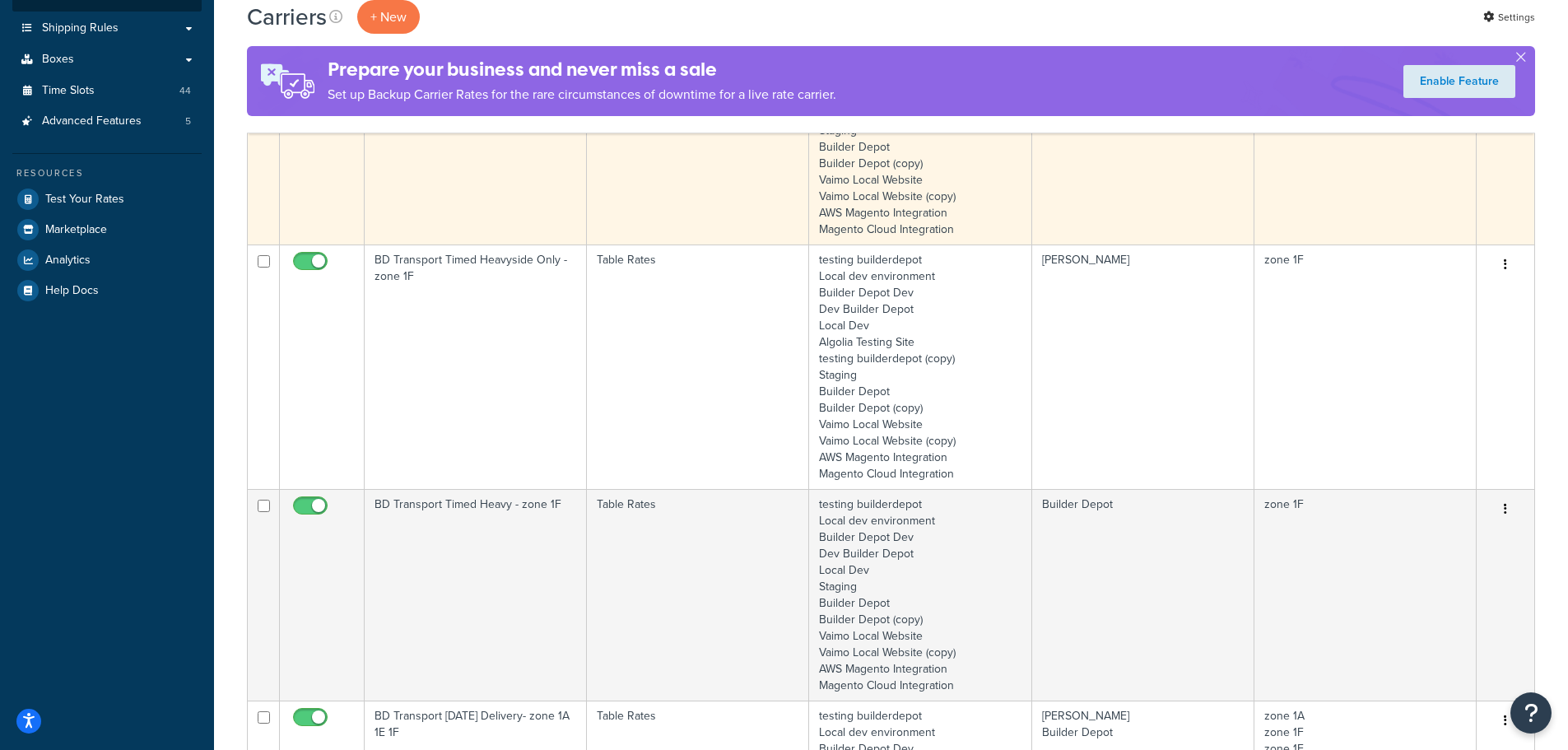
scroll to position [411, 0]
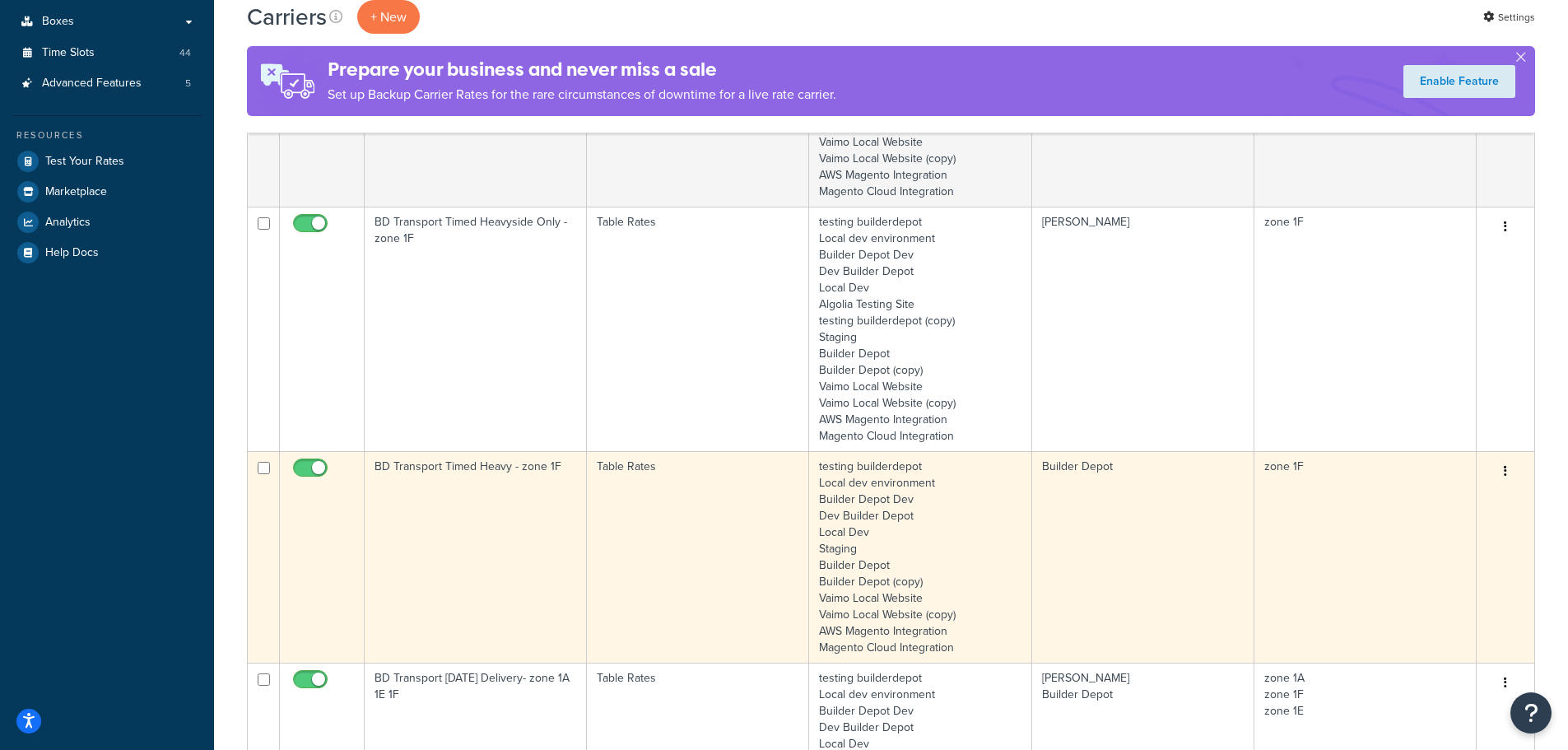
type input "1f"
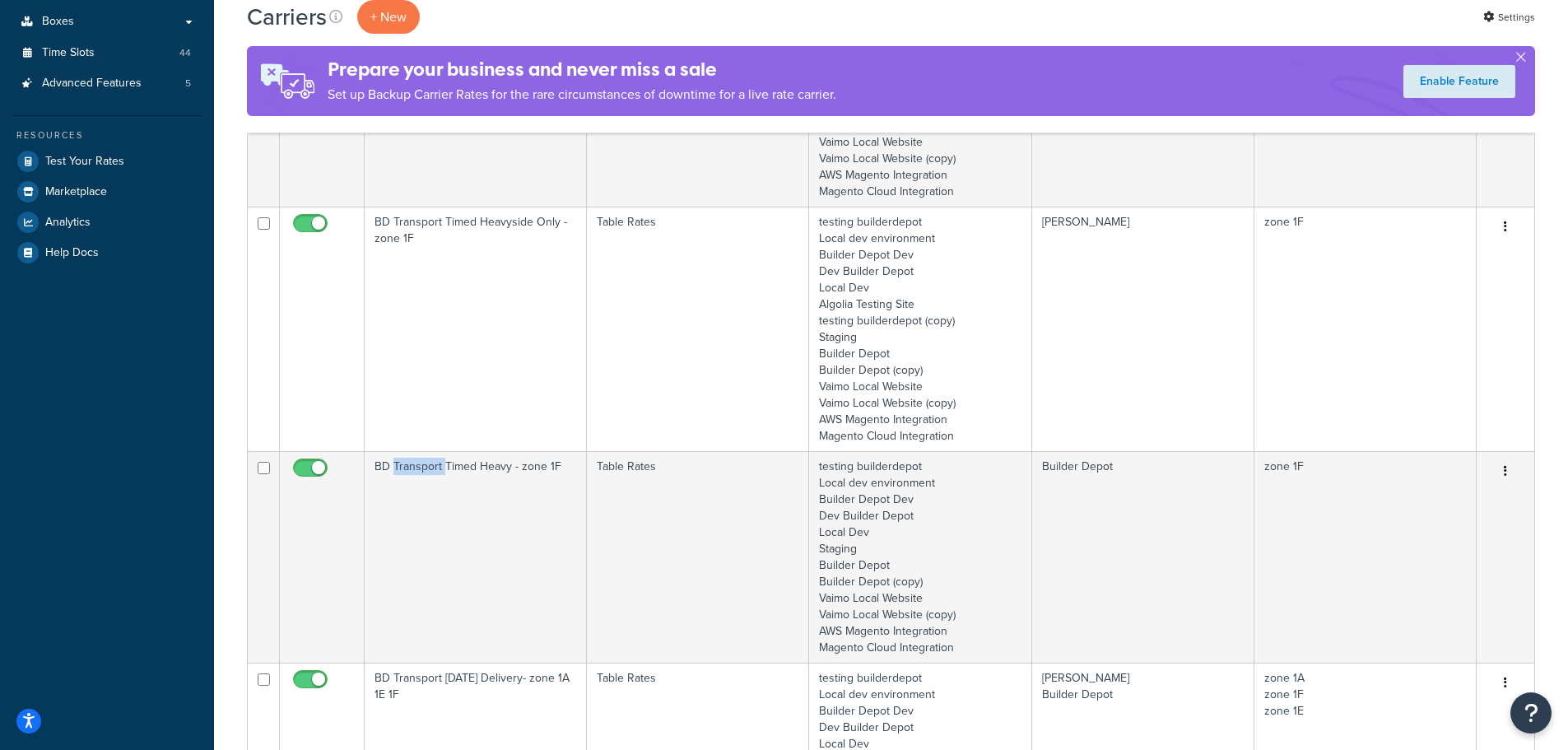
click at [430, 490] on td "BD Transport Timed Heavy - zone 1F" at bounding box center [476, 556] width 223 height 212
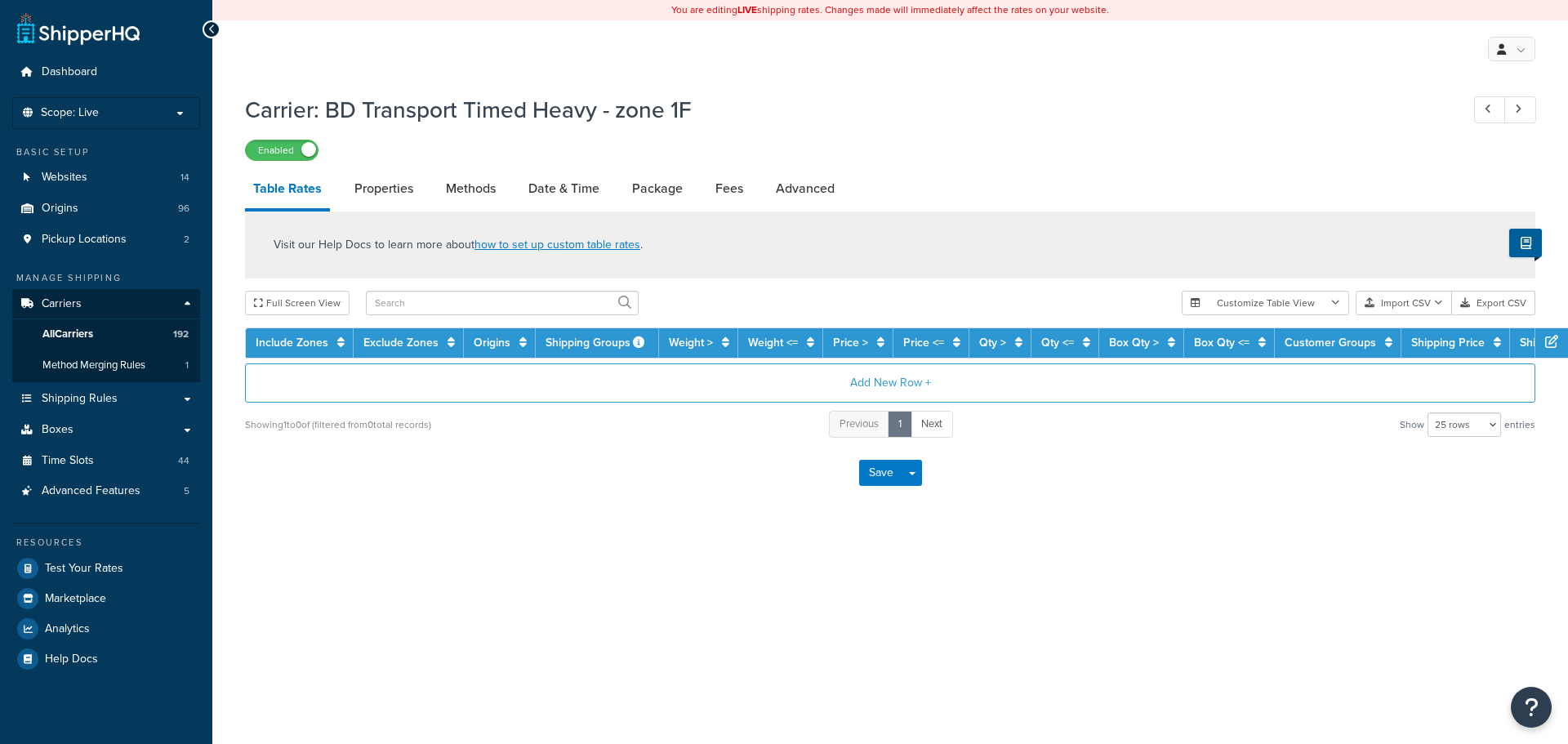
select select "25"
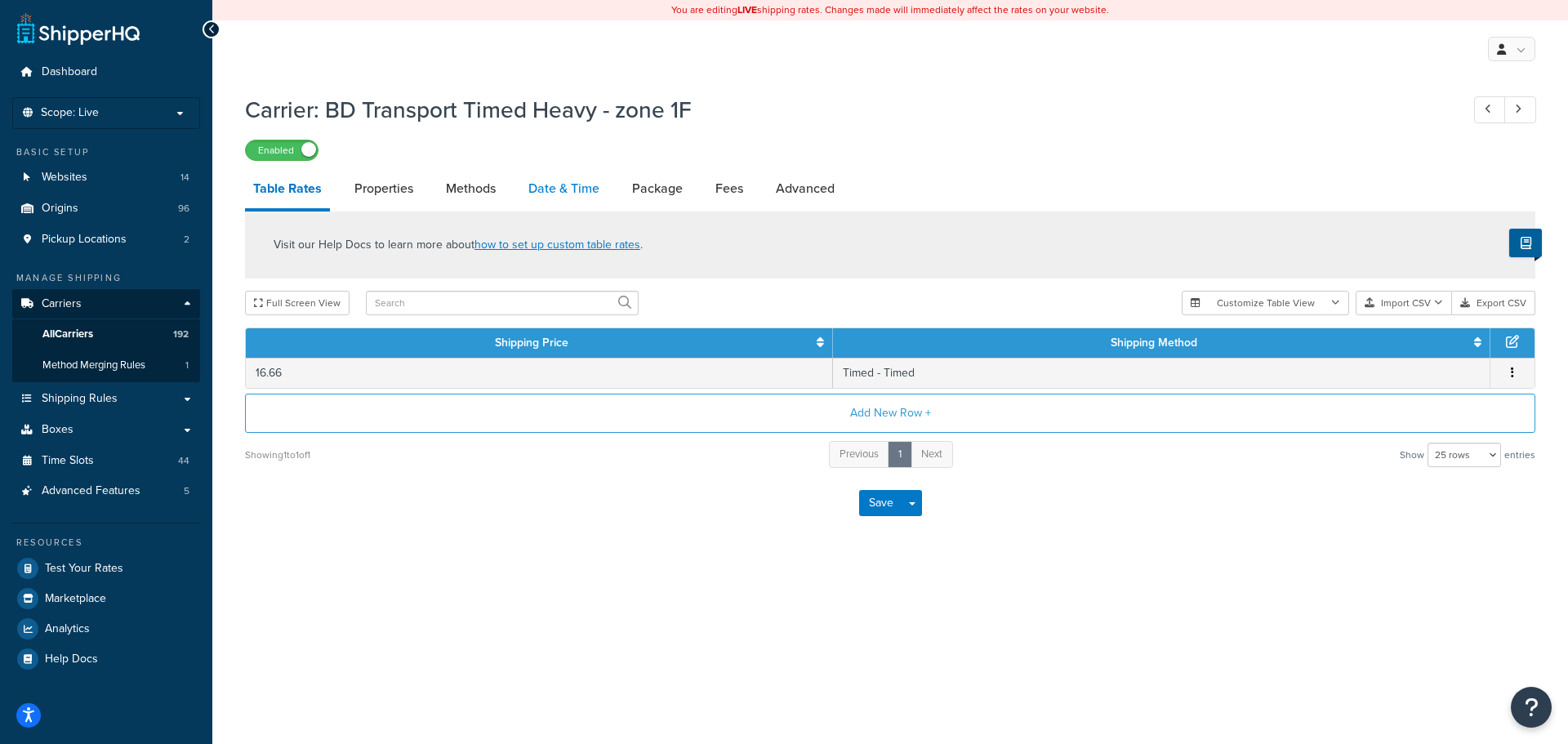
click at [591, 180] on link "Date & Time" at bounding box center [564, 189] width 88 height 39
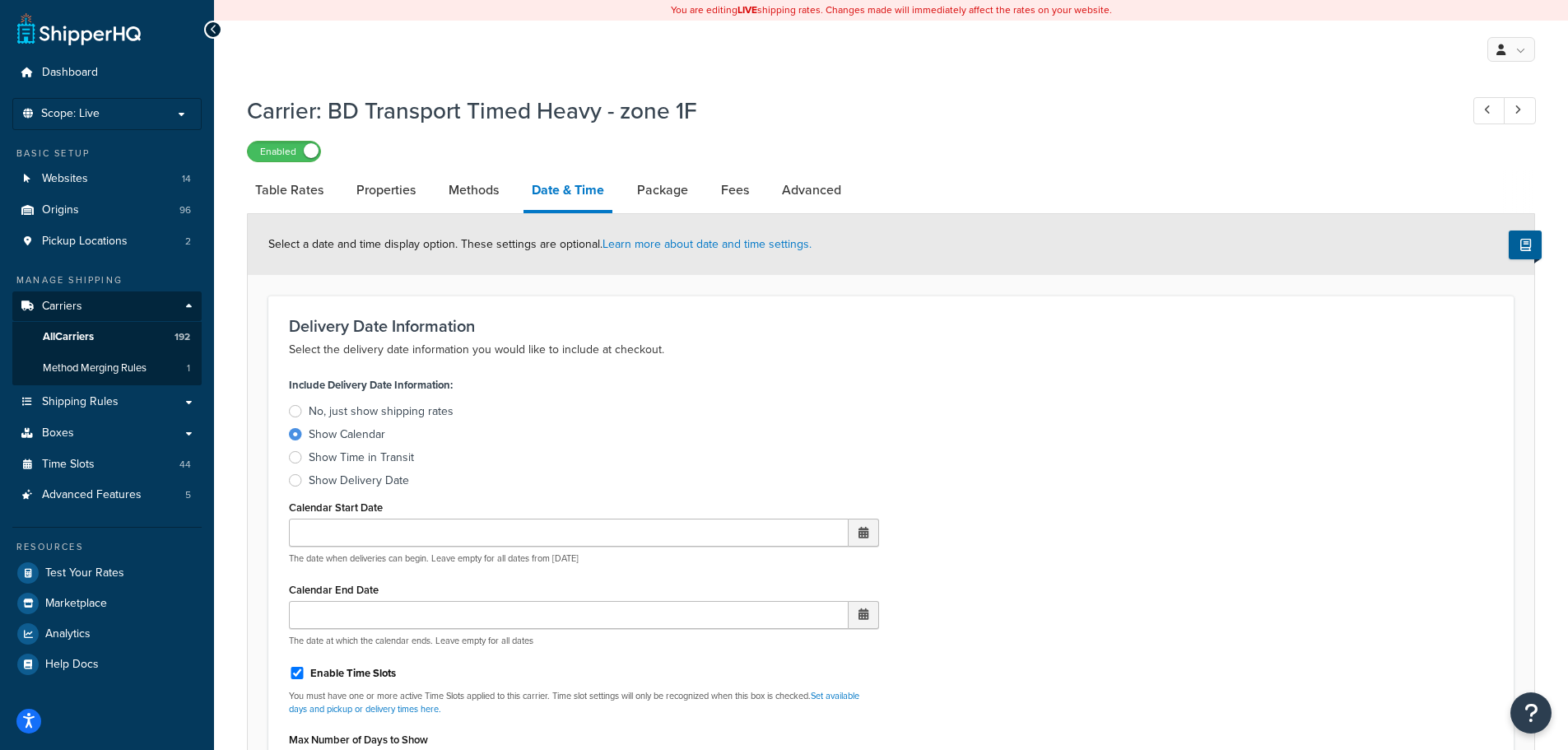
scroll to position [494, 0]
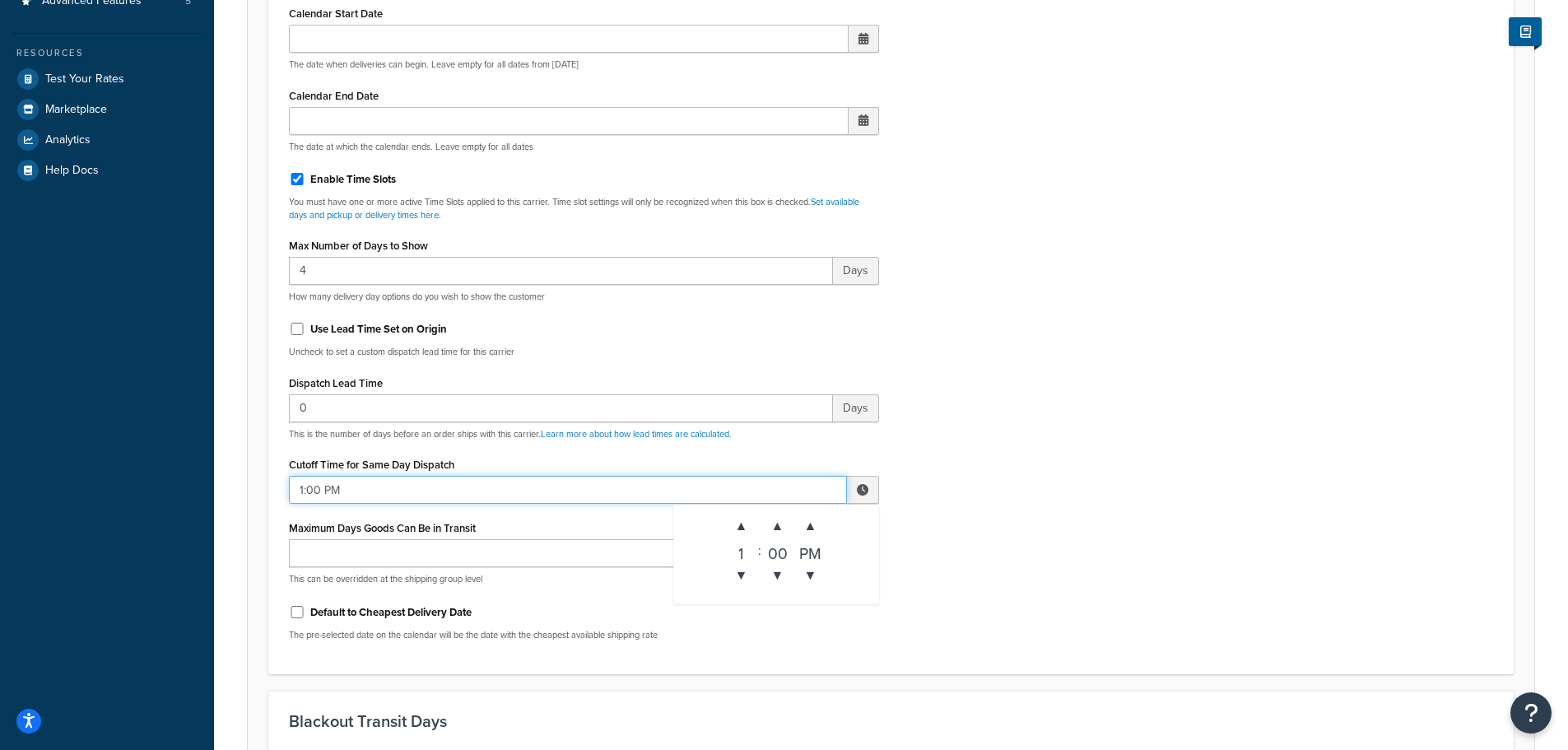
click at [313, 492] on input "1:00 PM" at bounding box center [567, 490] width 558 height 28
click at [749, 523] on span "▲" at bounding box center [742, 526] width 33 height 33
click at [749, 523] on span "▲" at bounding box center [742, 526] width 33 height 33
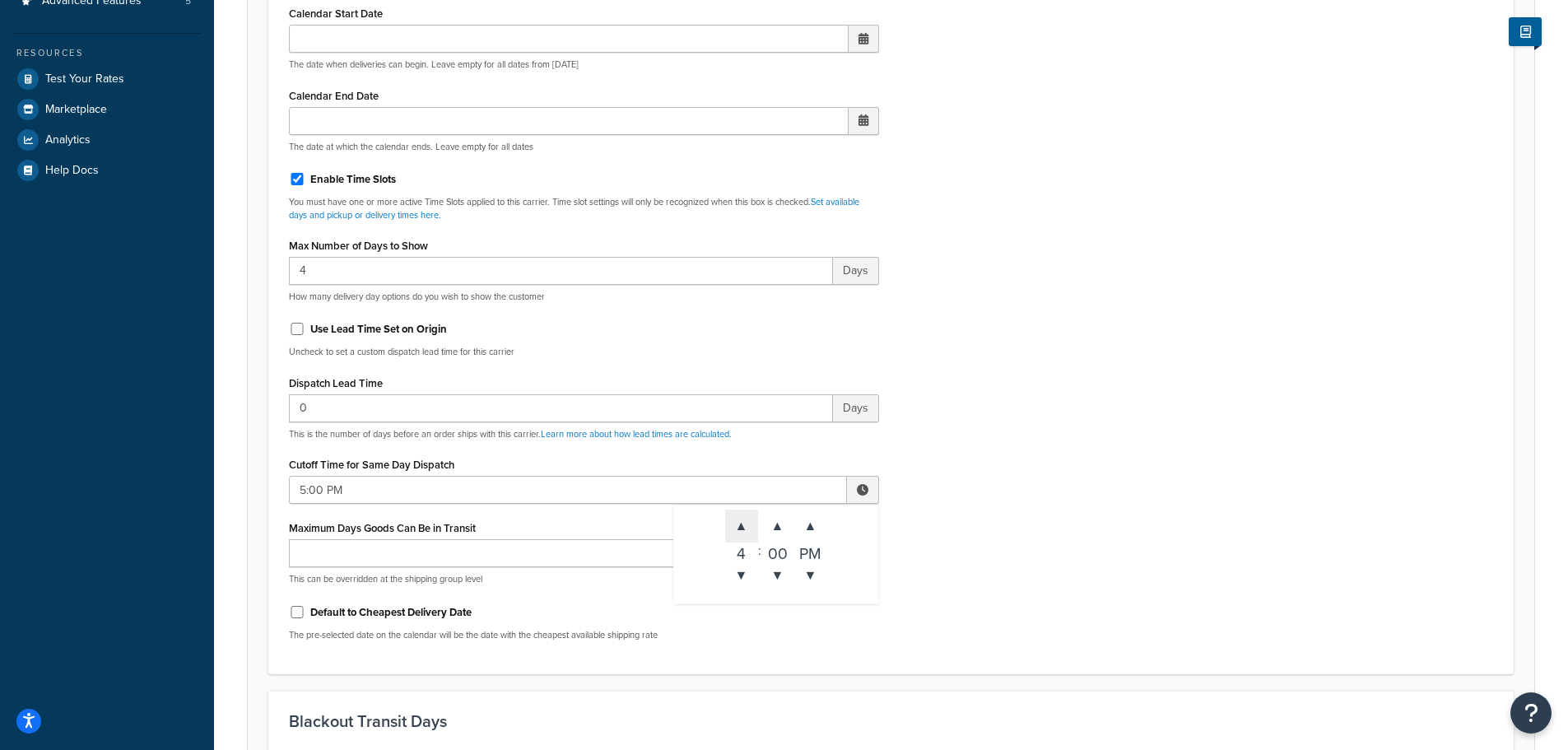
click at [749, 523] on span "▲" at bounding box center [742, 526] width 33 height 33
click at [745, 518] on span "▲" at bounding box center [742, 526] width 33 height 33
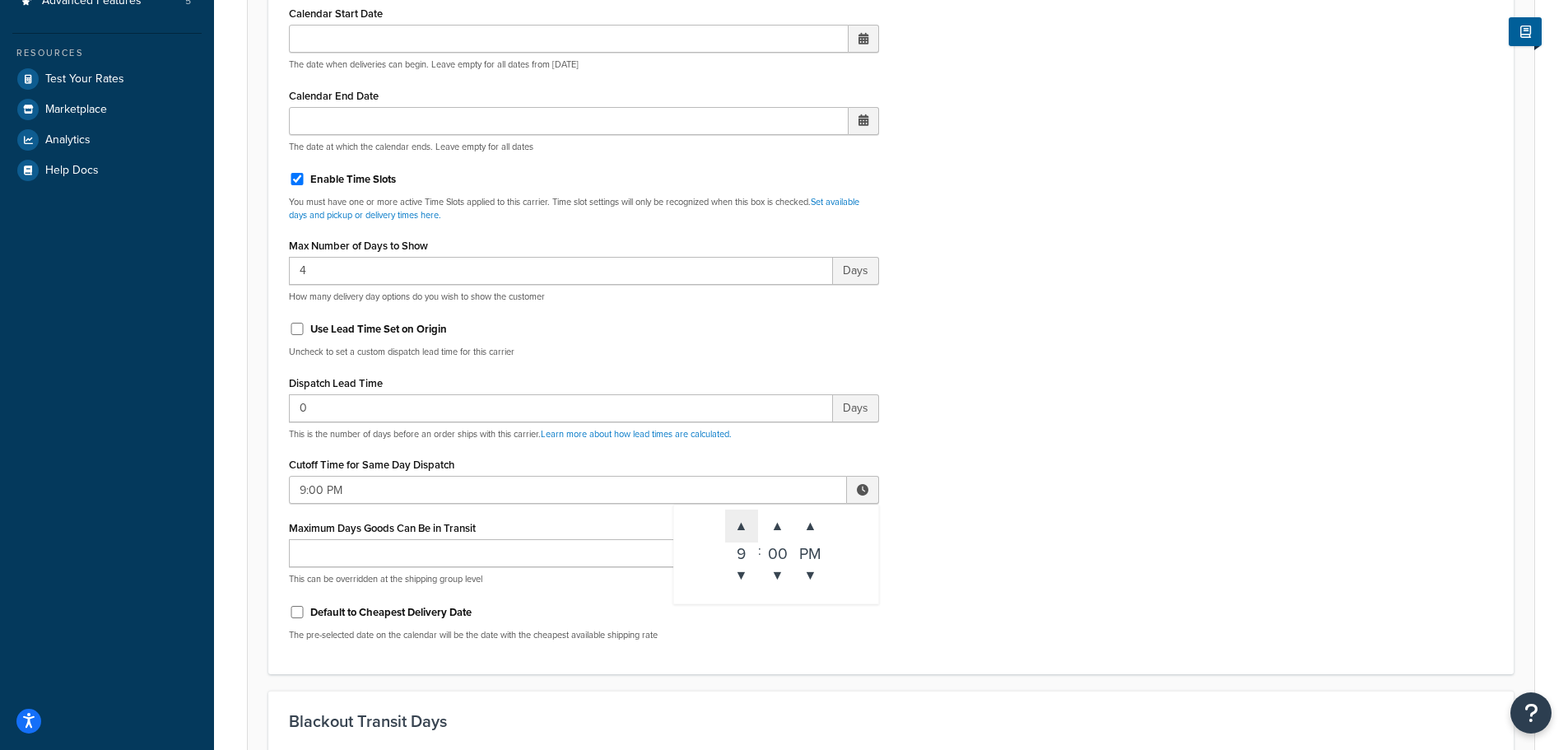
type input "10:00 PM"
click at [993, 497] on div "Include Delivery Date Information: No, just show shipping rates Show Calendar S…" at bounding box center [890, 266] width 1229 height 775
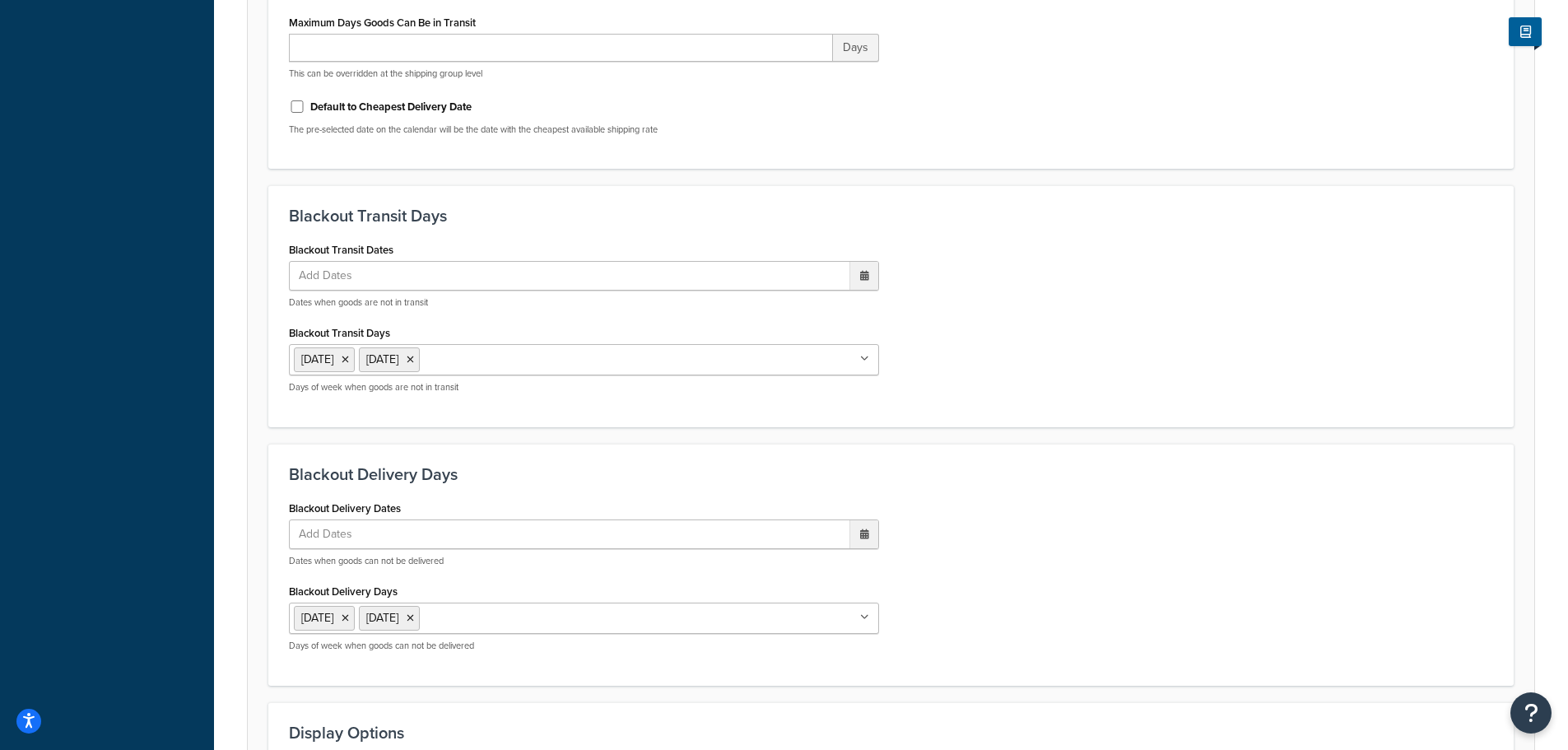
scroll to position [1258, 0]
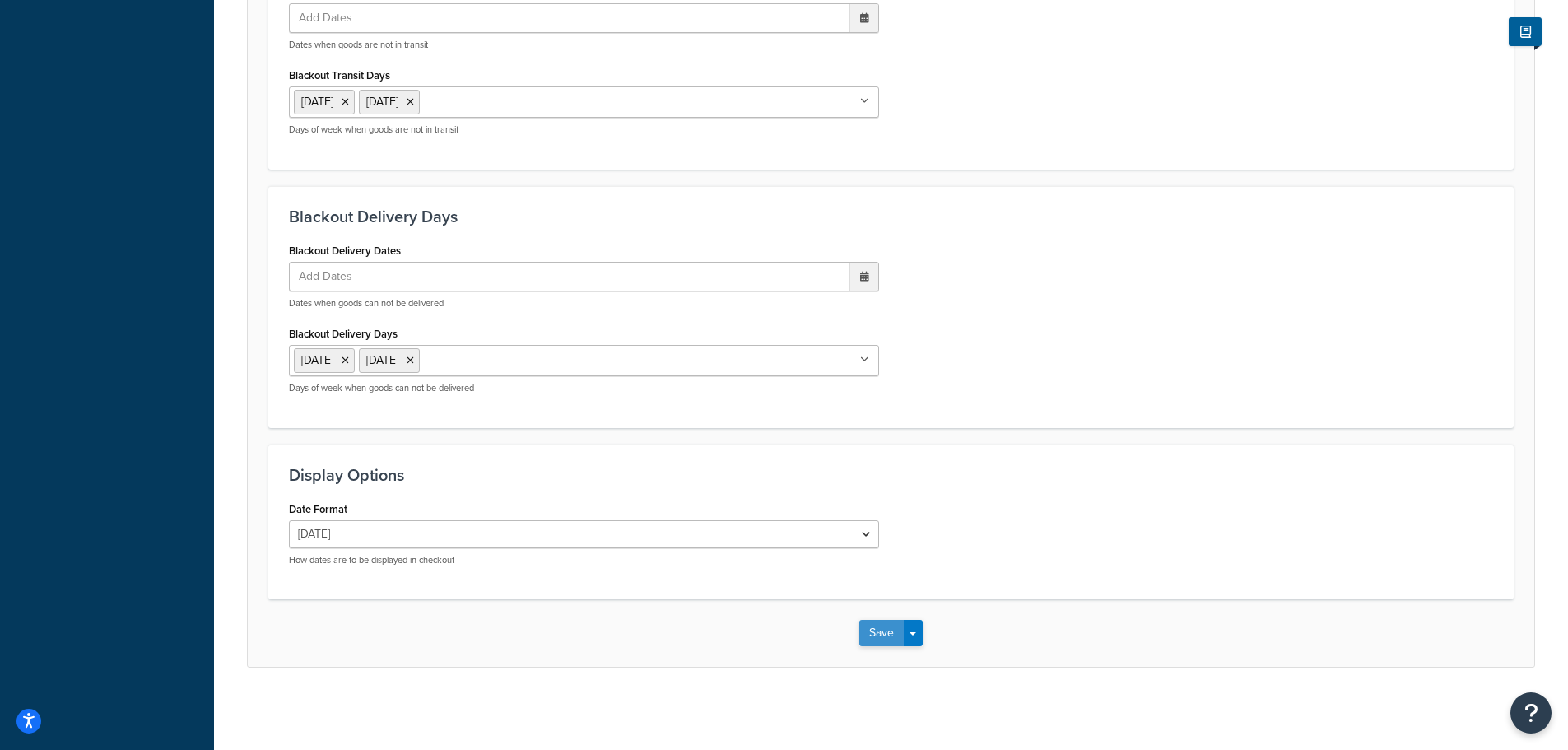
click at [862, 627] on button "Save" at bounding box center [881, 633] width 45 height 26
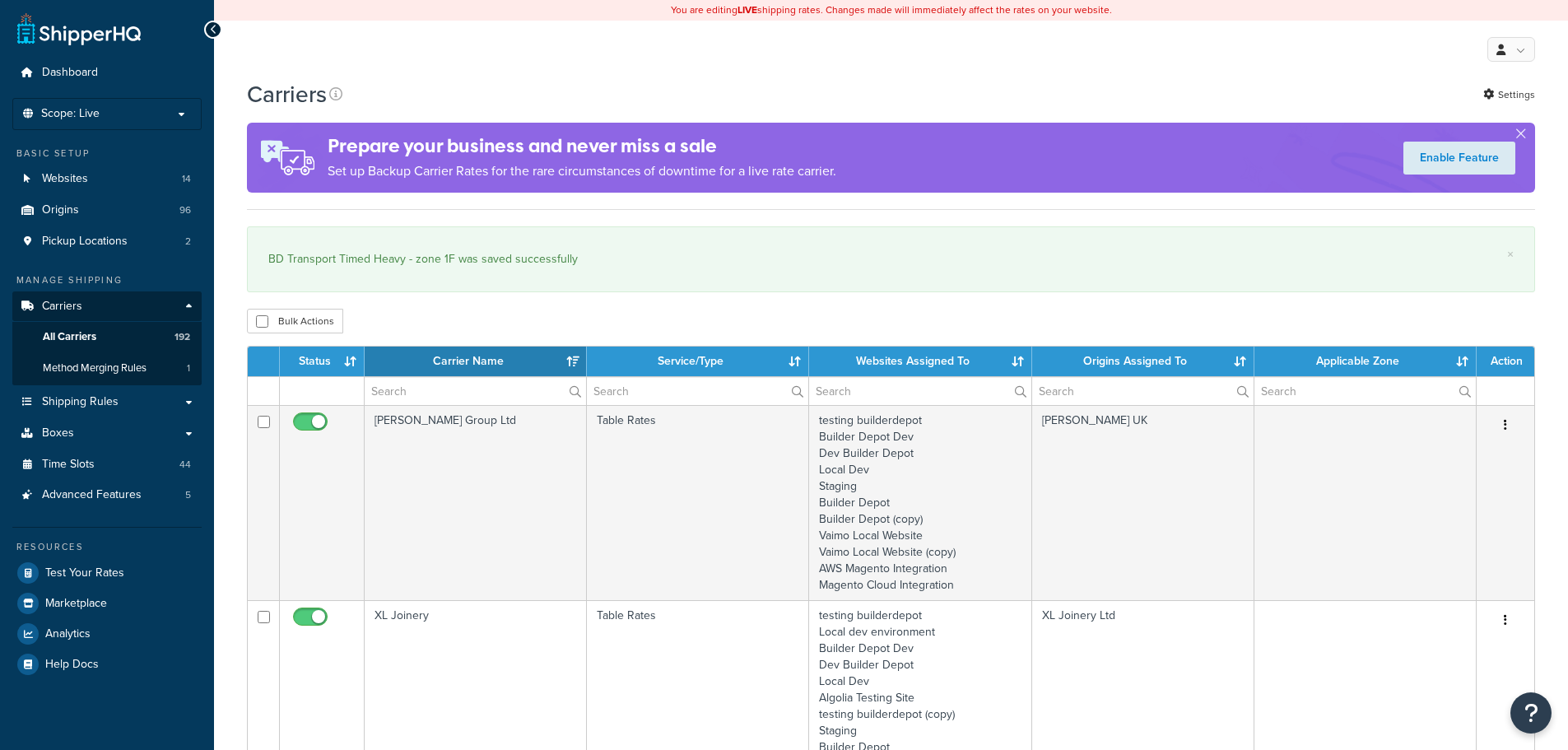
select select "15"
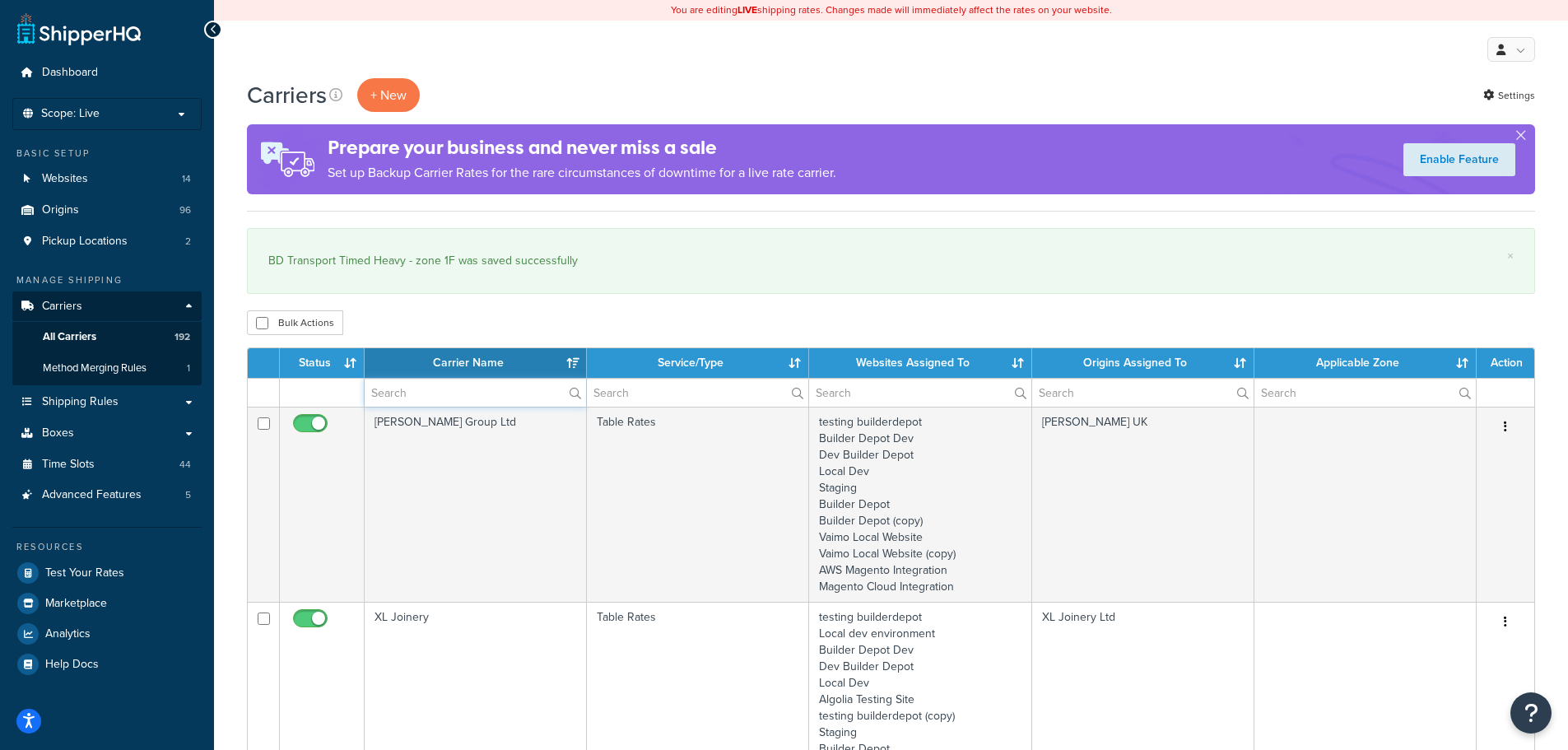
click at [398, 391] on input "text" at bounding box center [475, 392] width 222 height 28
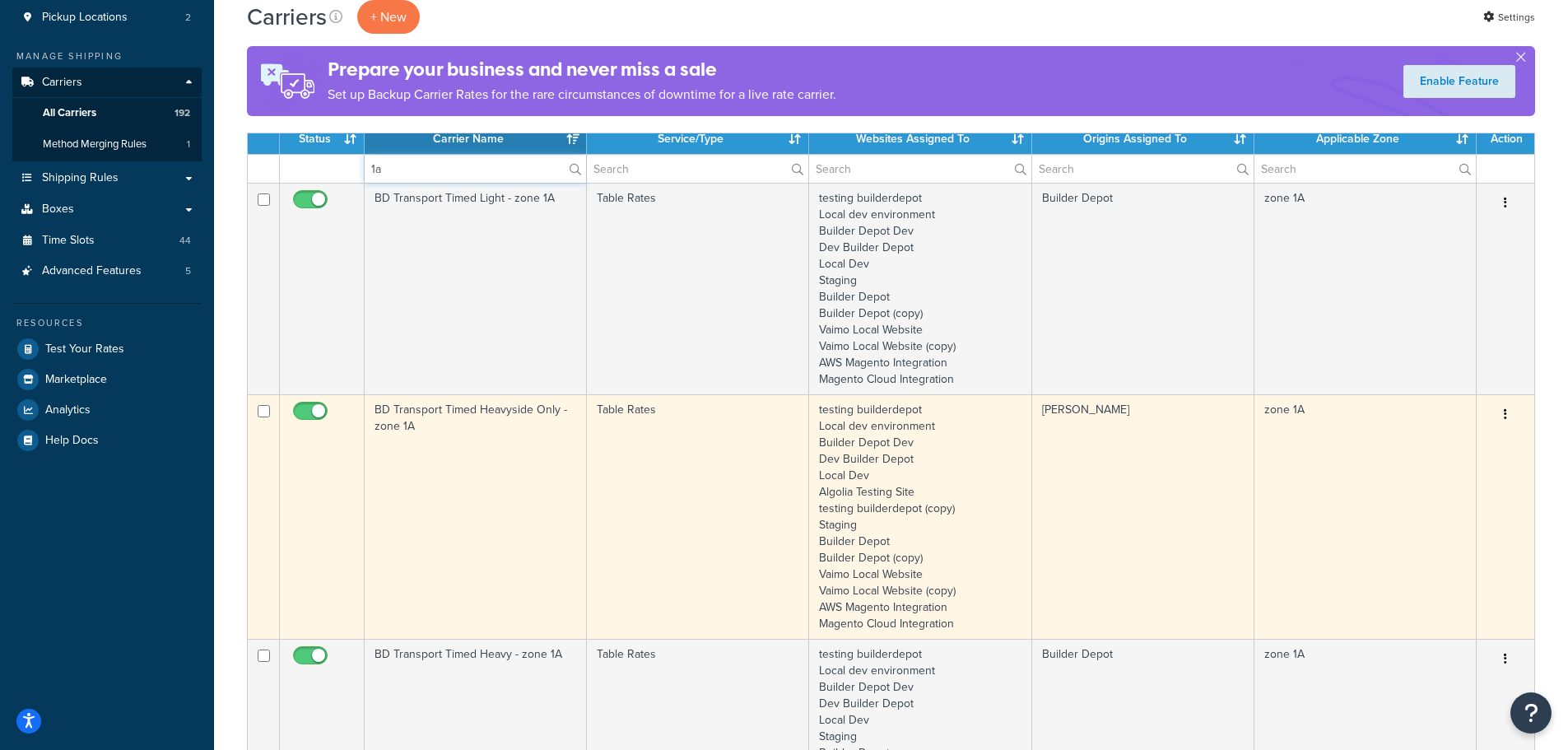
scroll to position [247, 0]
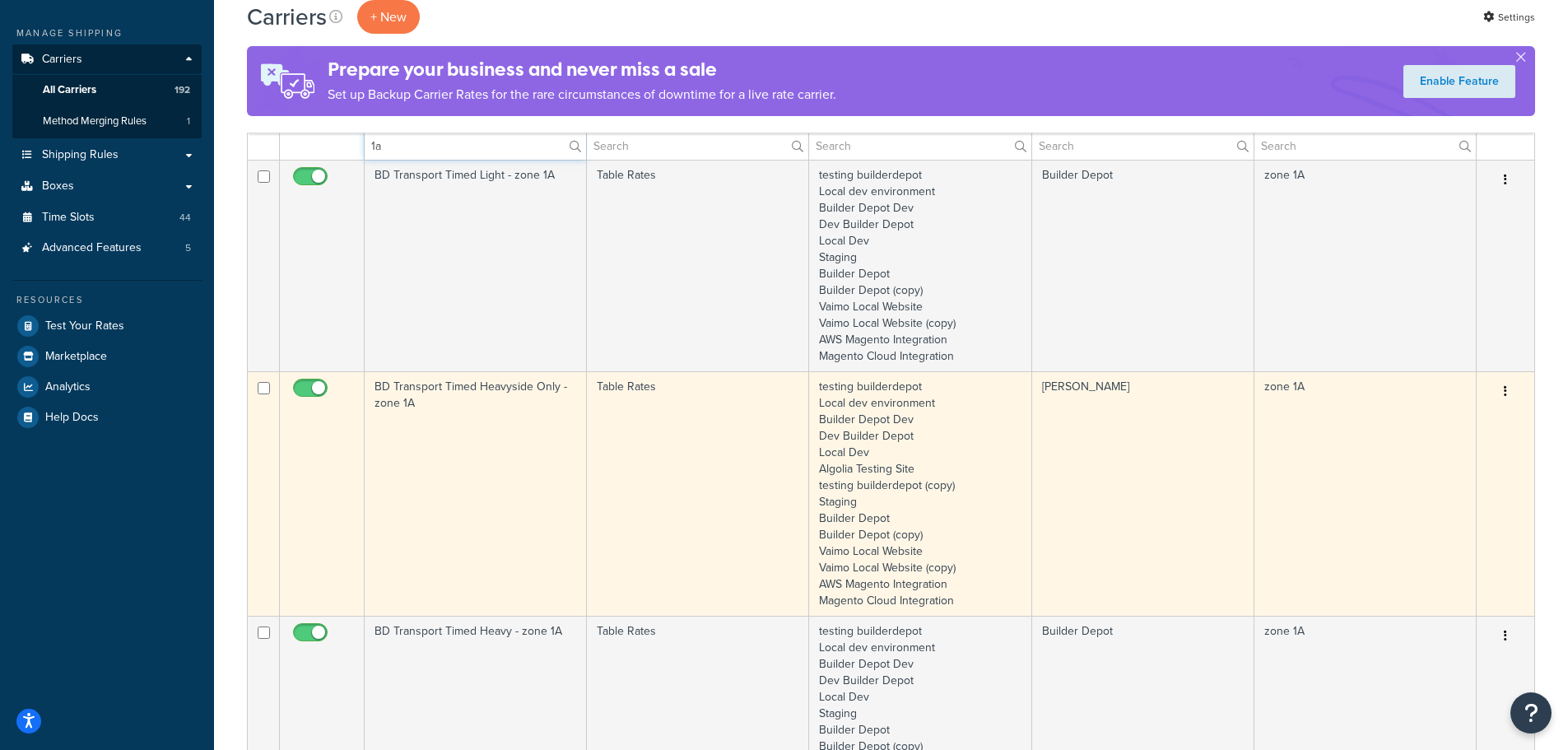
type input "1a"
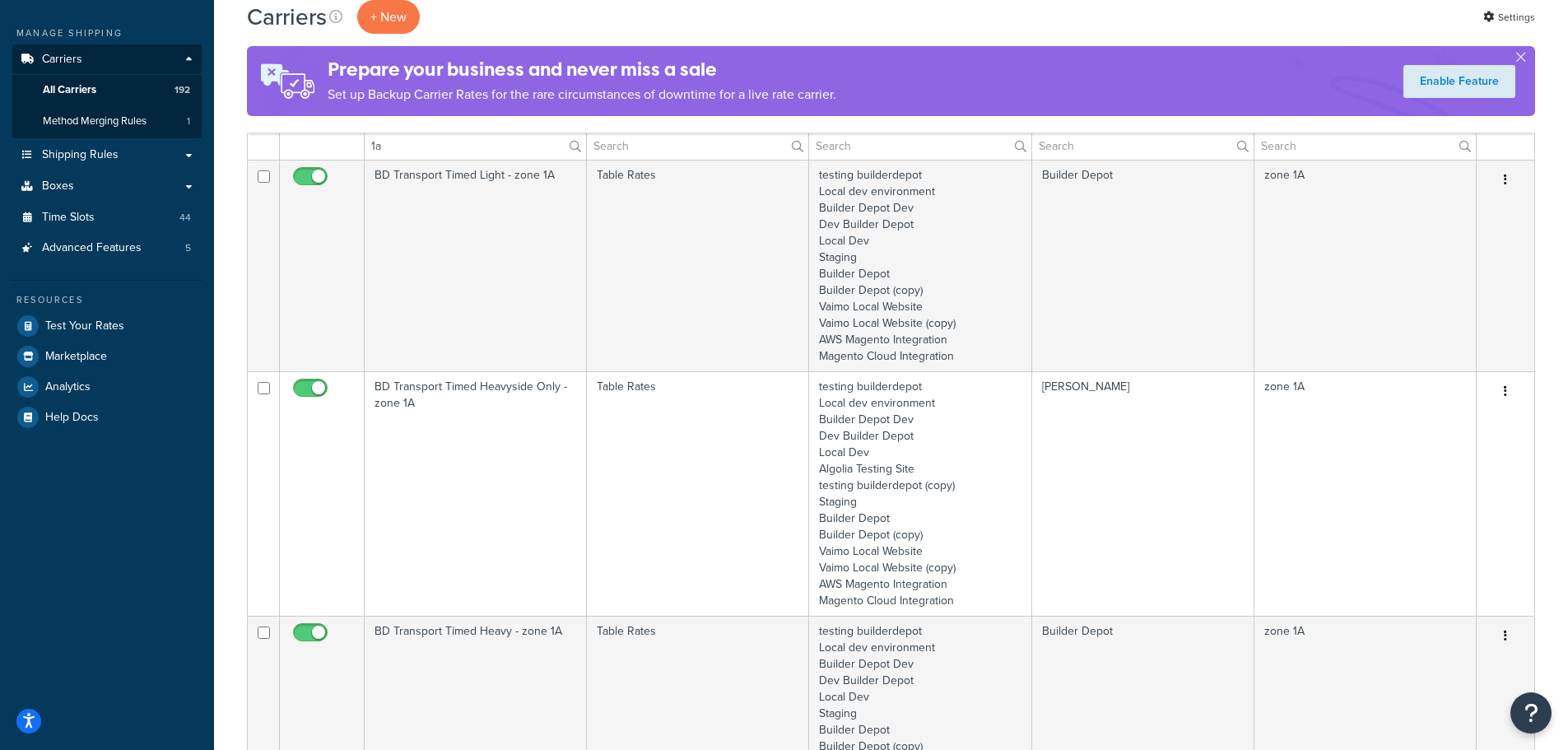
click at [428, 491] on td "BD Transport Timed Heavyside Only - zone 1A" at bounding box center [476, 493] width 223 height 245
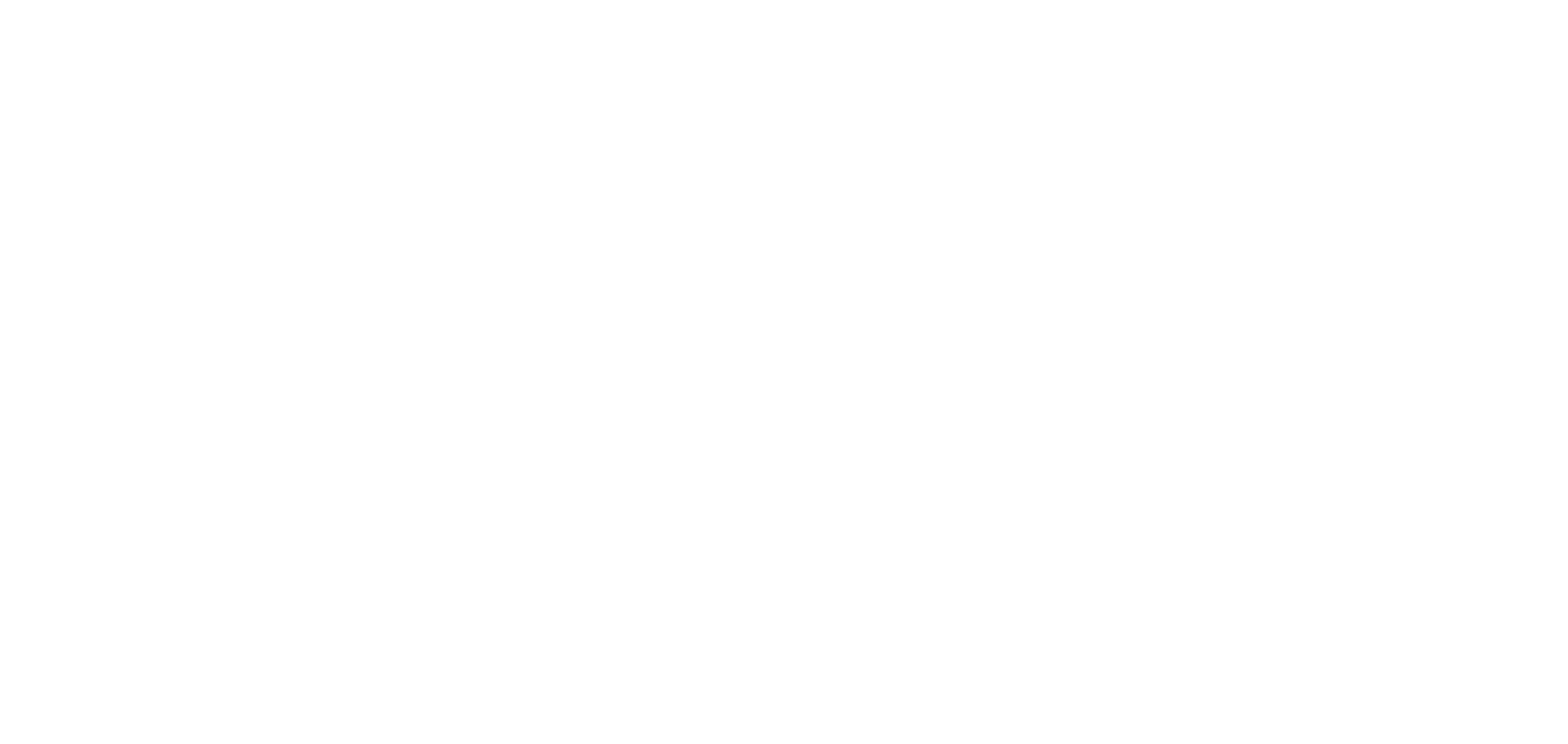
select select "25"
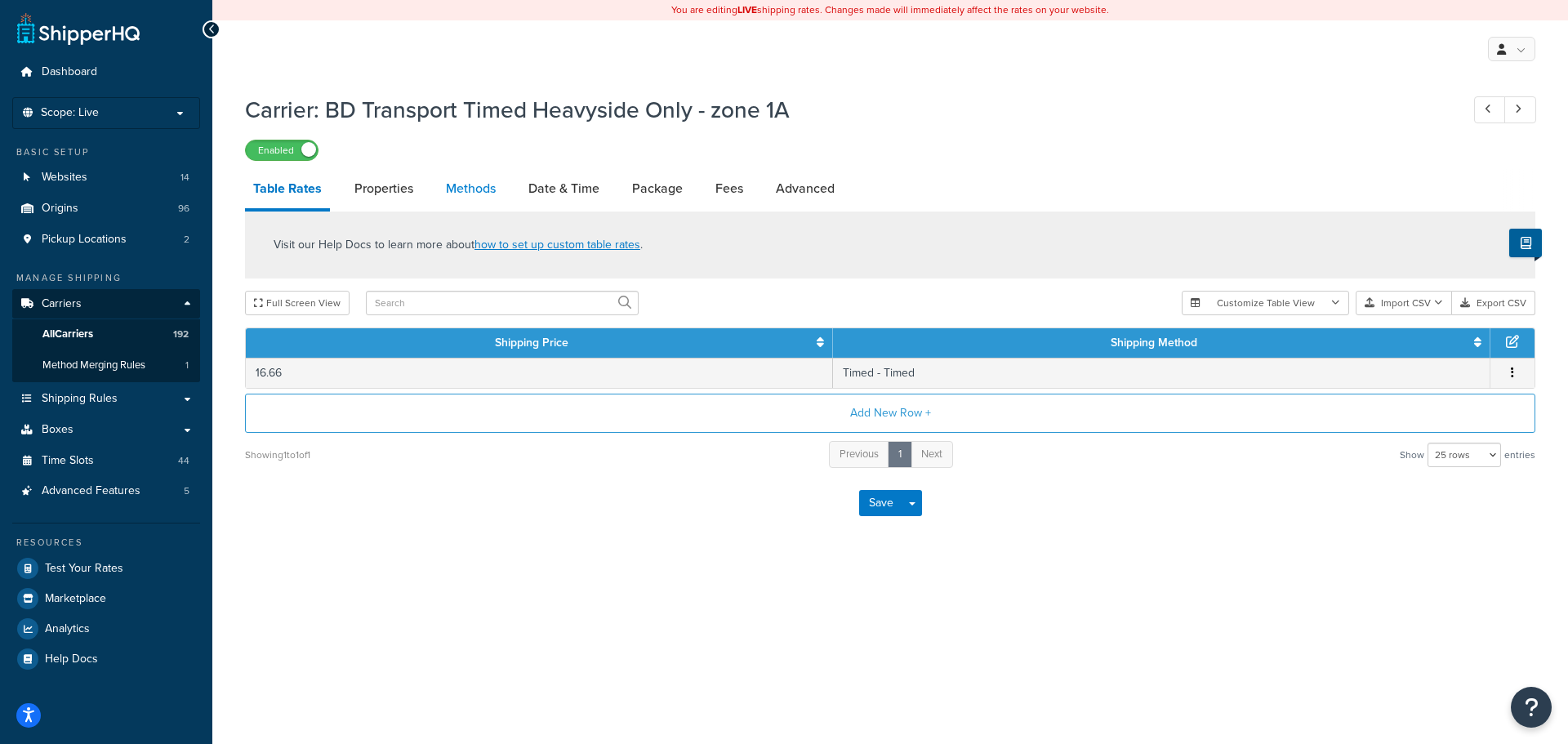
click at [486, 185] on link "Methods" at bounding box center [470, 189] width 66 height 39
select select "25"
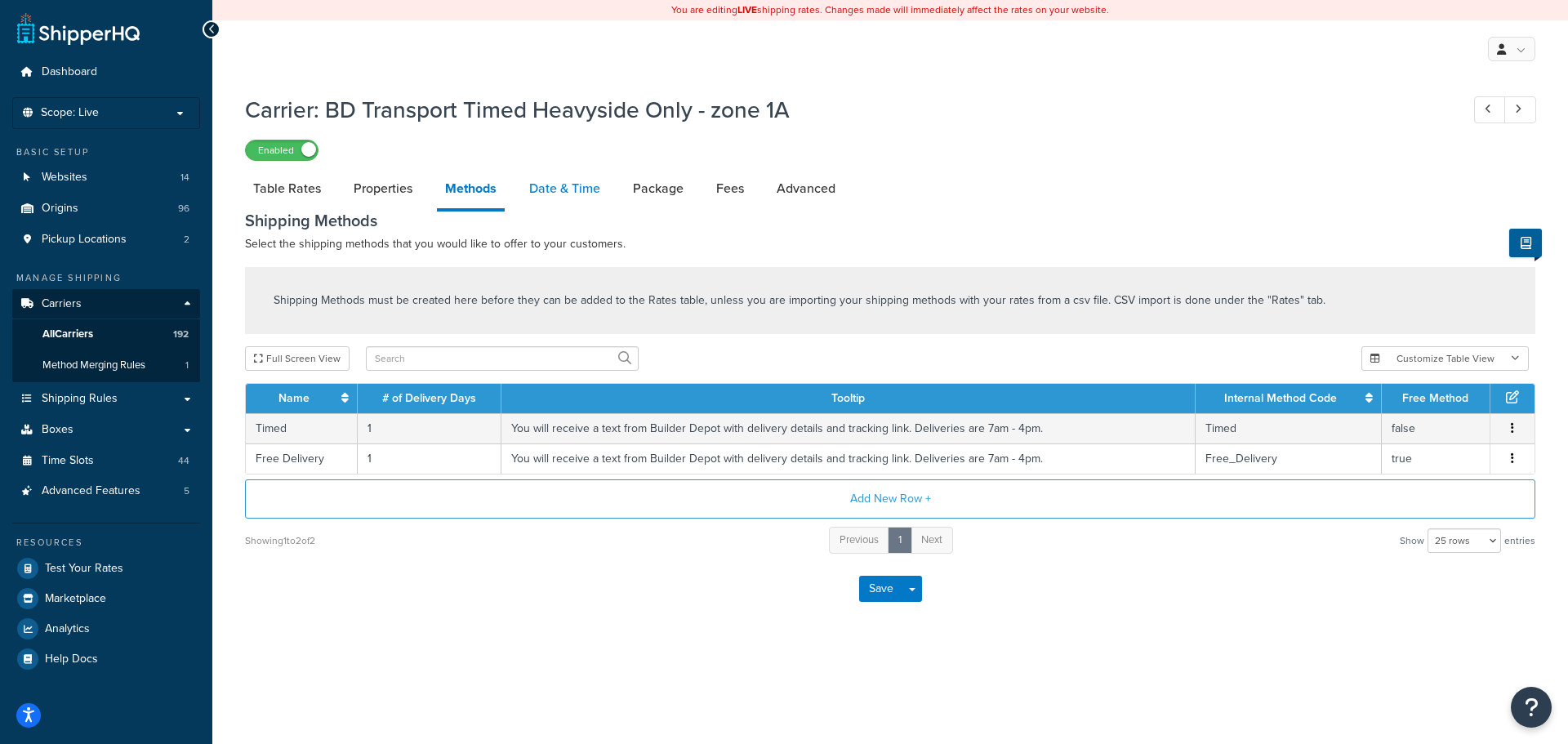
click at [575, 190] on link "Date & Time" at bounding box center [564, 189] width 88 height 39
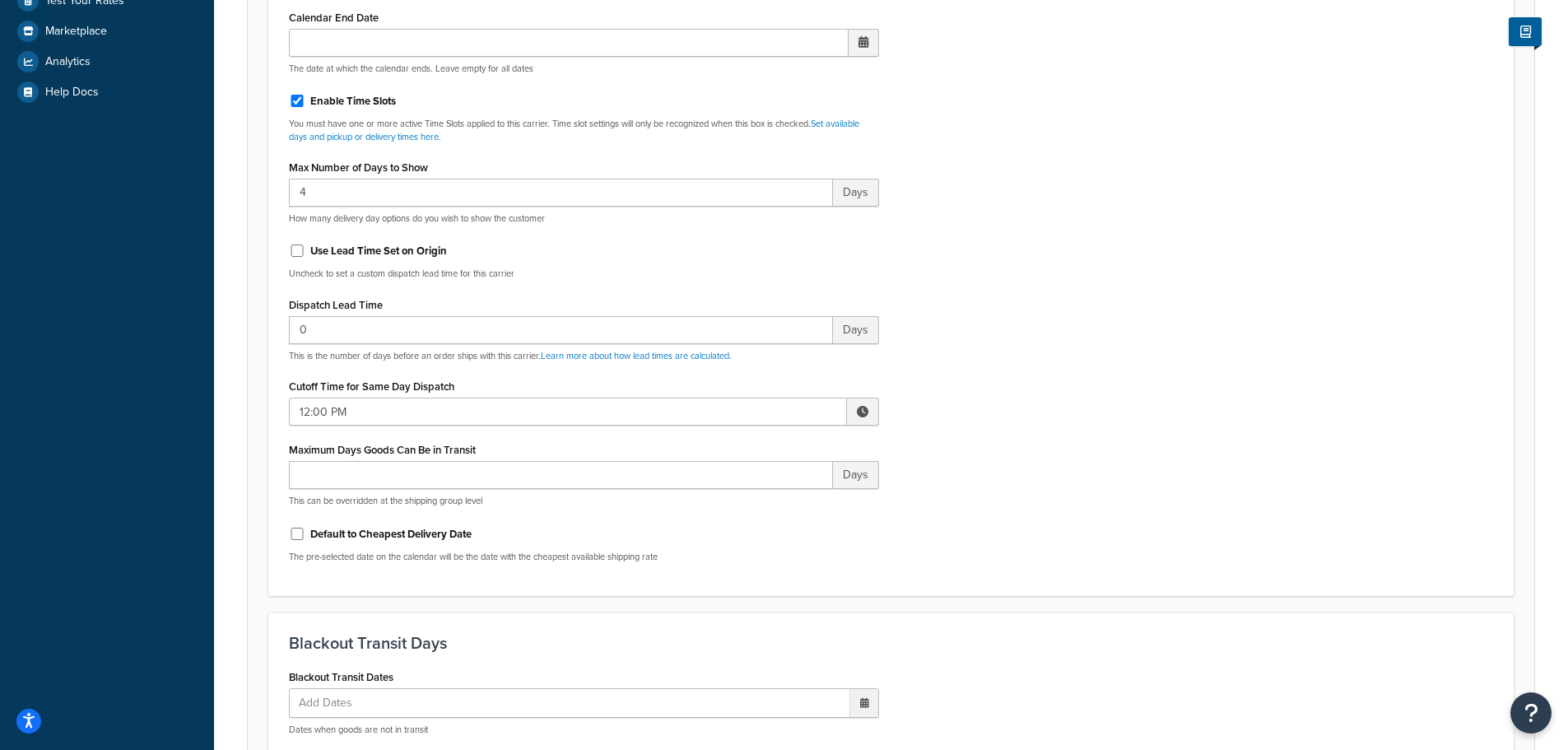
scroll to position [576, 0]
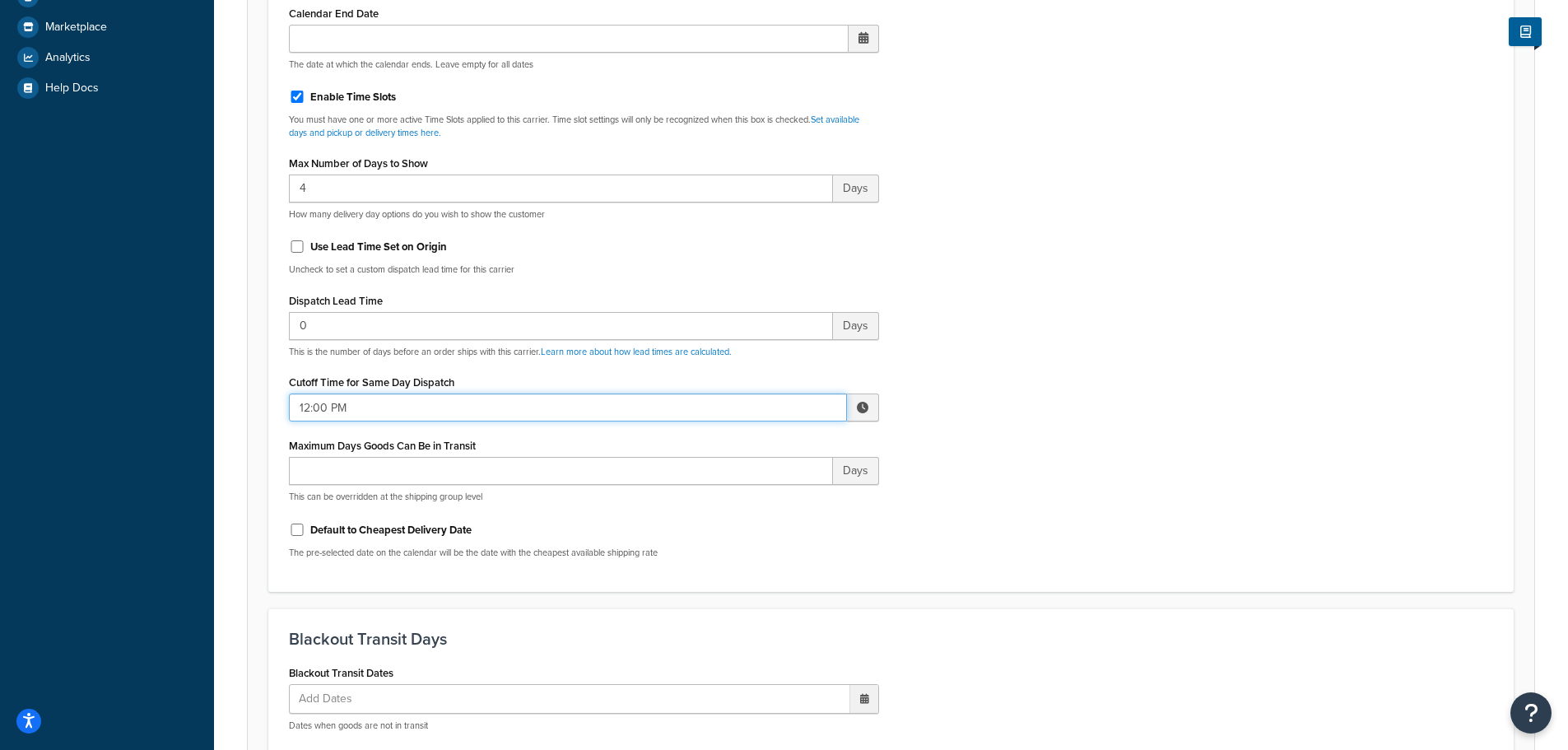
click at [364, 415] on input "12:00 PM" at bounding box center [567, 407] width 558 height 28
click at [753, 442] on span "▲" at bounding box center [742, 443] width 33 height 33
click at [753, 442] on span "▲" at bounding box center [742, 443] width 33 height 33
click at [750, 443] on span "▲" at bounding box center [742, 443] width 33 height 33
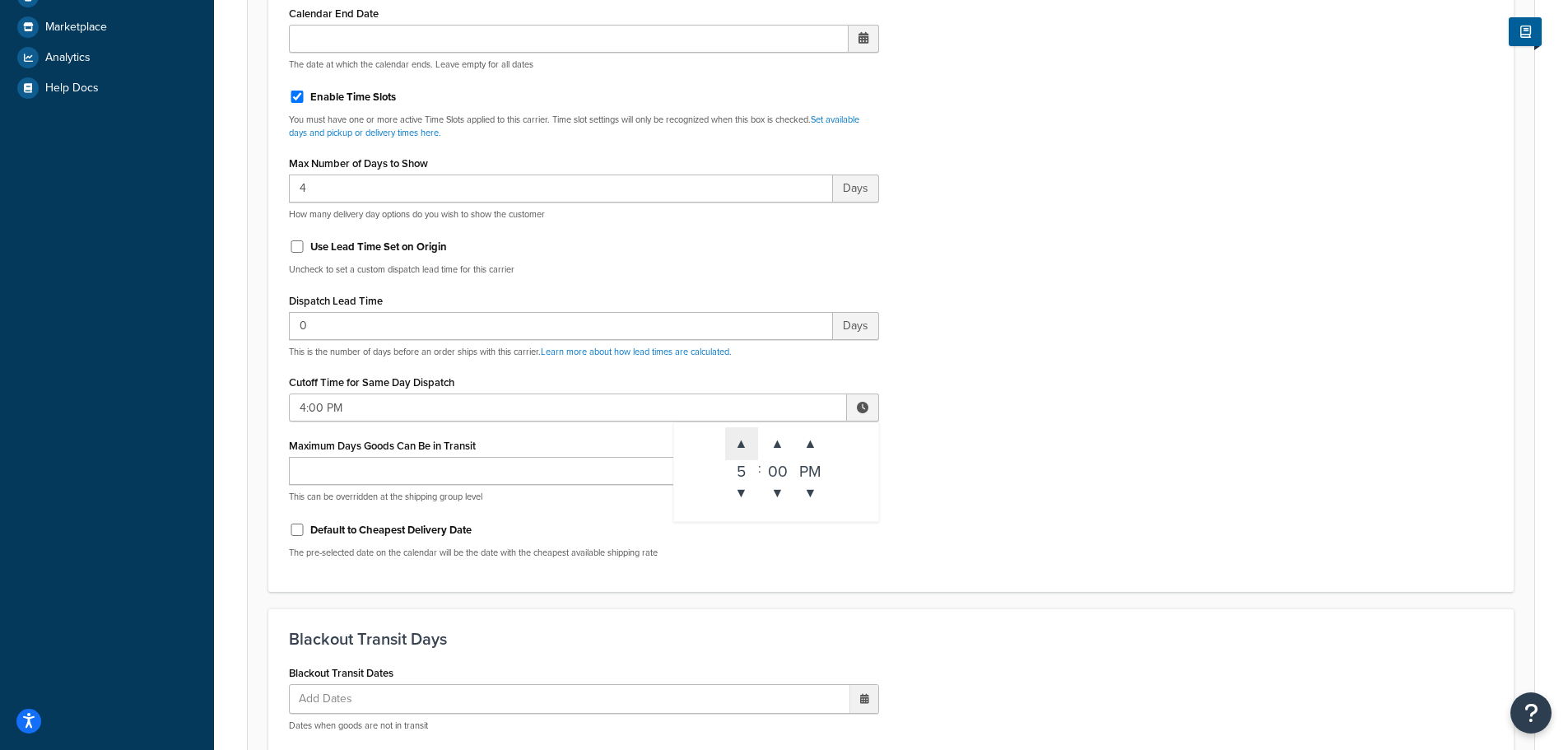
click at [750, 443] on span "▲" at bounding box center [742, 443] width 33 height 33
click at [749, 443] on span "▲" at bounding box center [742, 443] width 33 height 33
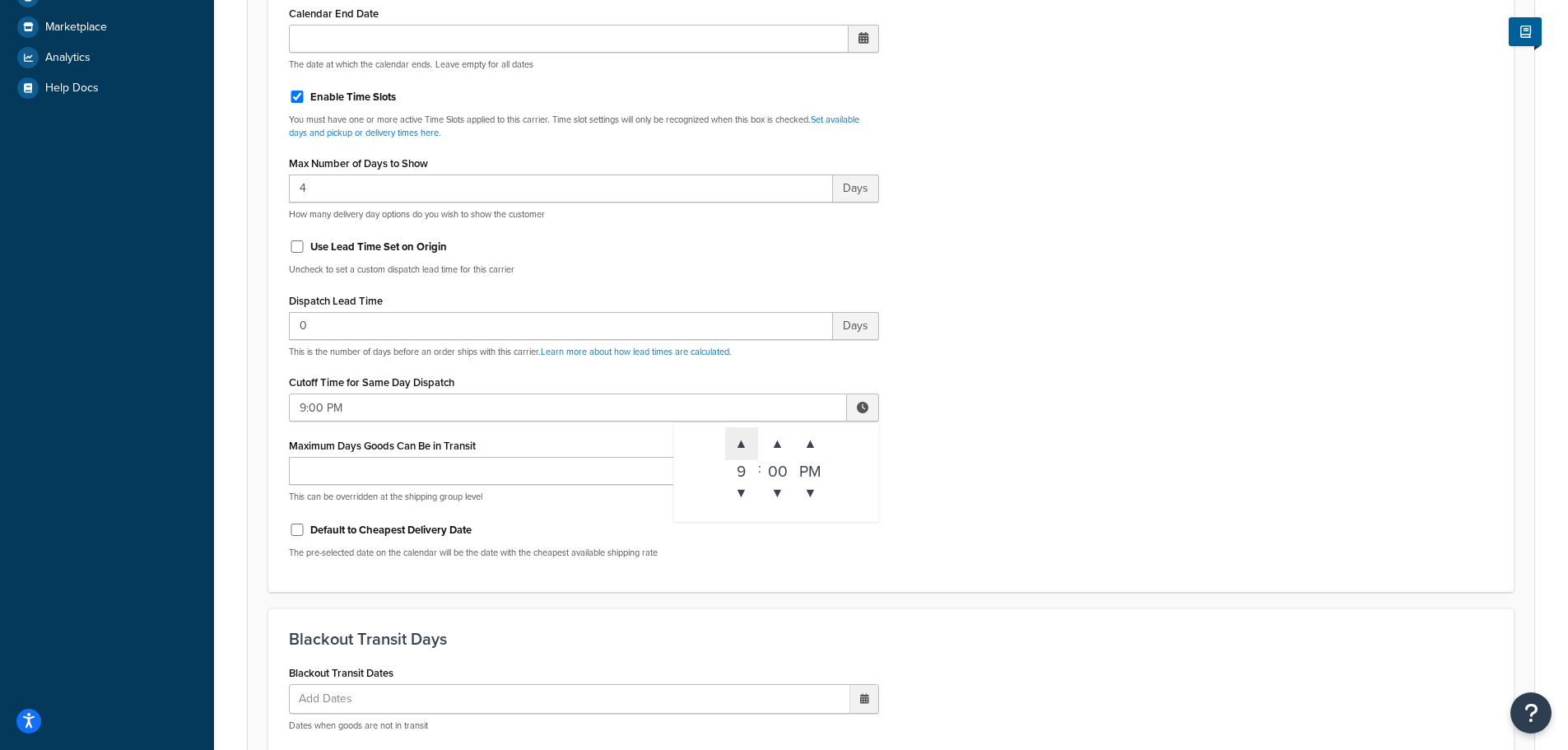
click at [749, 443] on span "▲" at bounding box center [742, 443] width 33 height 33
type input "10:00 PM"
click at [1061, 487] on div "Include Delivery Date Information: No, just show shipping rates Show Calendar S…" at bounding box center [890, 184] width 1229 height 775
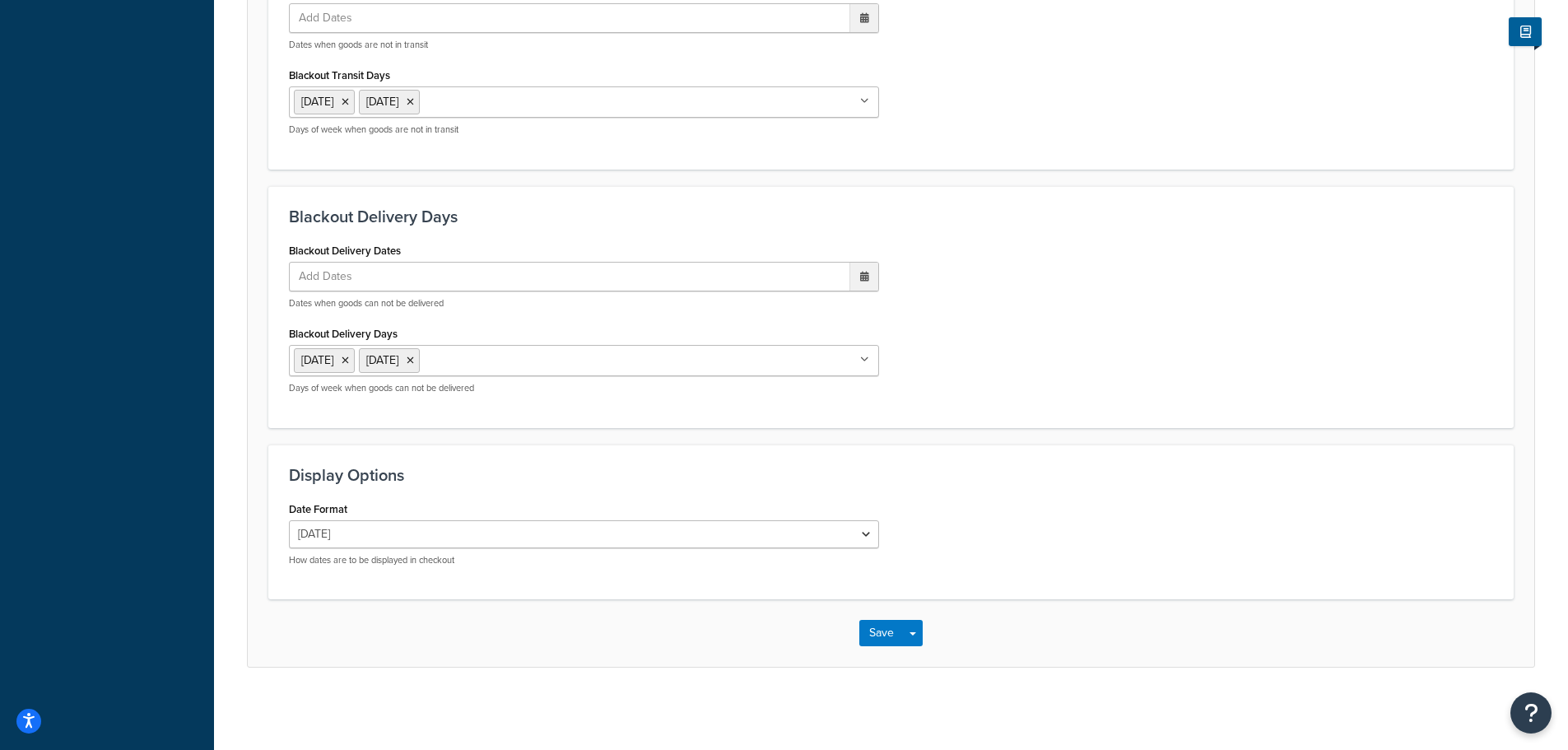
scroll to position [1258, 0]
click at [873, 628] on button "Save" at bounding box center [881, 633] width 45 height 26
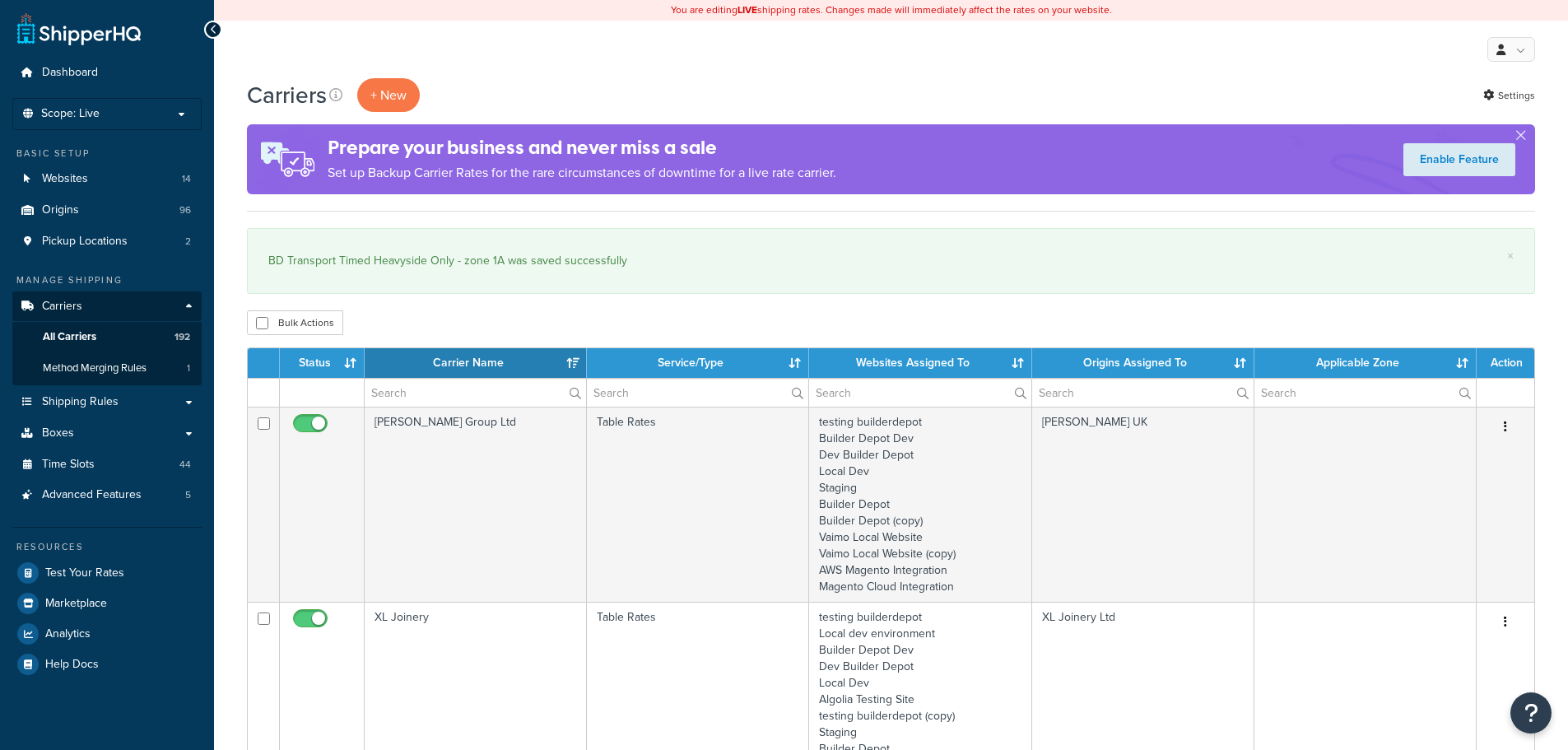
select select "15"
